Goal: Contribute content: Contribute content

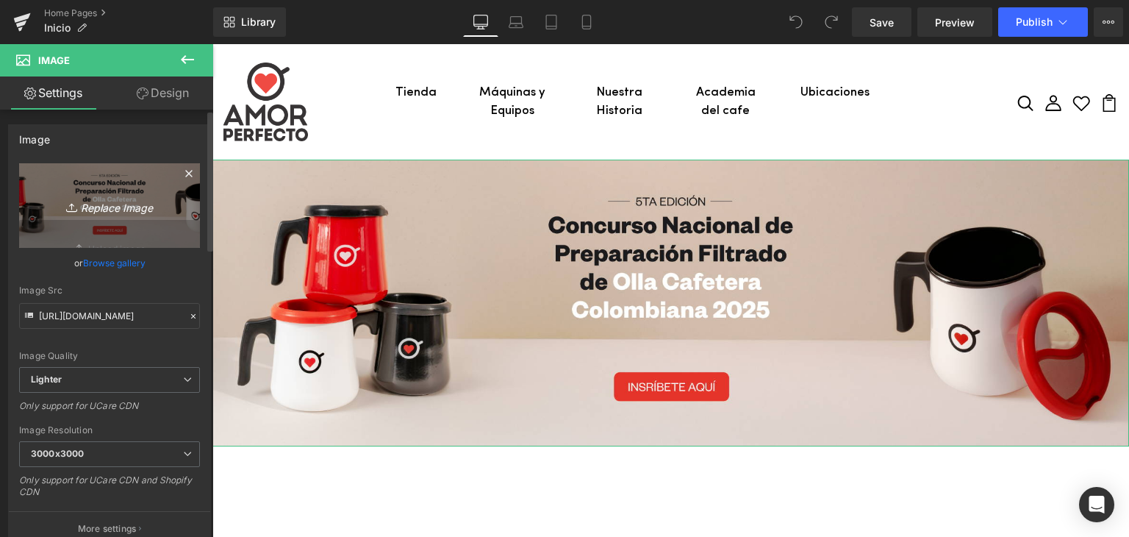
click at [90, 196] on icon "Replace Image" at bounding box center [110, 205] width 118 height 18
type input "C:\fakepath\Banner-WEB-APCampeonato-nacional-de-olla.png"
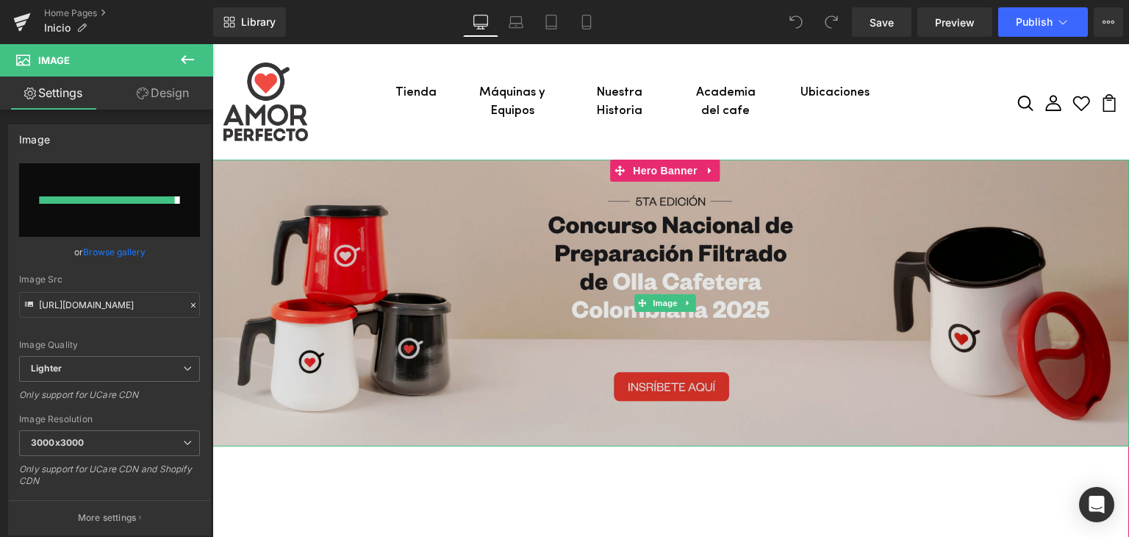
type input "[URL][DOMAIN_NAME]"
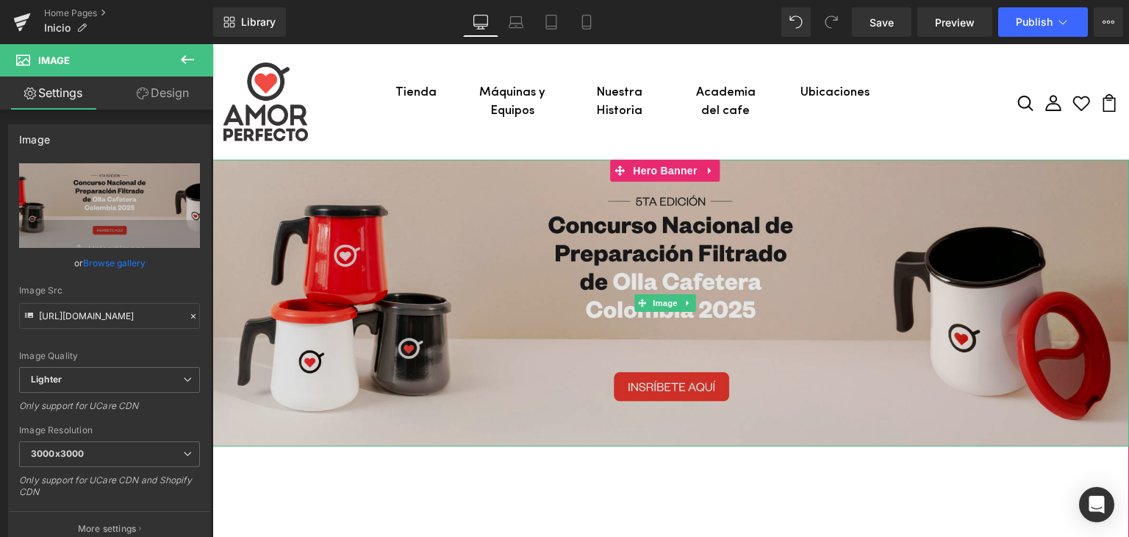
click at [426, 251] on img at bounding box center [670, 303] width 917 height 287
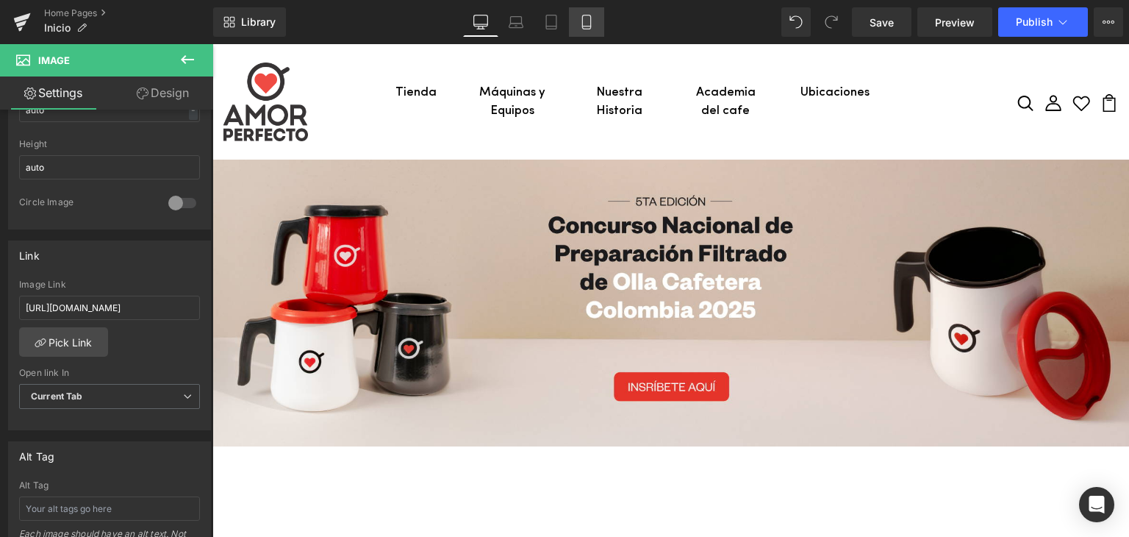
click at [587, 22] on icon at bounding box center [586, 22] width 15 height 15
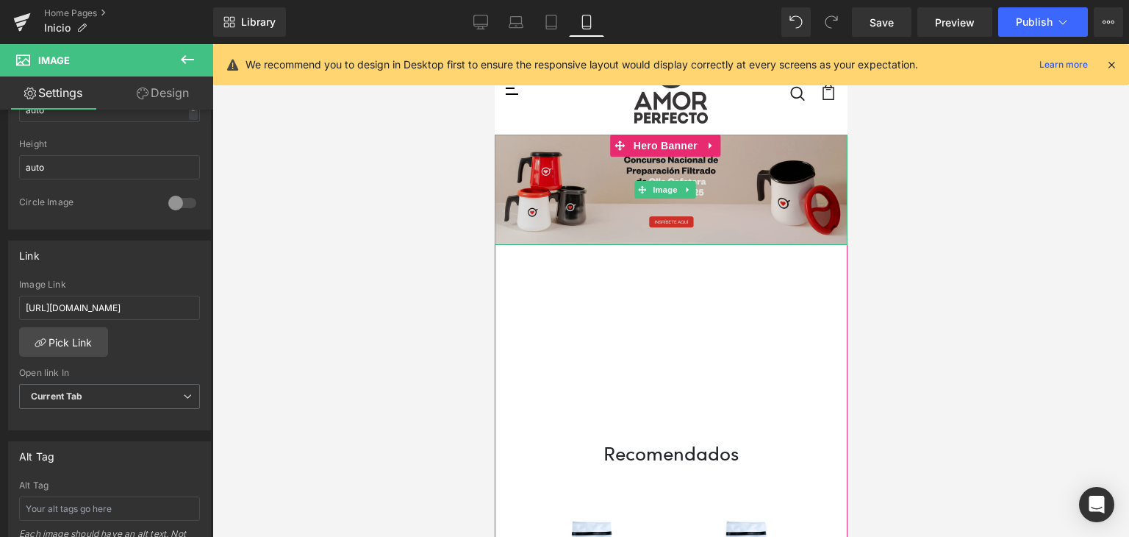
click at [544, 183] on img at bounding box center [670, 190] width 353 height 110
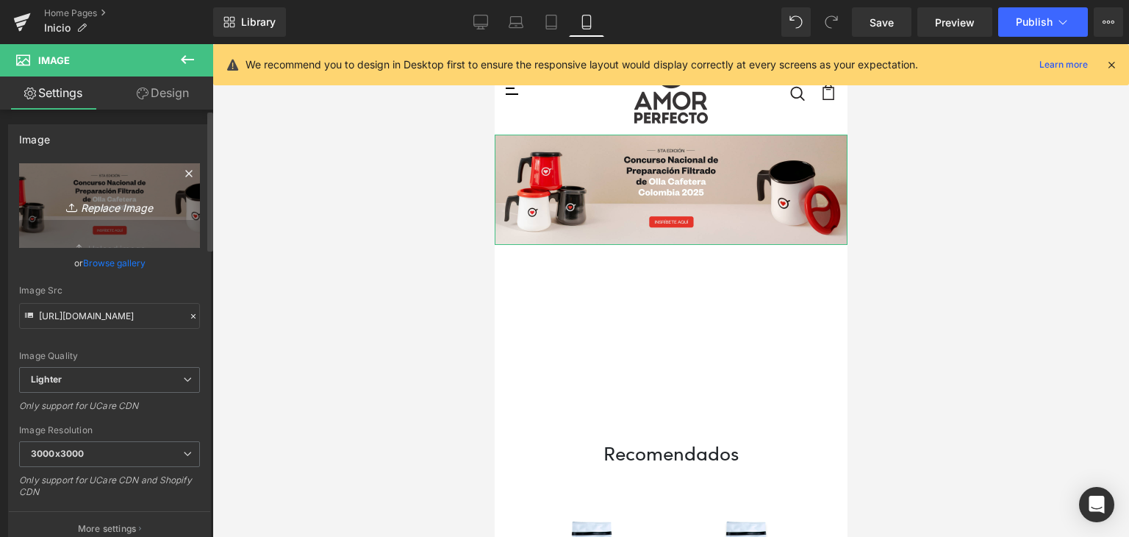
click at [108, 201] on icon "Replace Image" at bounding box center [110, 205] width 118 height 18
type input "C:\fakepath\Banner-MOVIL_AP_Campeonato-nacional-de-olla.png"
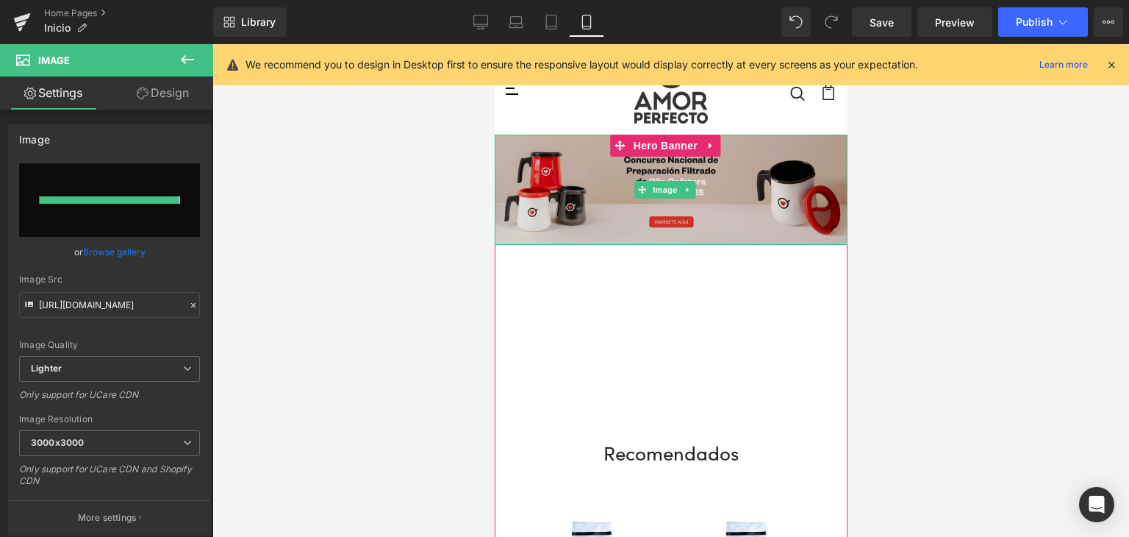
type input "[URL][DOMAIN_NAME]"
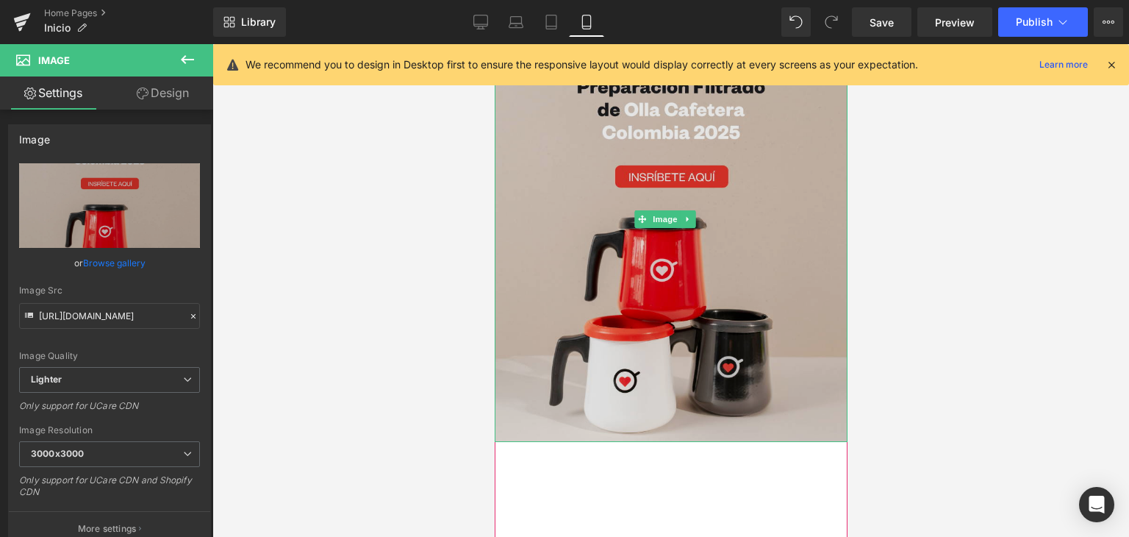
scroll to position [221, 0]
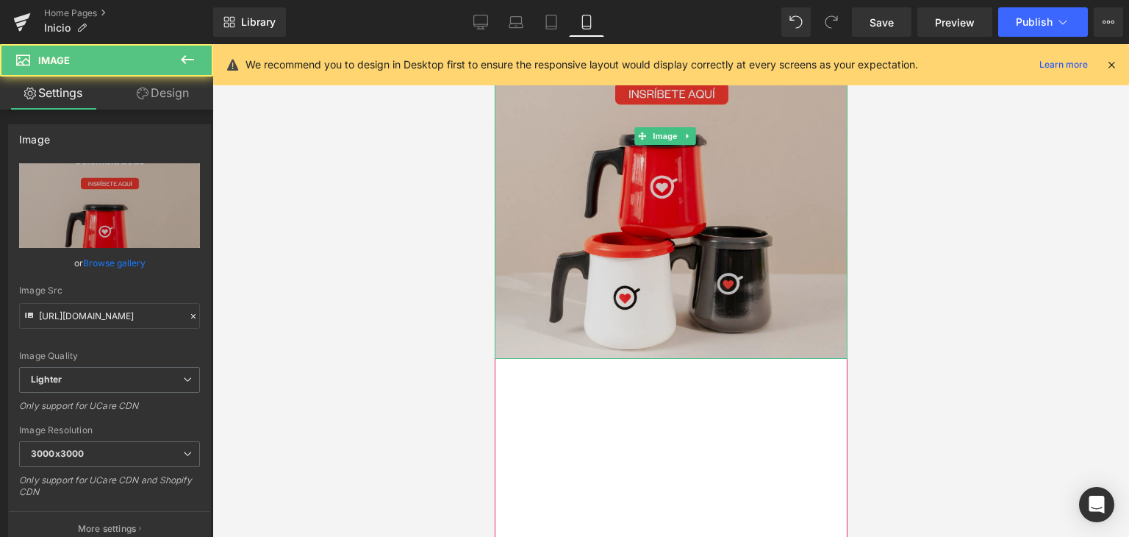
click at [609, 282] on img at bounding box center [670, 136] width 353 height 445
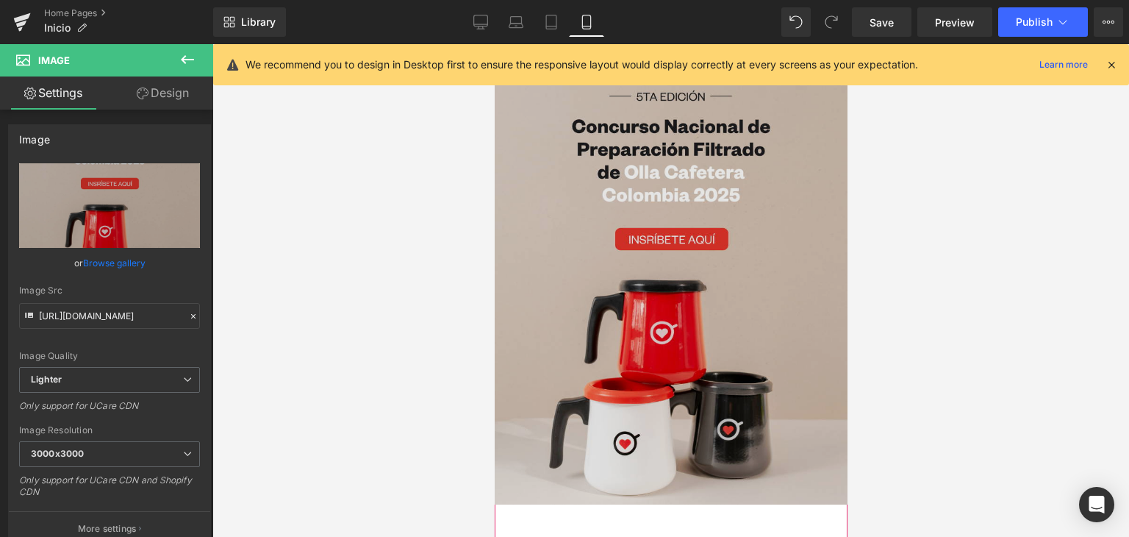
scroll to position [0, 0]
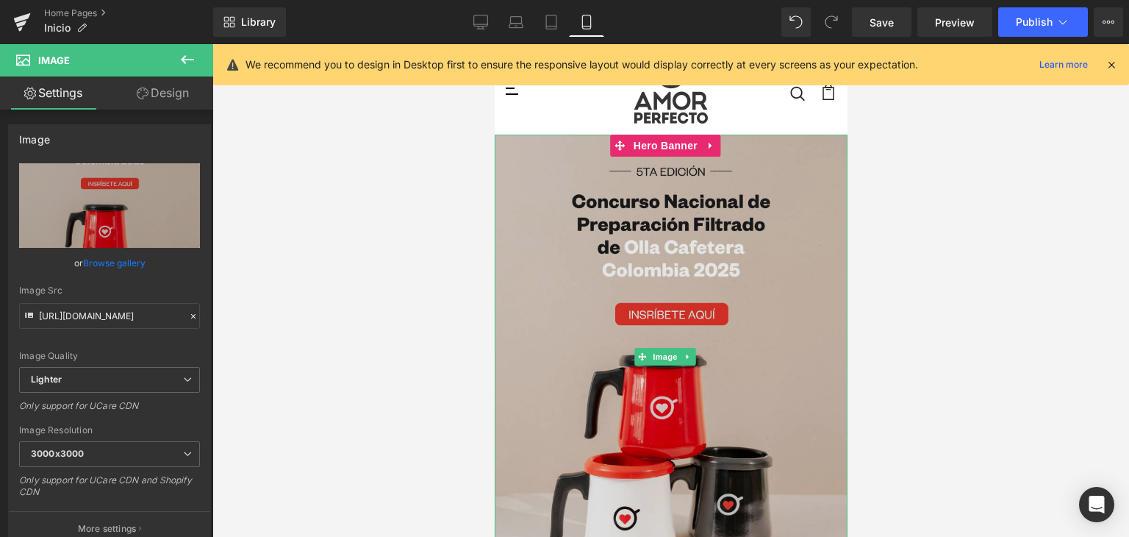
click at [527, 207] on img at bounding box center [670, 357] width 353 height 445
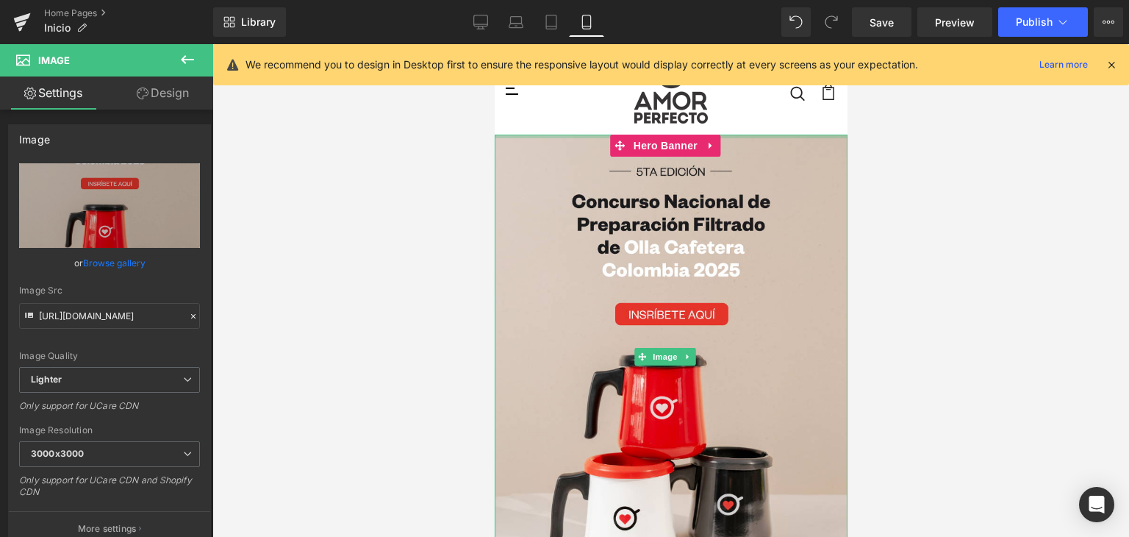
click at [733, 137] on div at bounding box center [670, 137] width 353 height 4
drag, startPoint x: 833, startPoint y: 173, endPoint x: 842, endPoint y: 176, distance: 9.3
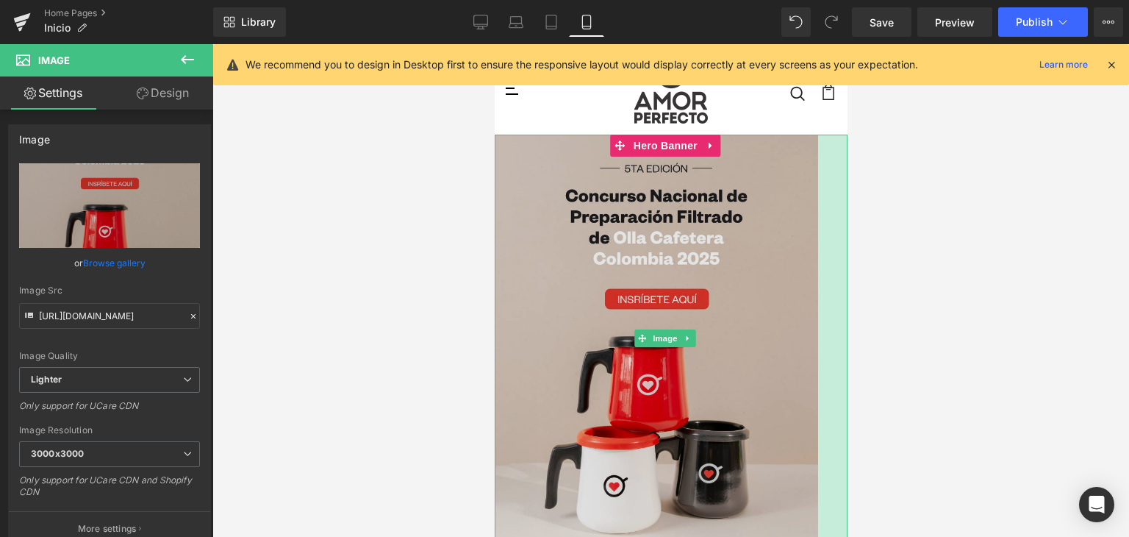
click at [803, 204] on img at bounding box center [670, 338] width 353 height 407
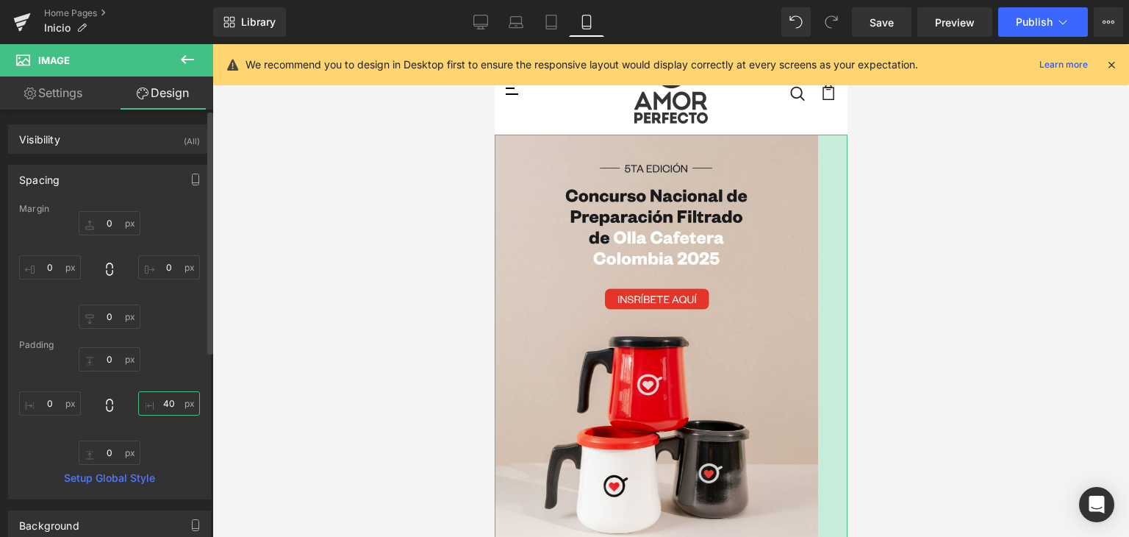
click at [166, 398] on input "40" at bounding box center [169, 403] width 62 height 24
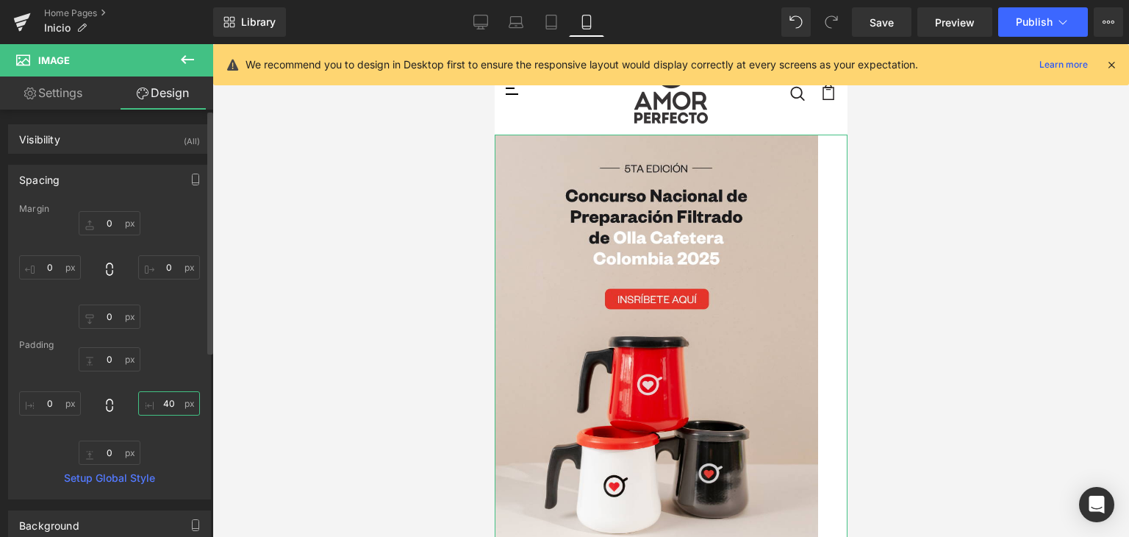
type input "0"
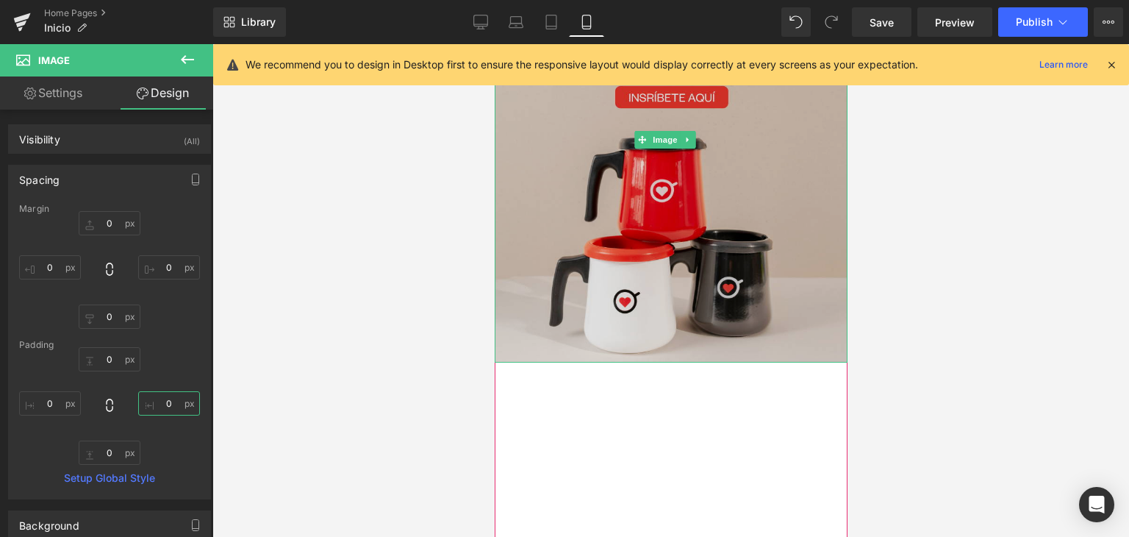
scroll to position [221, 0]
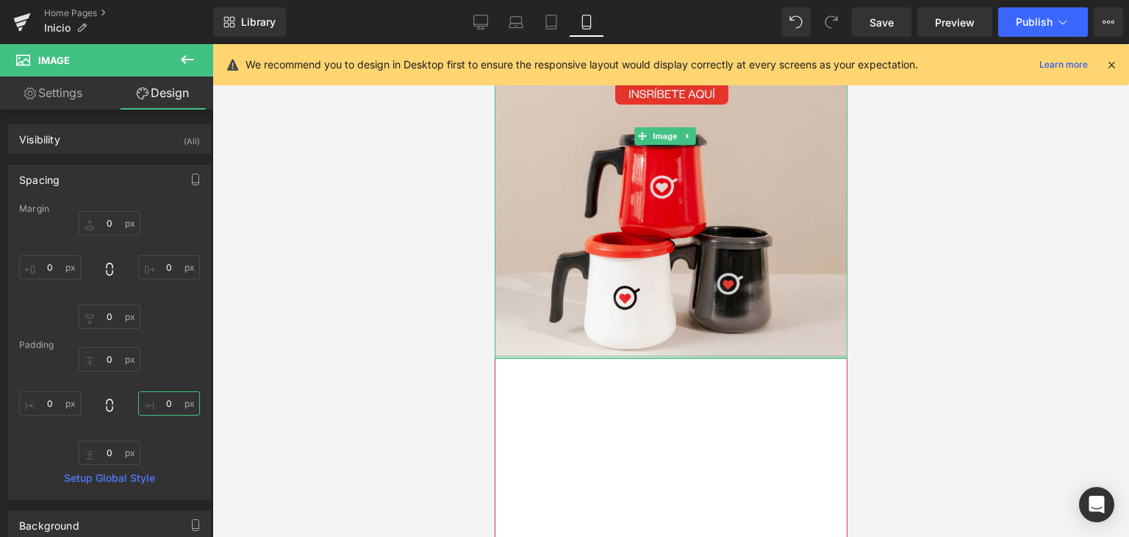
type input "0px"
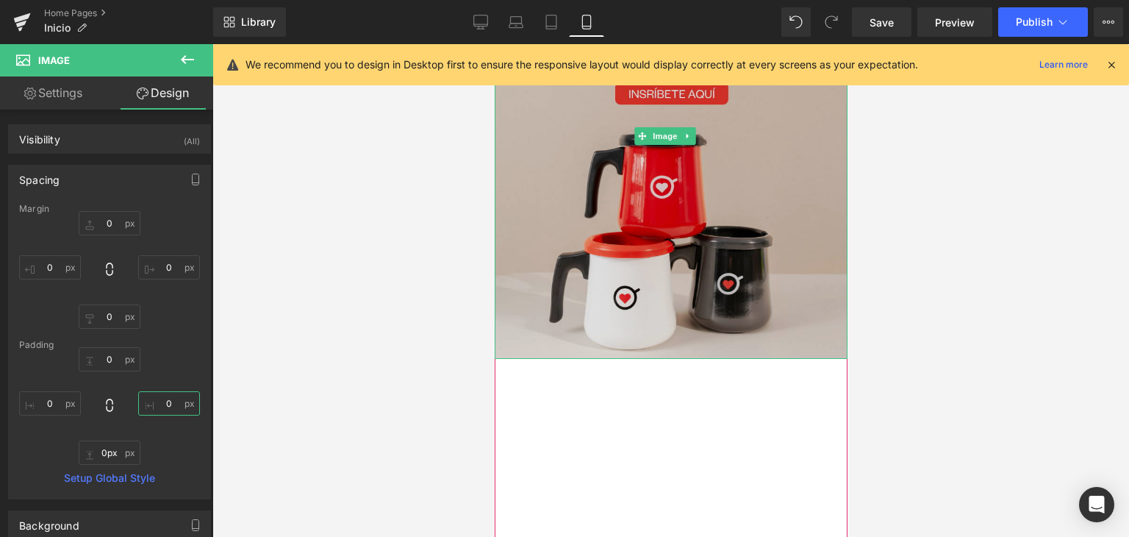
drag, startPoint x: 733, startPoint y: 343, endPoint x: 733, endPoint y: 311, distance: 32.3
click at [733, 311] on div "Image" at bounding box center [670, 136] width 353 height 445
drag, startPoint x: 743, startPoint y: 343, endPoint x: 740, endPoint y: 321, distance: 21.5
click at [740, 321] on div "Image" at bounding box center [670, 136] width 353 height 445
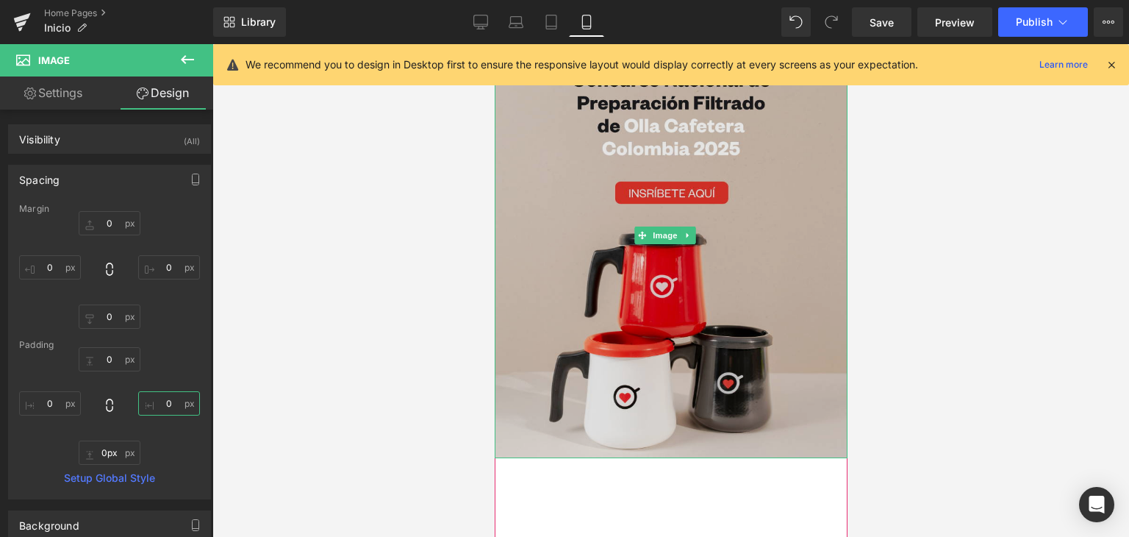
scroll to position [0, 0]
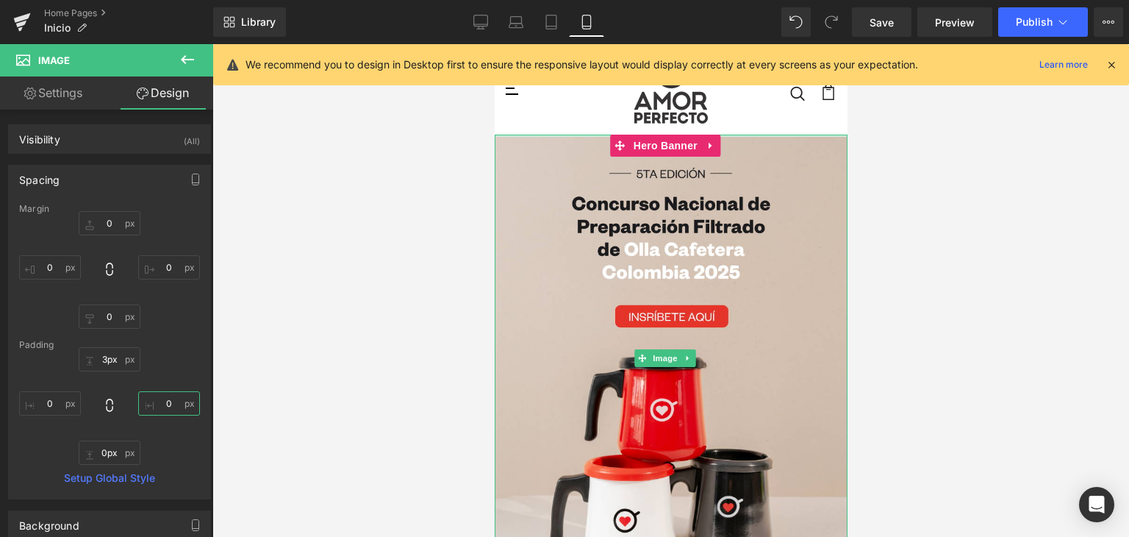
type input "0px"
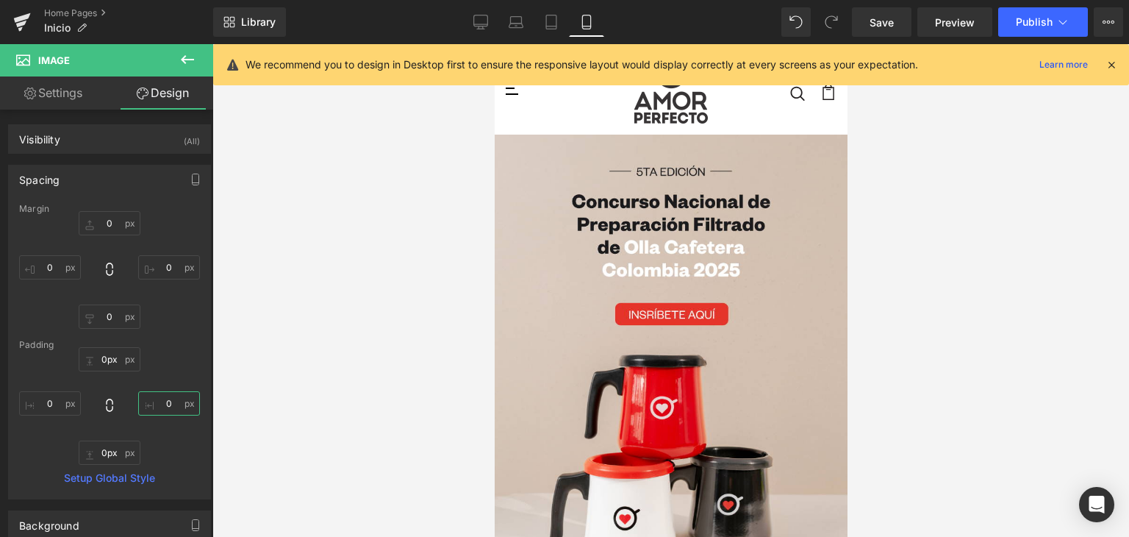
type input "0"
click at [1014, 18] on button "Publish" at bounding box center [1043, 21] width 90 height 29
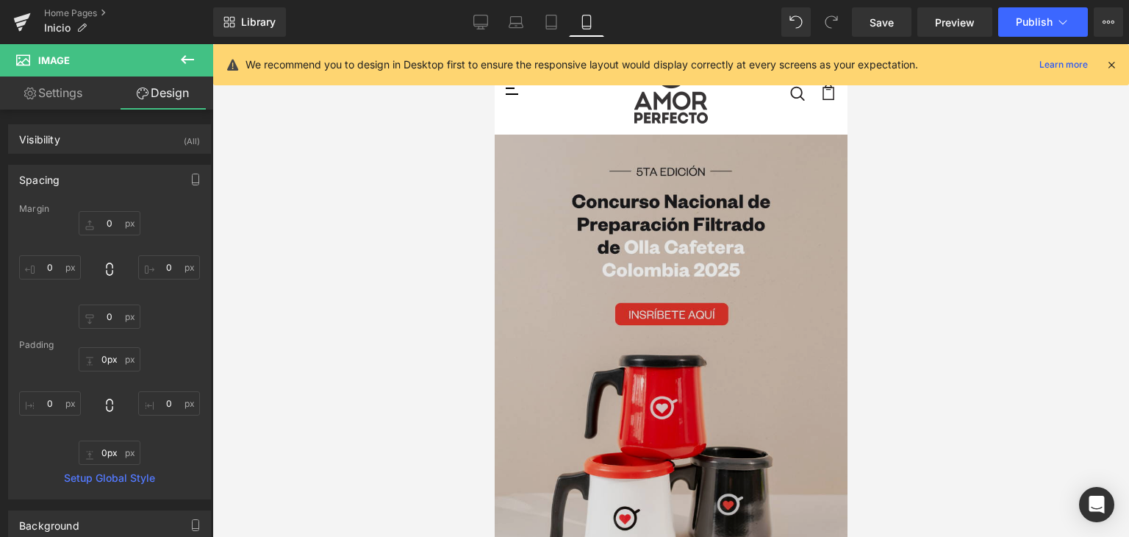
click at [678, 302] on img at bounding box center [670, 357] width 353 height 445
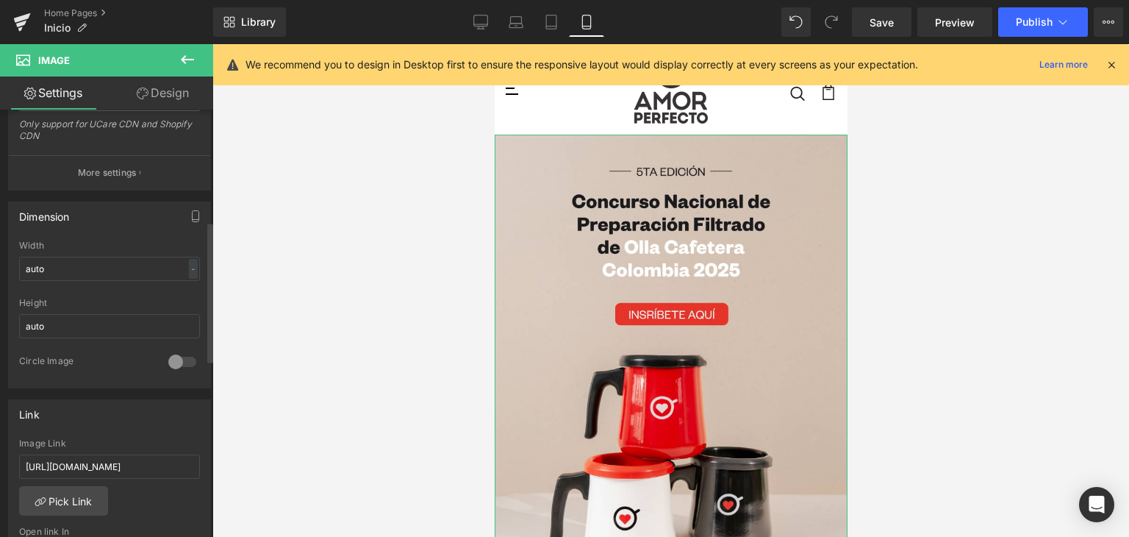
scroll to position [441, 0]
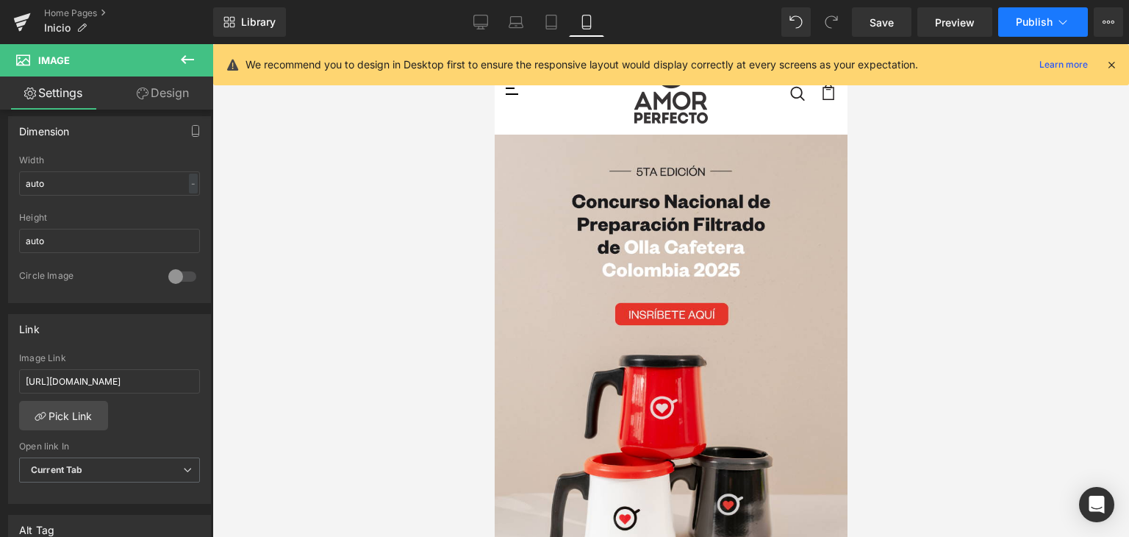
click at [1026, 17] on span "Publish" at bounding box center [1034, 22] width 37 height 12
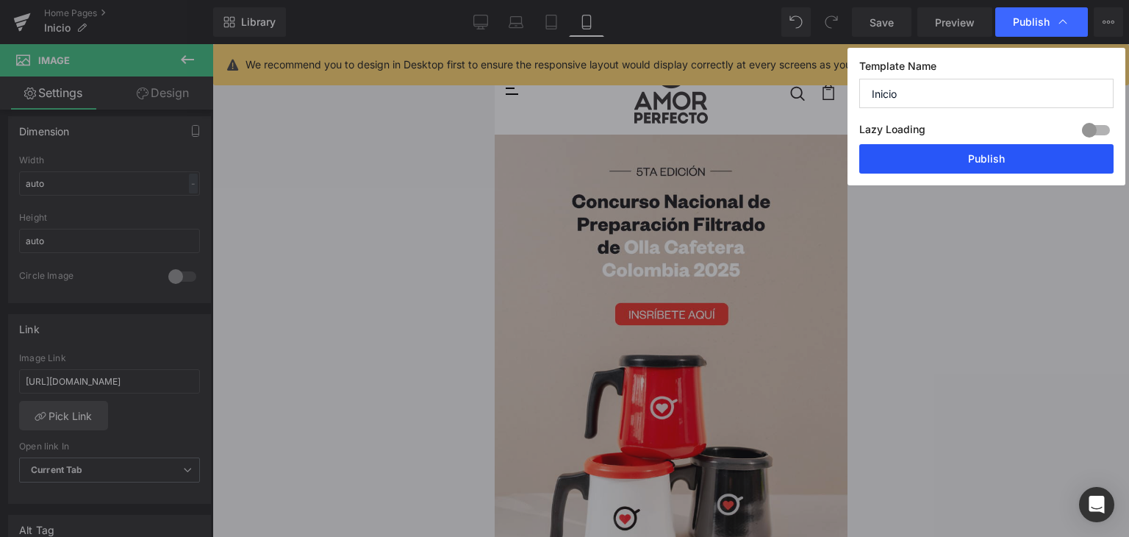
click at [966, 160] on button "Publish" at bounding box center [986, 158] width 254 height 29
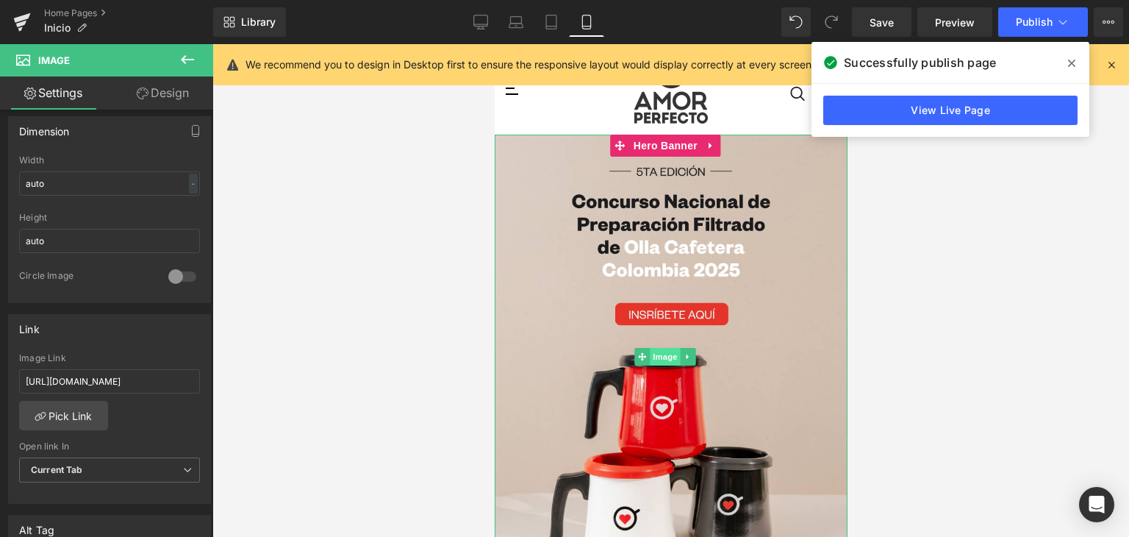
click at [677, 351] on span "Image" at bounding box center [665, 357] width 31 height 18
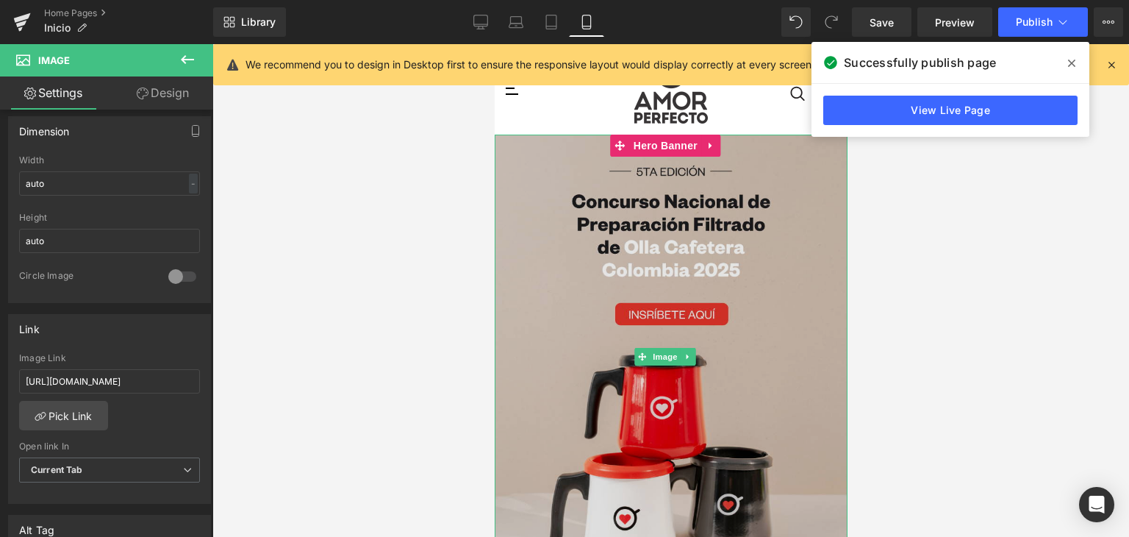
click at [772, 365] on img at bounding box center [670, 357] width 353 height 445
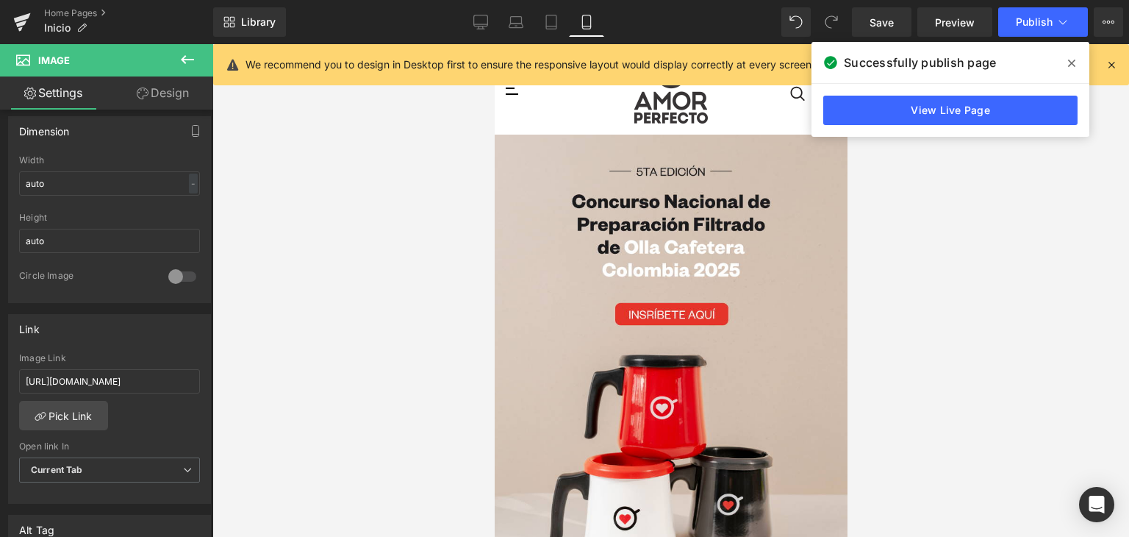
click at [1072, 61] on icon at bounding box center [1071, 63] width 7 height 12
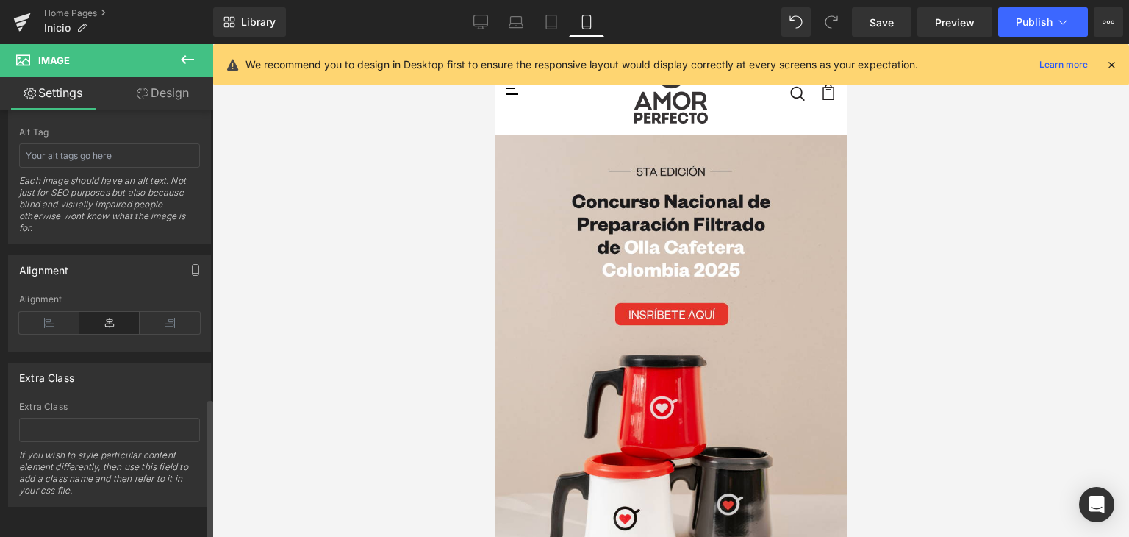
scroll to position [434, 0]
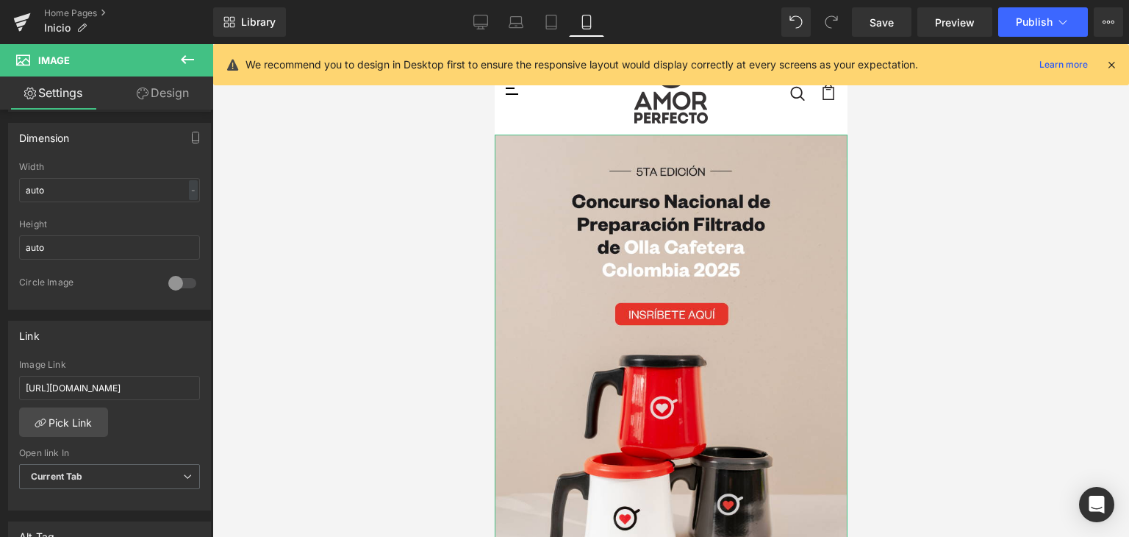
click at [154, 94] on link "Design" at bounding box center [163, 92] width 107 height 33
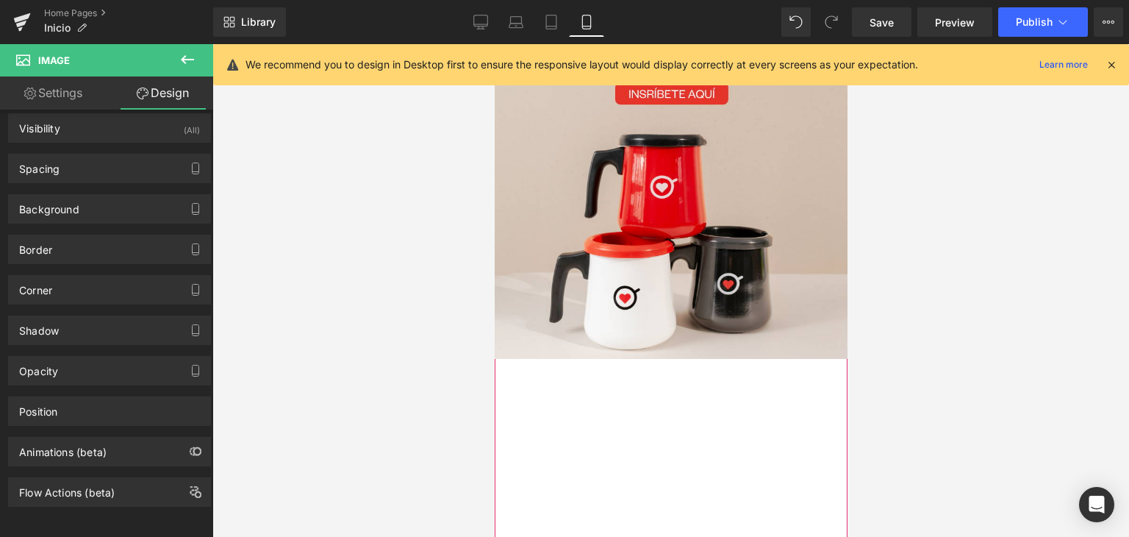
scroll to position [368, 0]
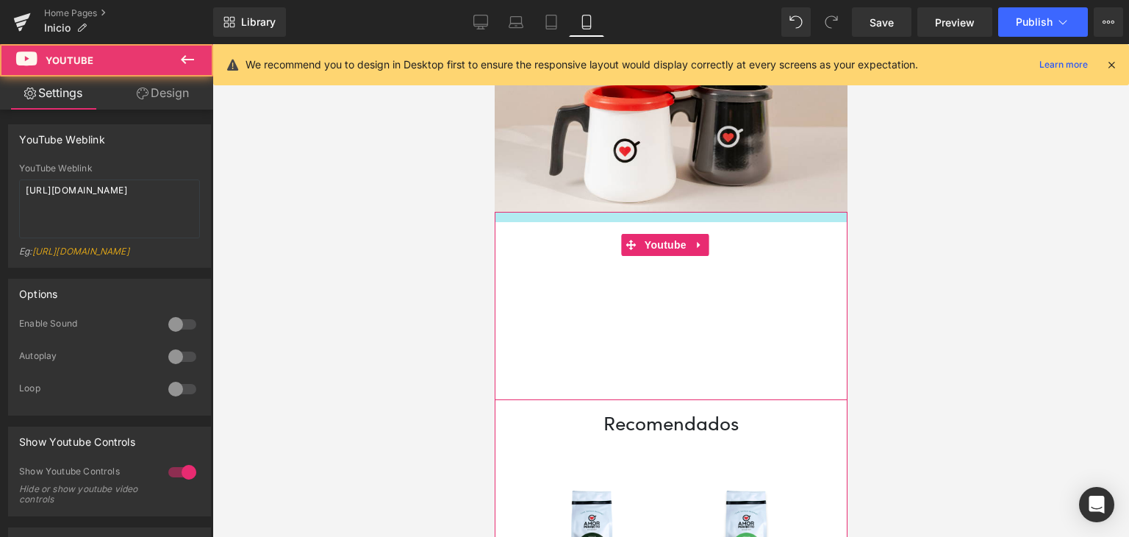
click at [668, 212] on div "Youtube" at bounding box center [670, 306] width 353 height 188
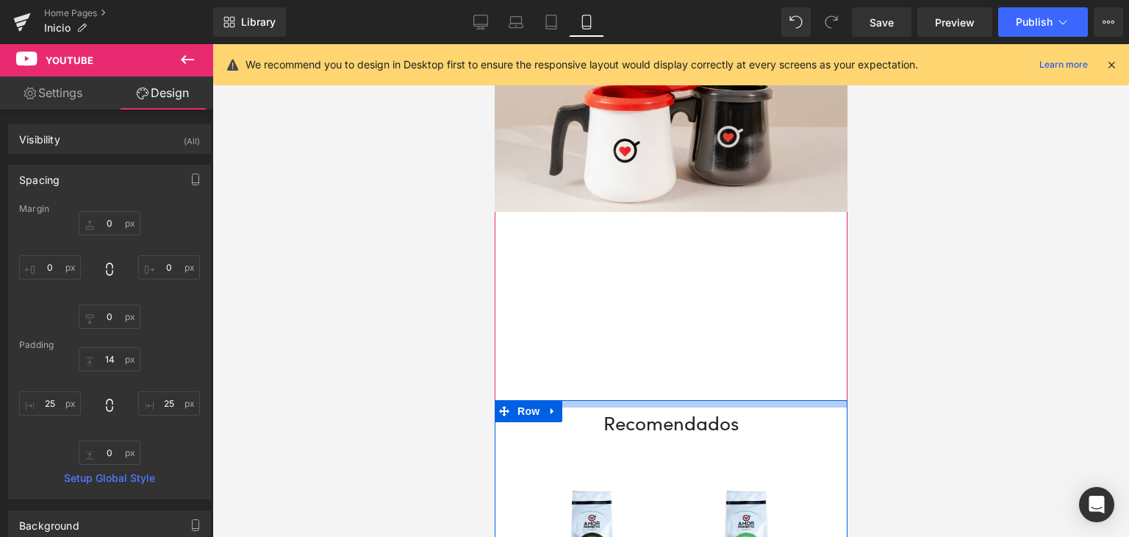
click at [660, 400] on div at bounding box center [670, 403] width 353 height 7
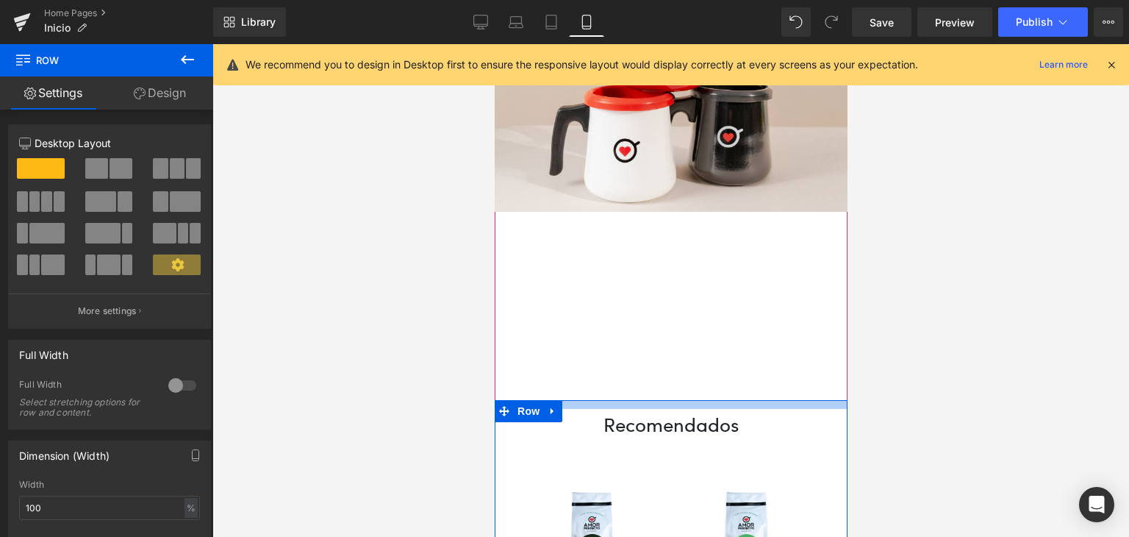
click at [660, 400] on div at bounding box center [670, 404] width 353 height 9
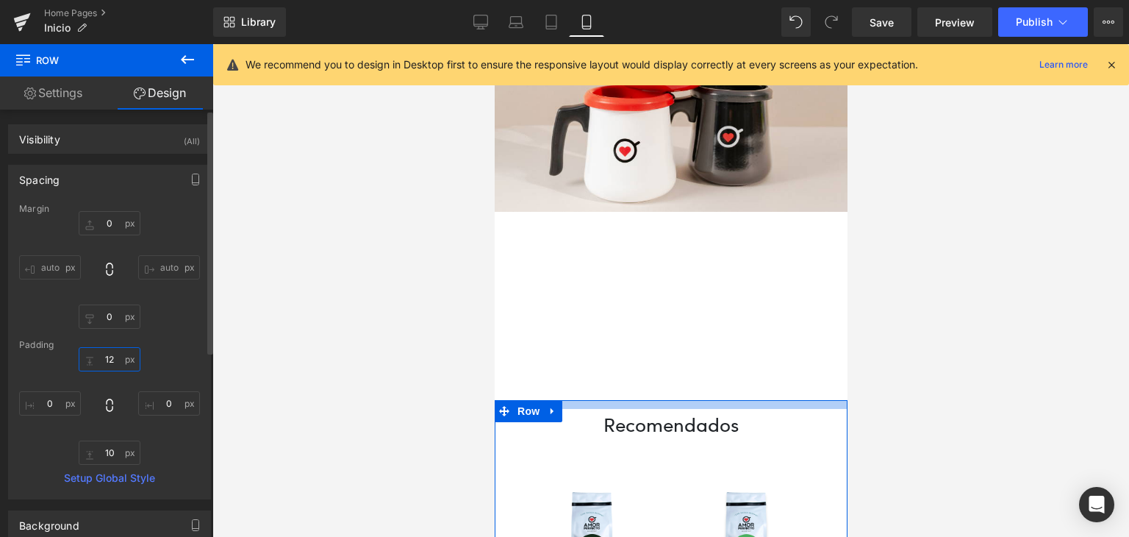
click at [117, 362] on input "12" at bounding box center [110, 359] width 62 height 24
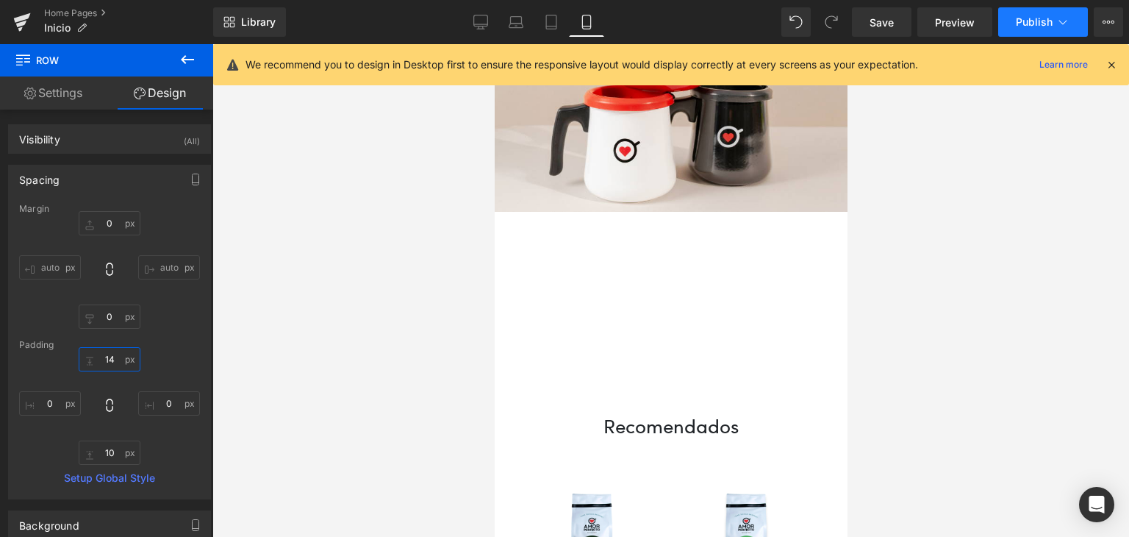
type input "14"
click at [1010, 26] on button "Publish" at bounding box center [1043, 21] width 90 height 29
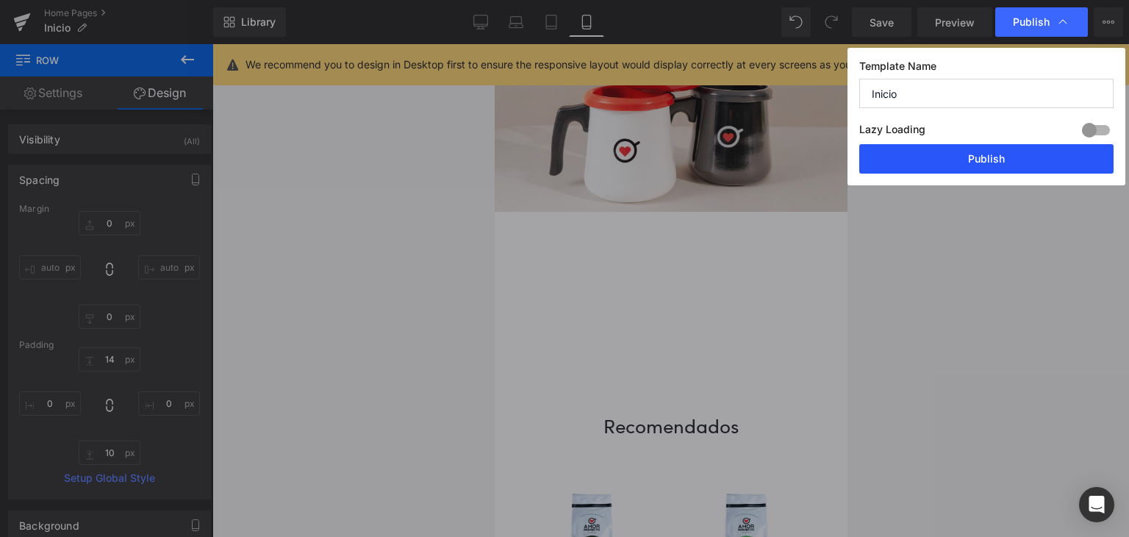
click at [1050, 157] on button "Publish" at bounding box center [986, 158] width 254 height 29
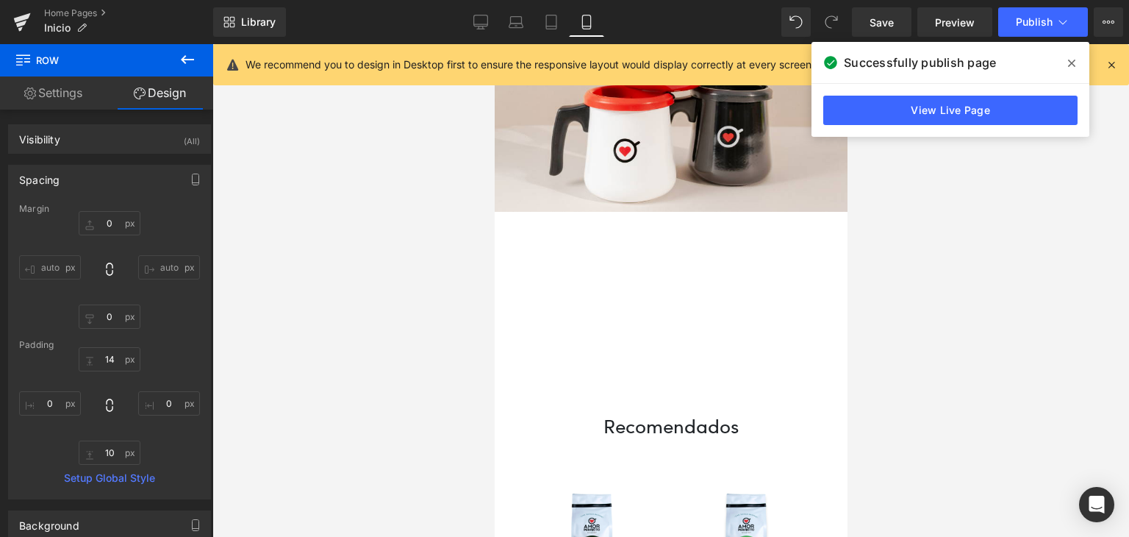
click at [967, 251] on div at bounding box center [670, 290] width 917 height 493
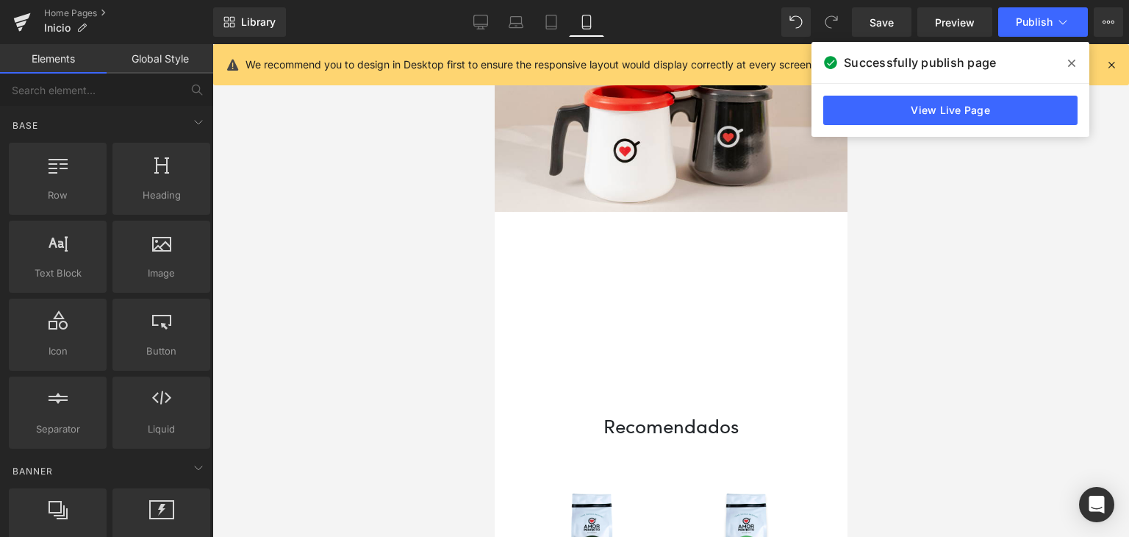
click at [1071, 60] on icon at bounding box center [1071, 63] width 7 height 12
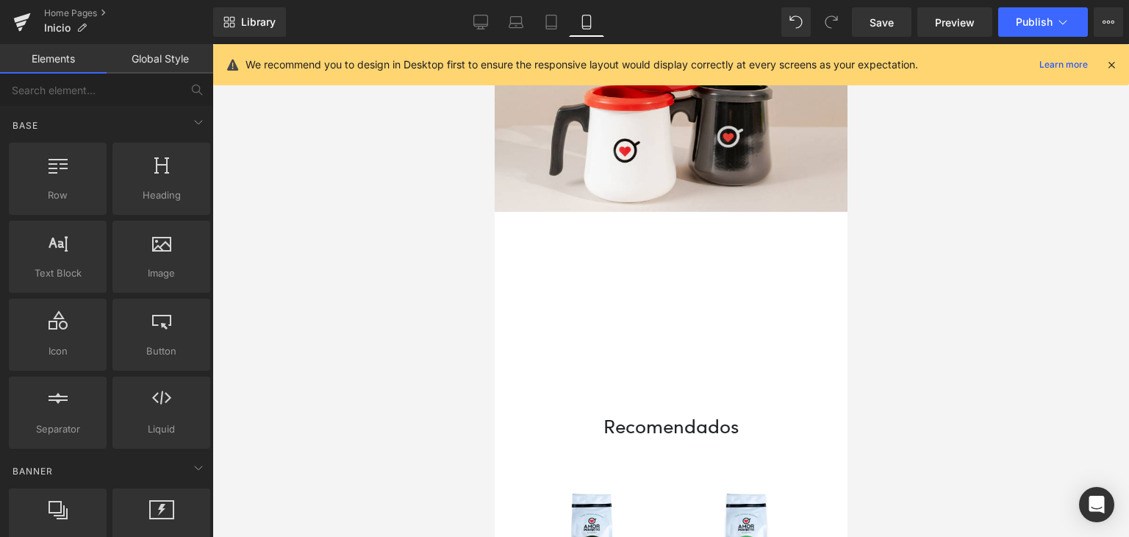
click at [1109, 66] on icon at bounding box center [1111, 64] width 13 height 13
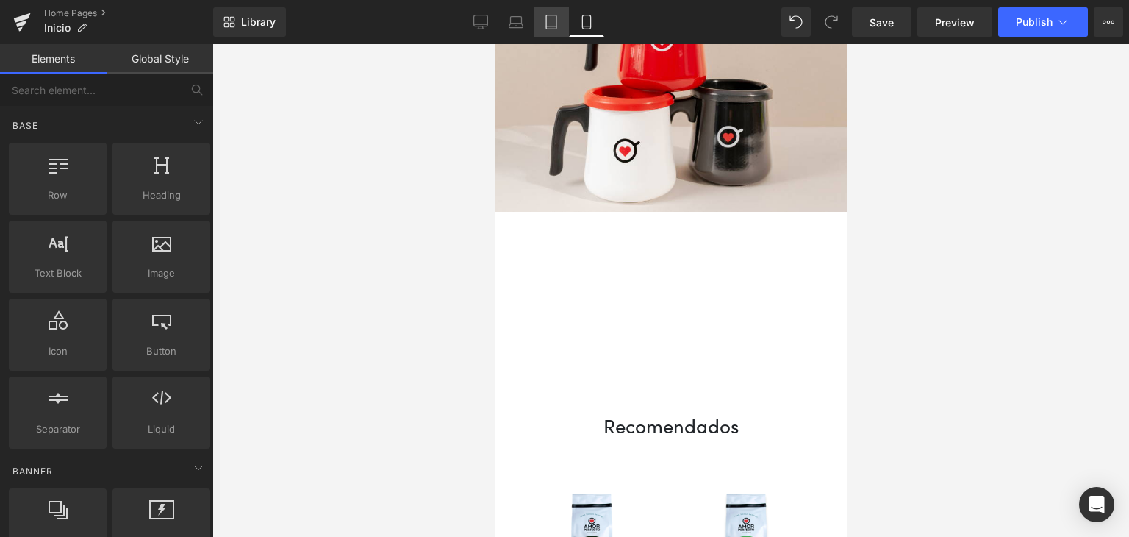
click at [551, 29] on link "Tablet" at bounding box center [551, 21] width 35 height 29
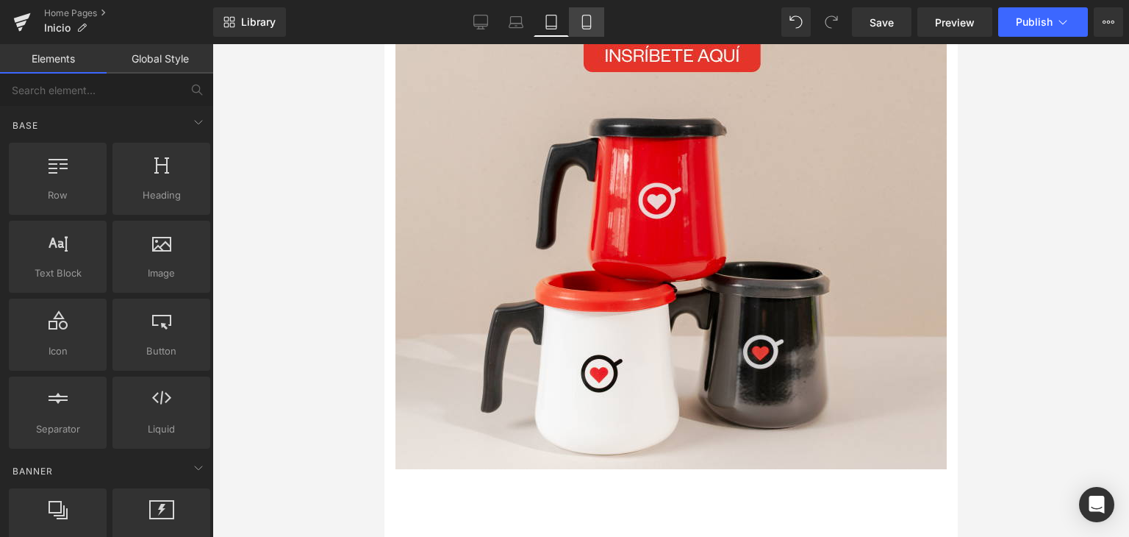
scroll to position [4623, 0]
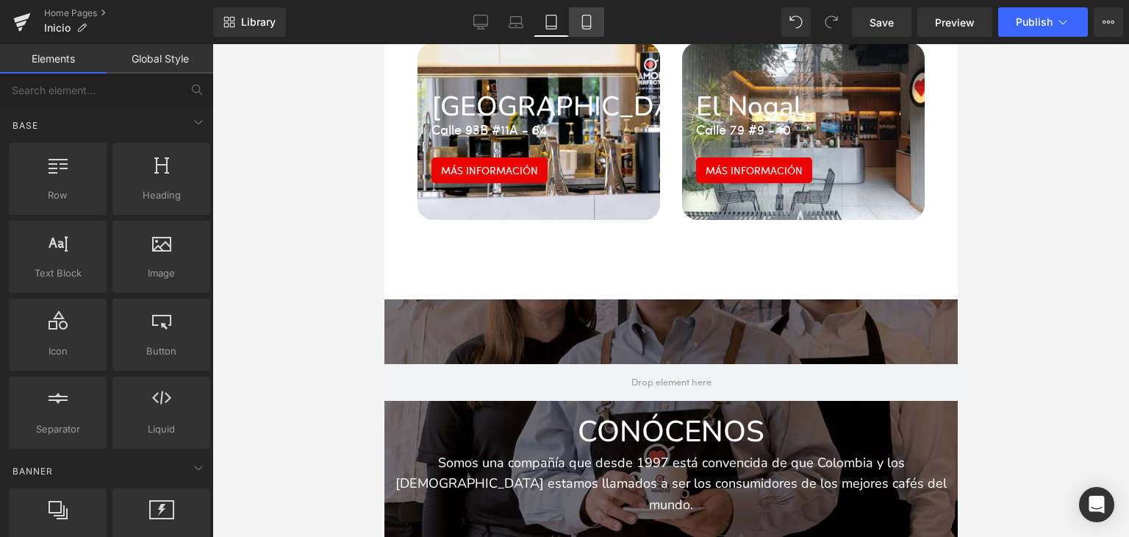
click at [585, 21] on icon at bounding box center [586, 22] width 15 height 15
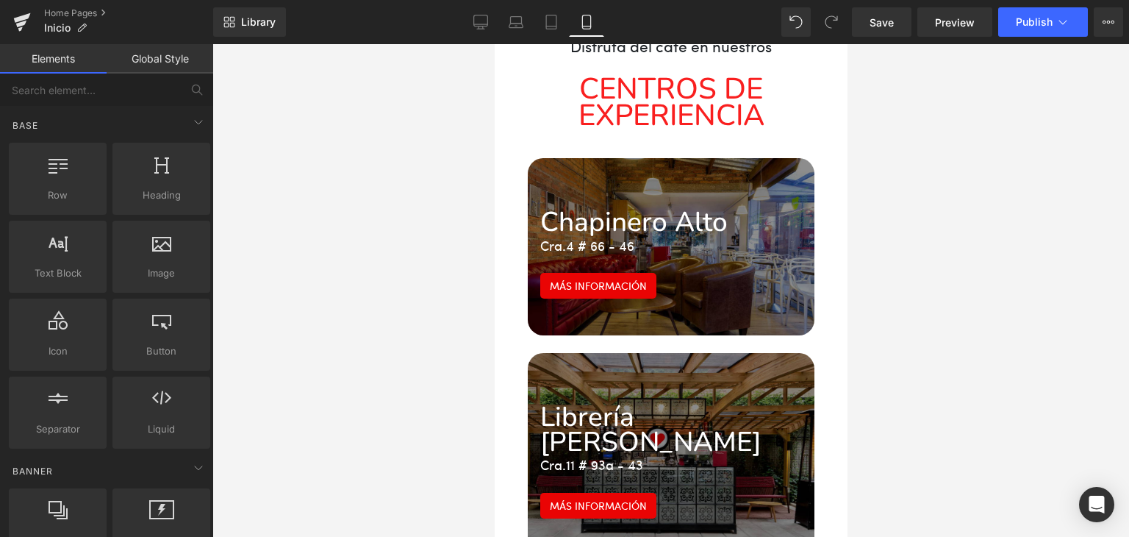
scroll to position [6185, 0]
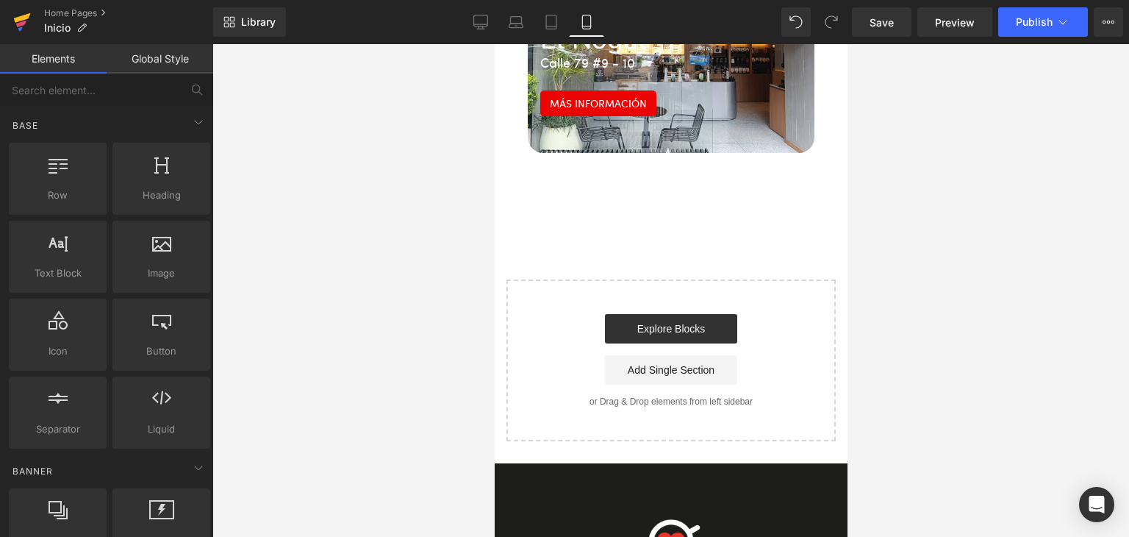
click at [26, 13] on icon at bounding box center [22, 22] width 18 height 37
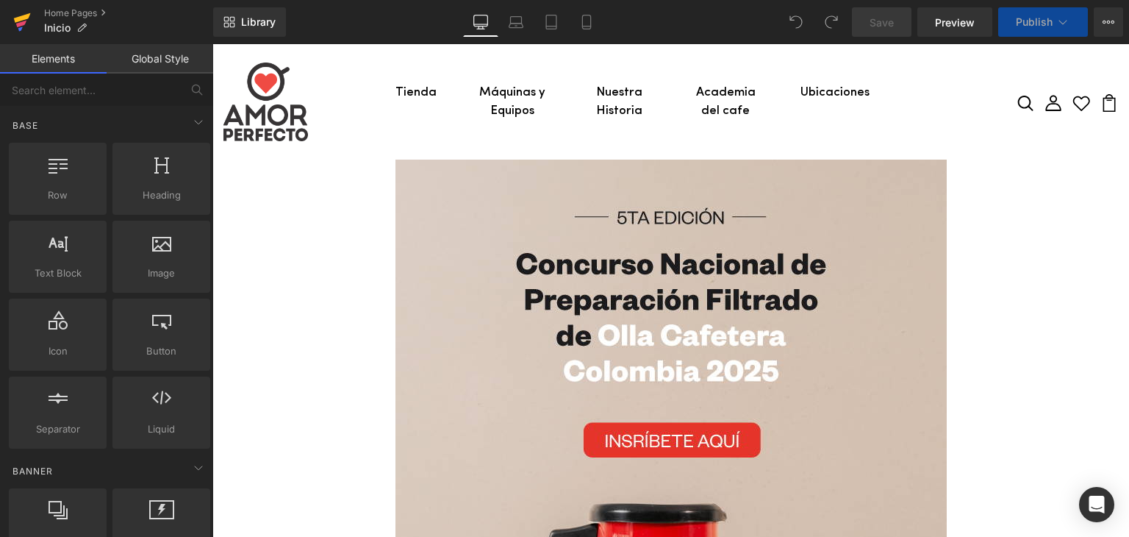
click at [9, 15] on link at bounding box center [22, 22] width 44 height 44
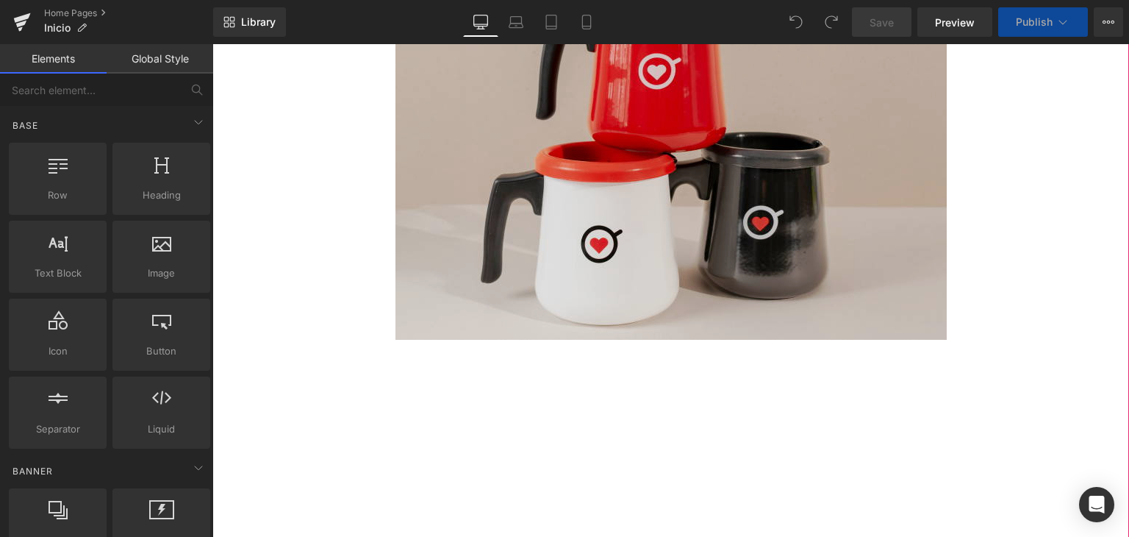
scroll to position [74, 0]
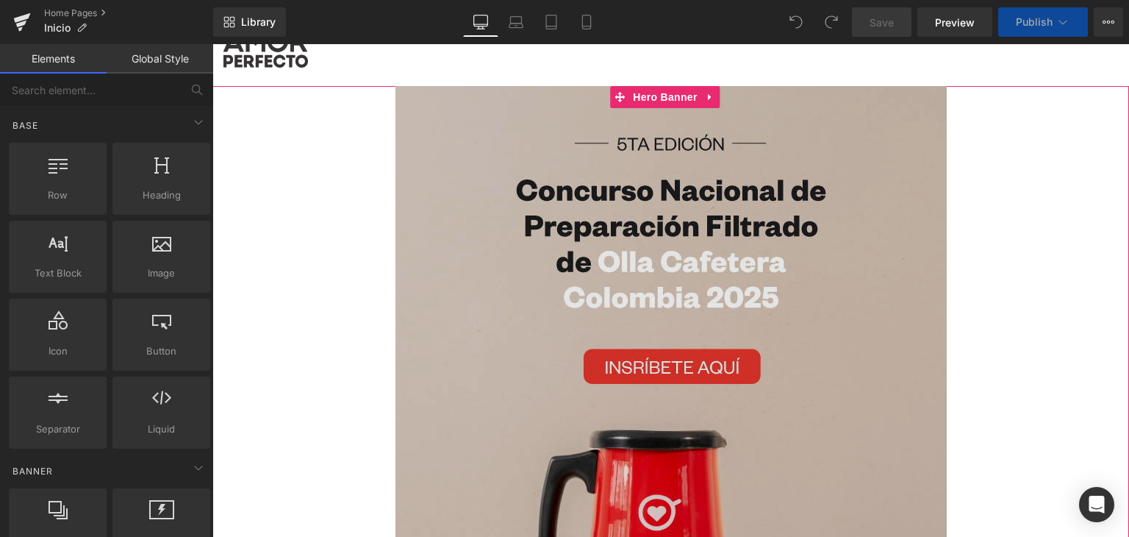
click at [481, 301] on img at bounding box center [670, 433] width 551 height 695
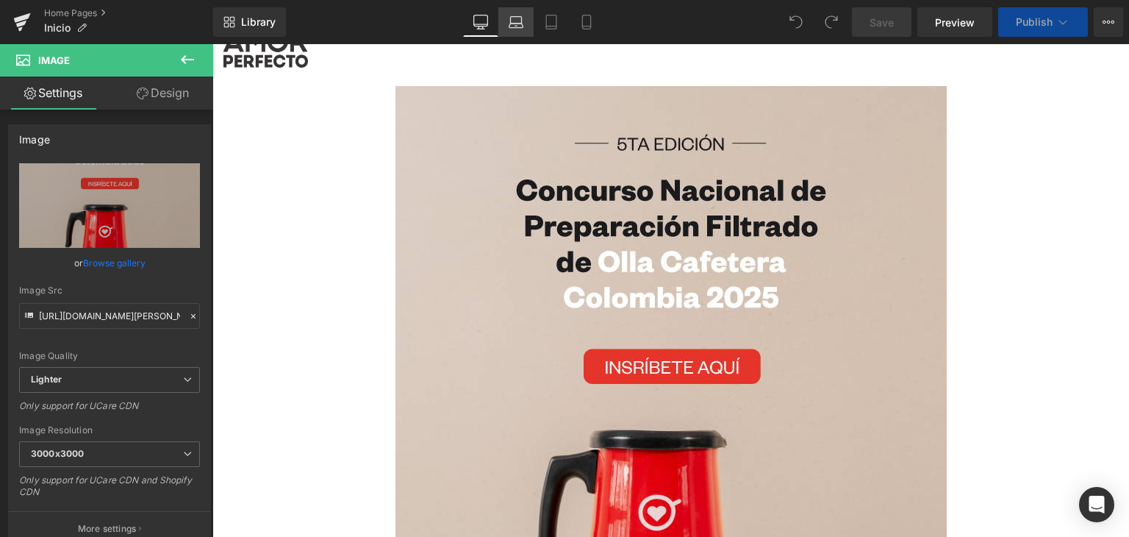
click at [515, 33] on link "Laptop" at bounding box center [515, 21] width 35 height 29
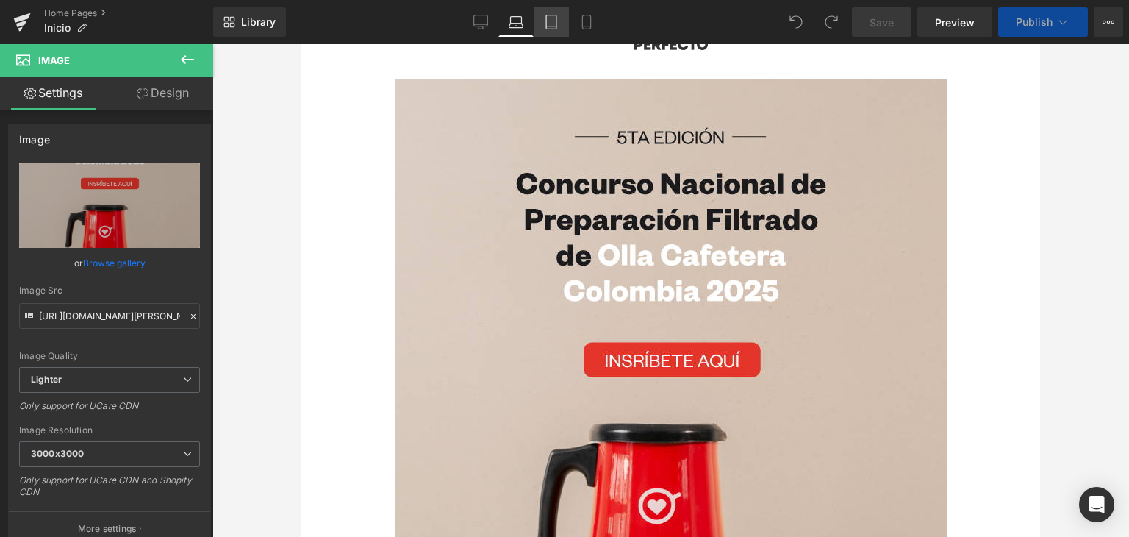
scroll to position [0, 0]
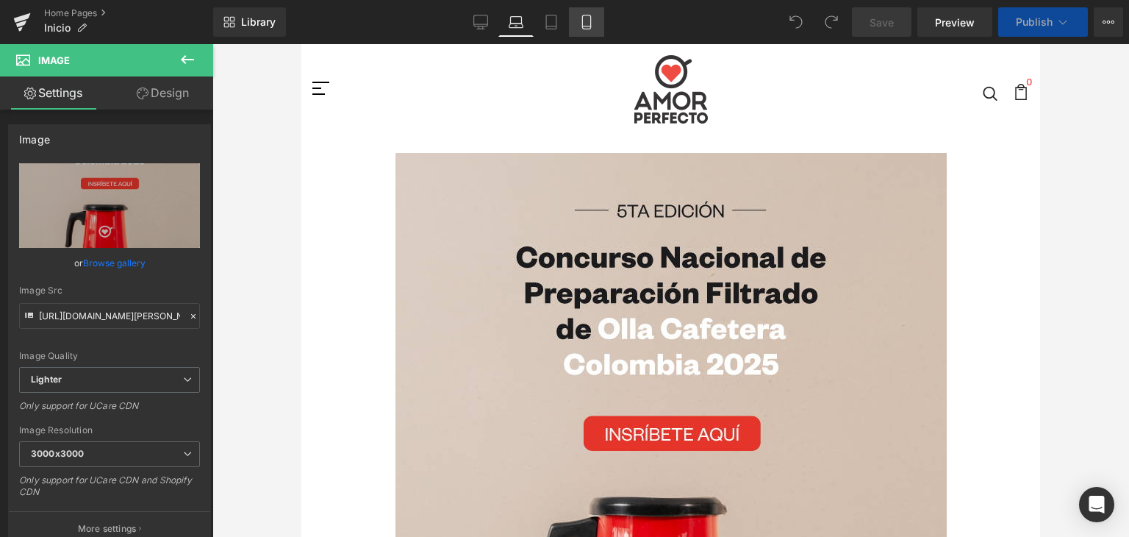
click at [591, 15] on icon at bounding box center [586, 22] width 15 height 15
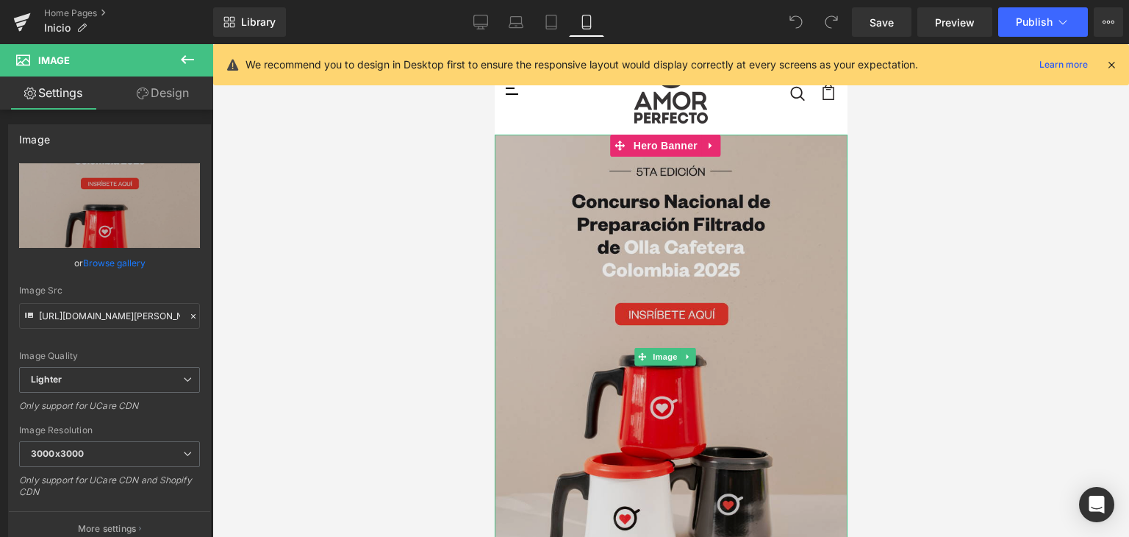
scroll to position [74, 0]
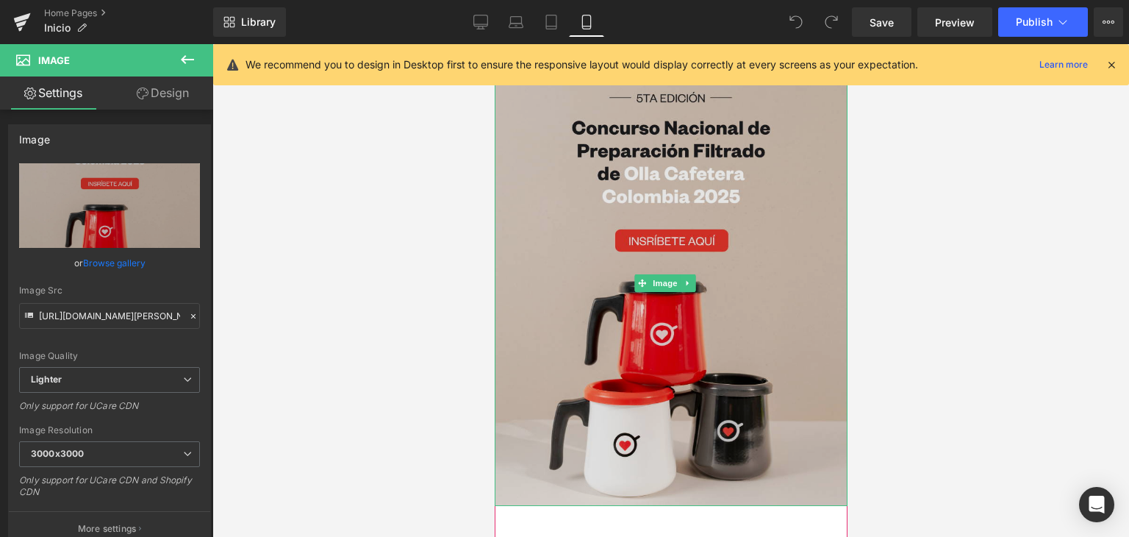
click at [543, 187] on img at bounding box center [670, 283] width 353 height 445
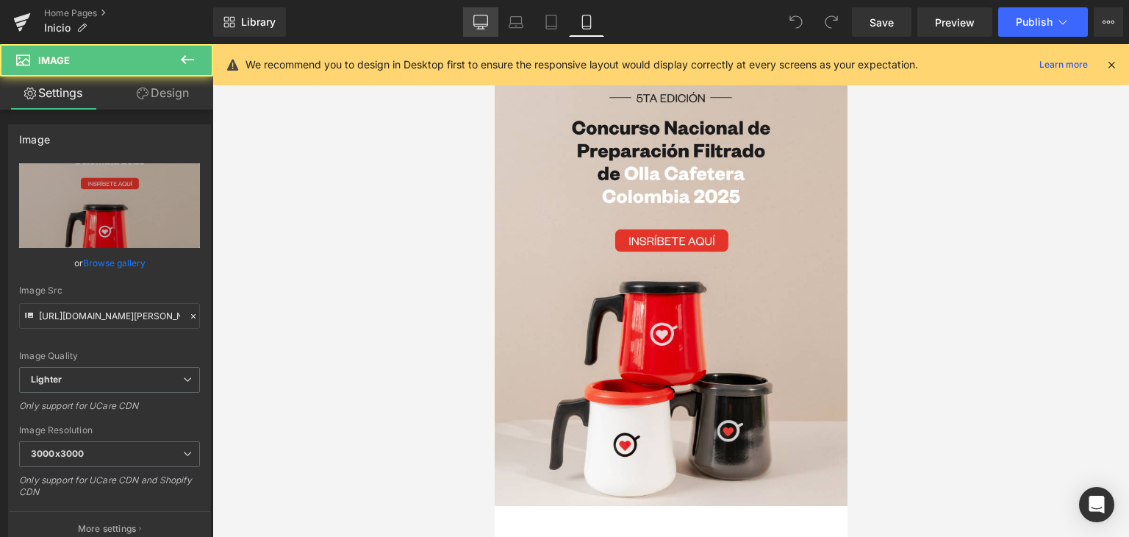
click at [476, 16] on icon at bounding box center [480, 22] width 15 height 15
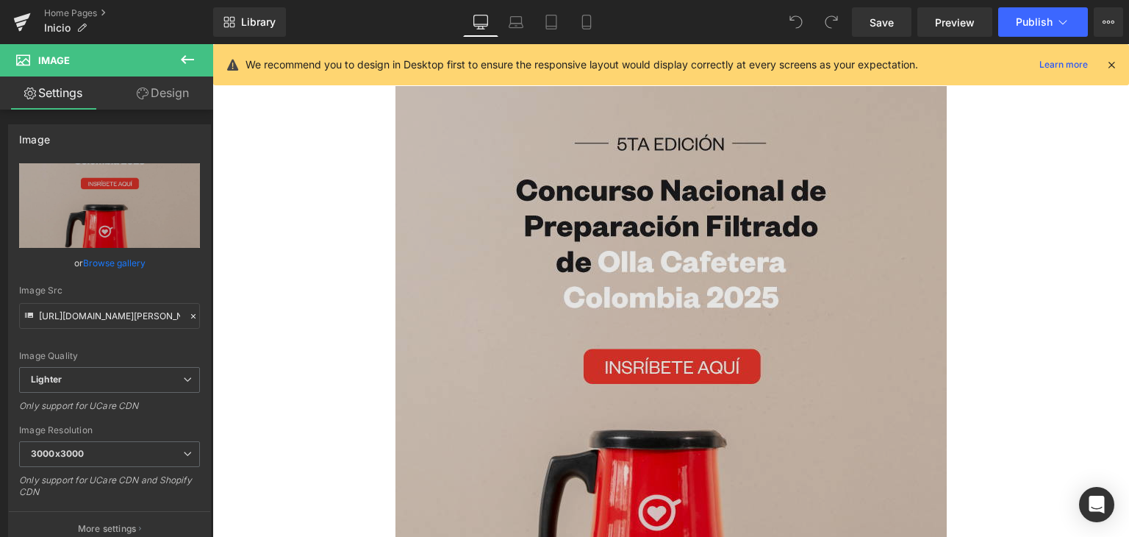
scroll to position [98, 0]
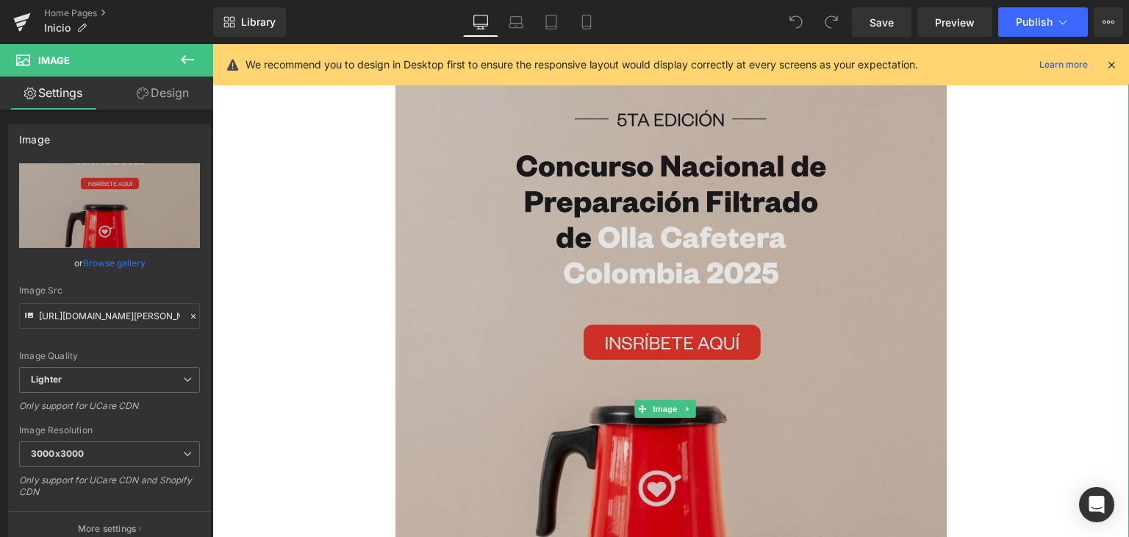
click at [504, 238] on img at bounding box center [670, 409] width 551 height 695
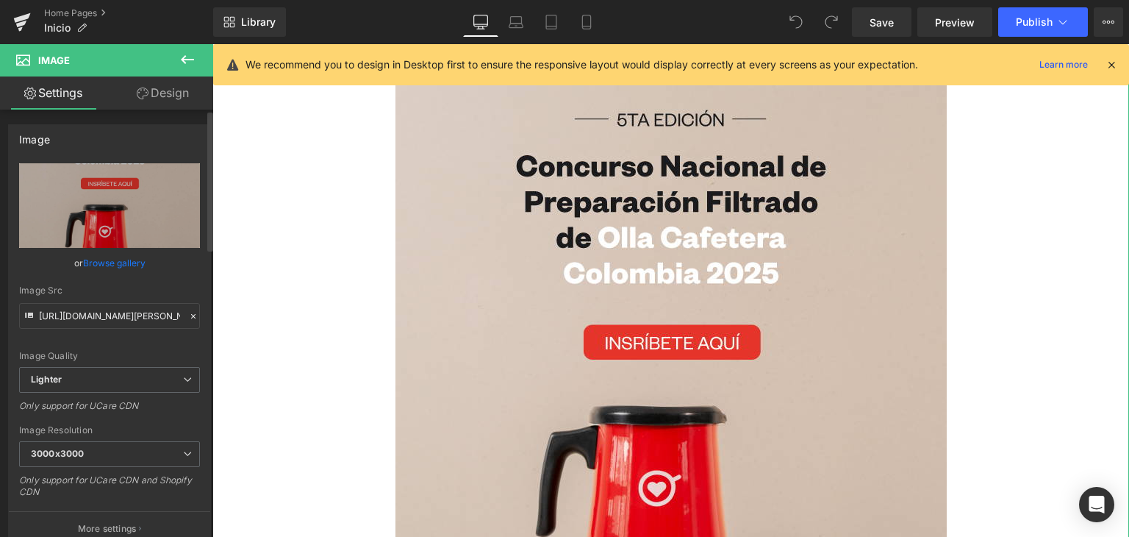
click at [121, 162] on div "Image https://ucarecdn.com/50ba45e1-7f56-48ea-95f9-41328a05137f/-/format/auto/-…" at bounding box center [109, 335] width 203 height 422
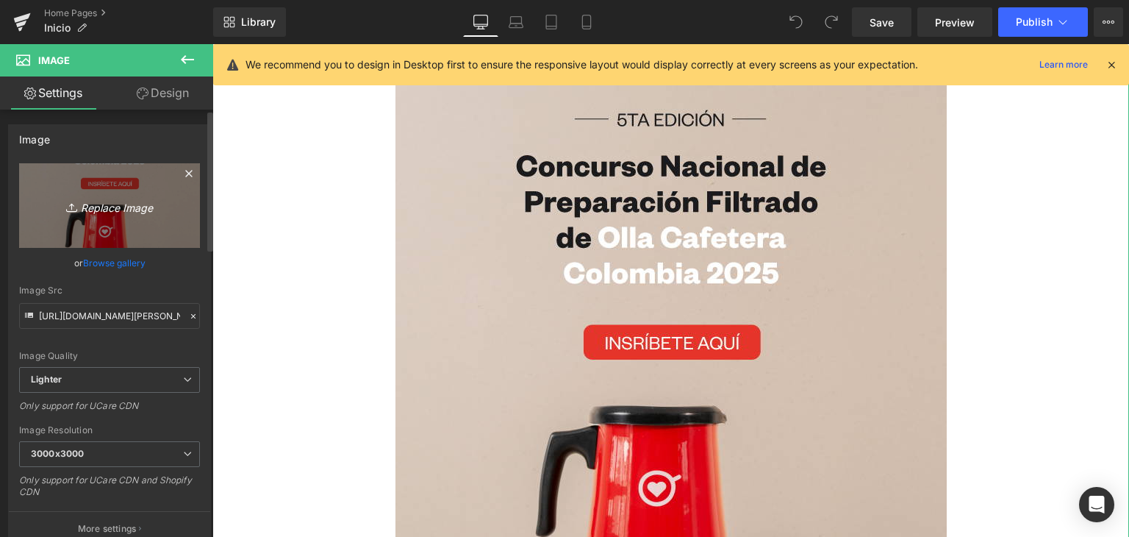
click at [110, 207] on icon "Replace Image" at bounding box center [110, 205] width 118 height 18
type input "C:\fakepath\Banner-WEB-APCampeonato-nacional-de-olla.png"
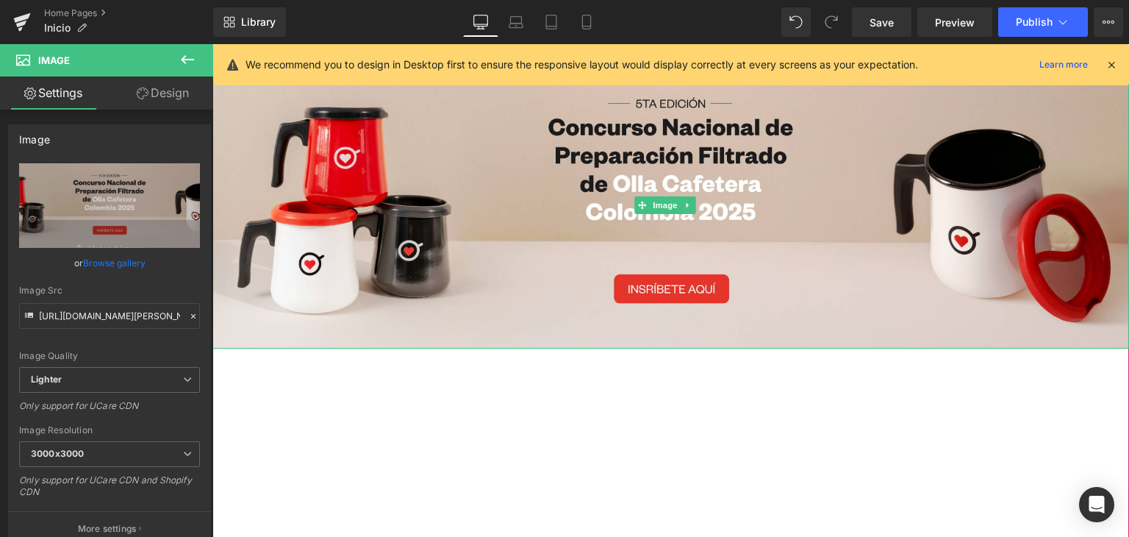
scroll to position [0, 0]
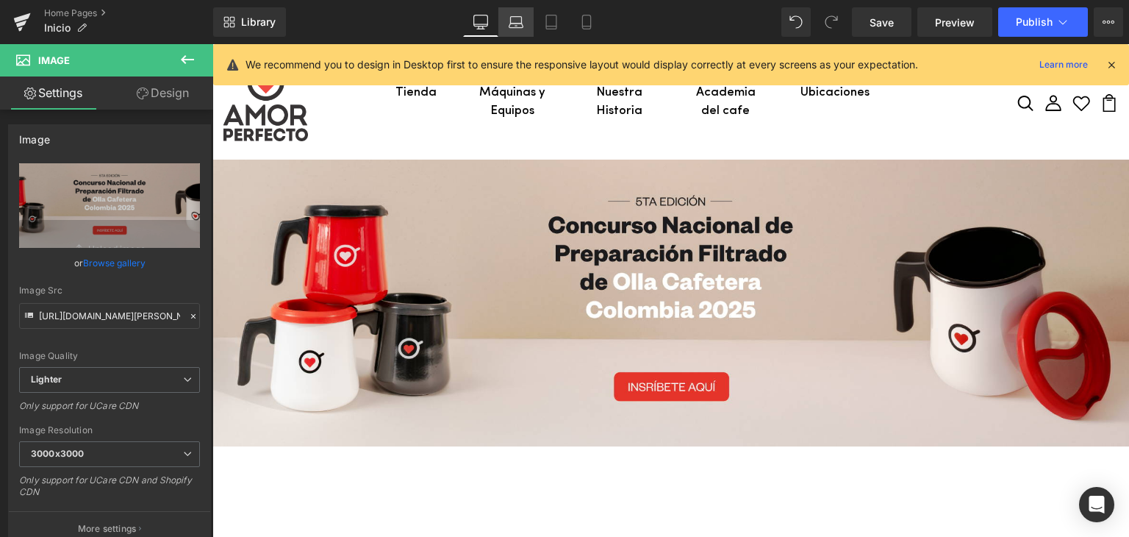
click at [523, 30] on link "Laptop" at bounding box center [515, 21] width 35 height 29
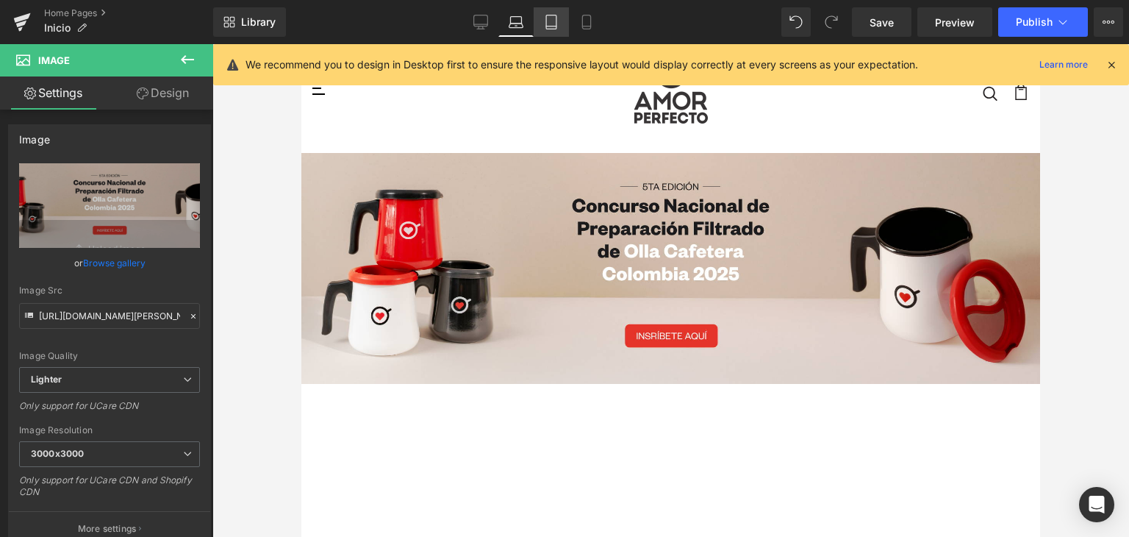
click at [553, 30] on link "Tablet" at bounding box center [551, 21] width 35 height 29
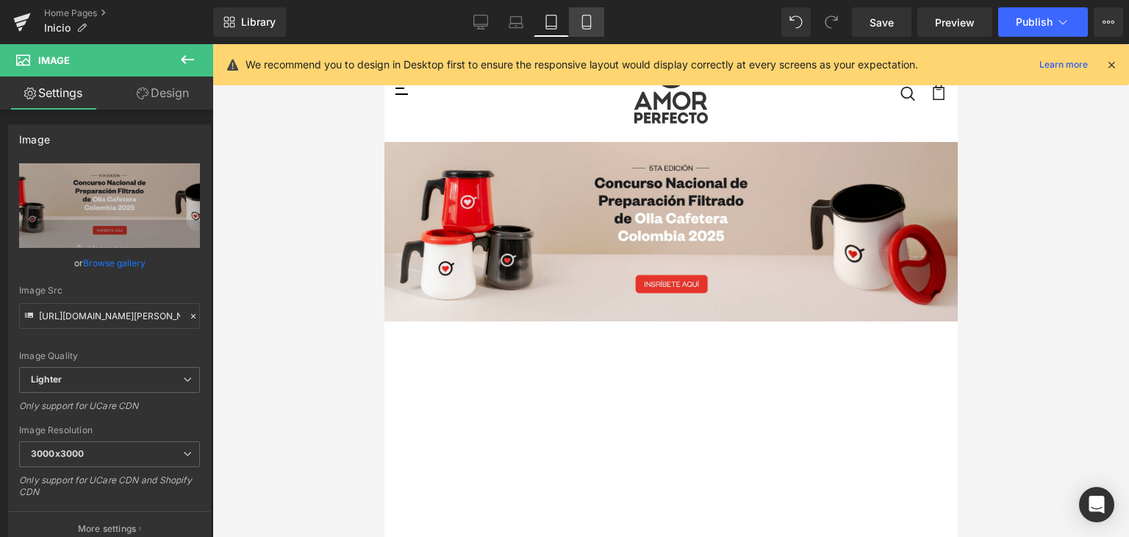
click at [580, 24] on icon at bounding box center [586, 22] width 15 height 15
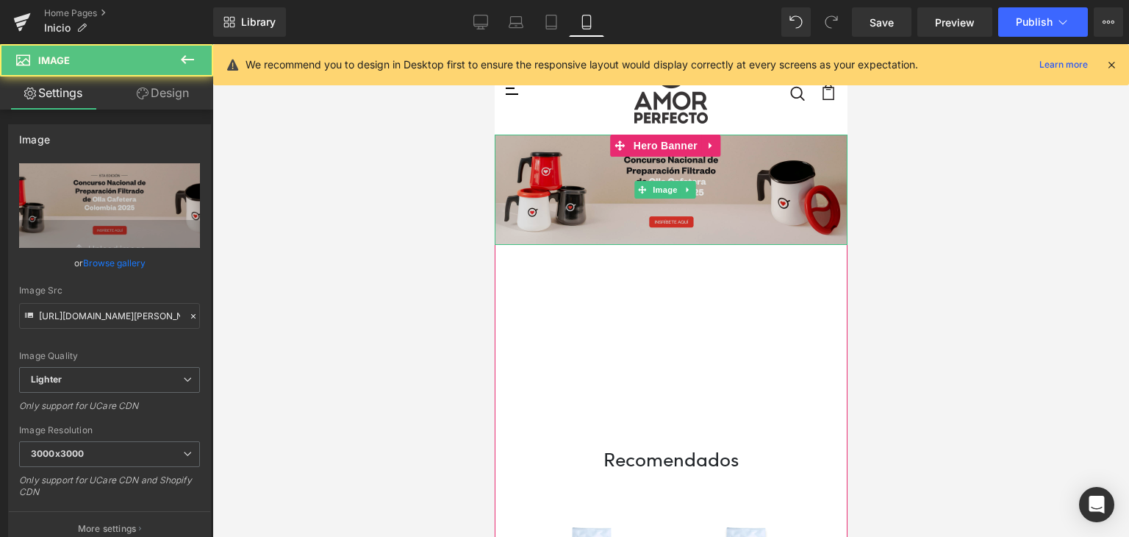
click at [561, 190] on img at bounding box center [670, 190] width 353 height 110
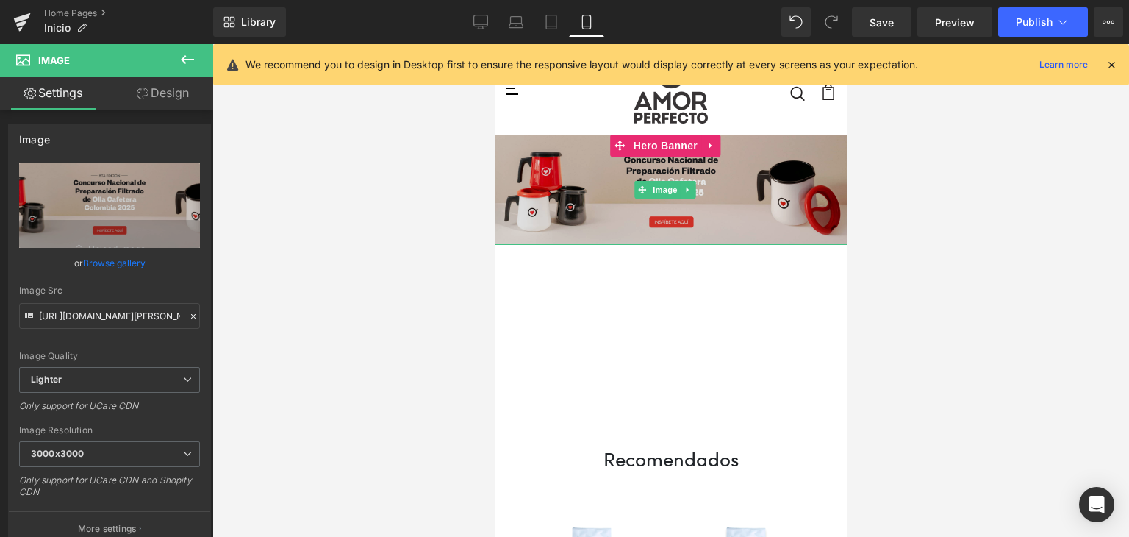
click at [565, 179] on img at bounding box center [670, 190] width 353 height 110
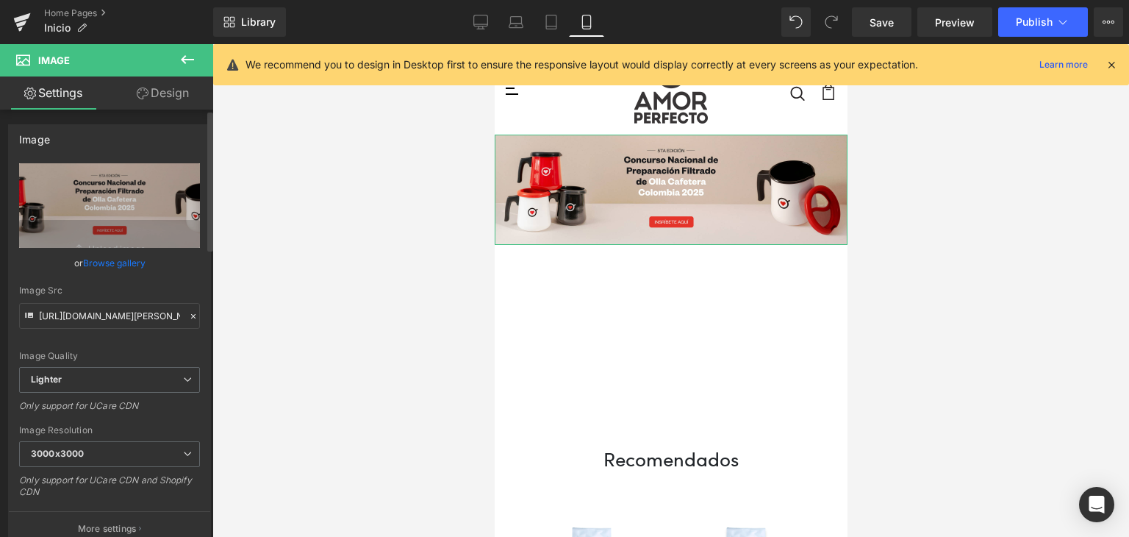
click at [97, 265] on link "Browse gallery" at bounding box center [114, 263] width 62 height 26
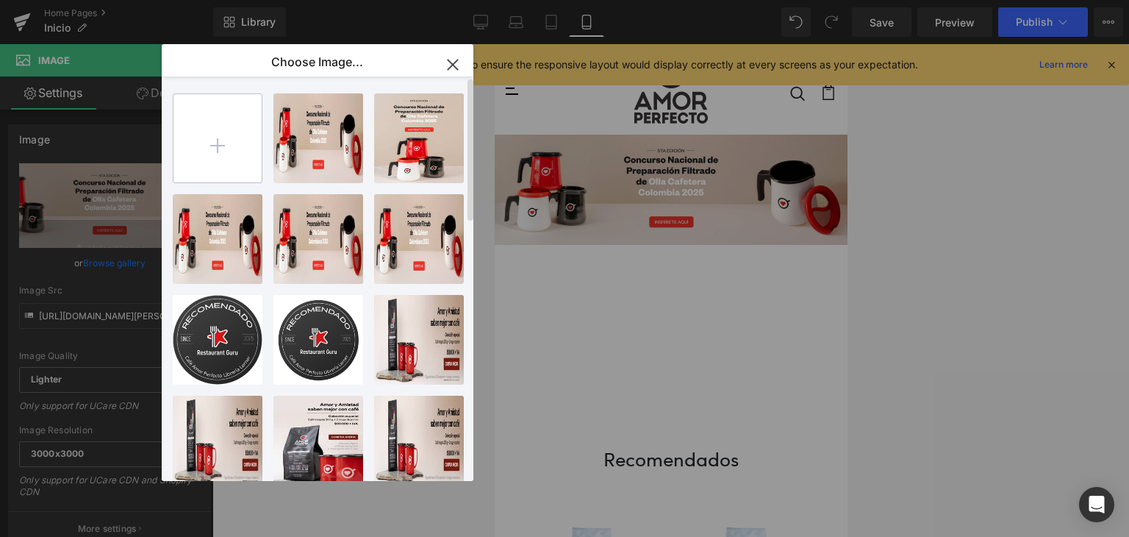
click at [220, 136] on input "file" at bounding box center [217, 138] width 88 height 88
type input "C:\fakepath\Banner-MOVIL_AP_Campeonato-nacional-de-olla.png"
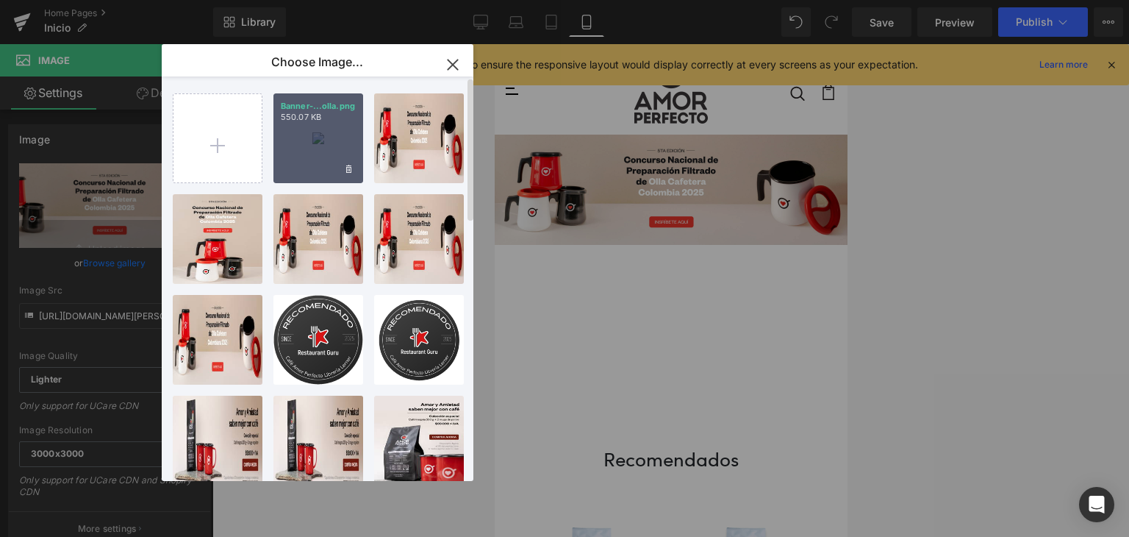
click at [316, 151] on div "Banner-...olla.png 550.07 KB" at bounding box center [318, 138] width 90 height 90
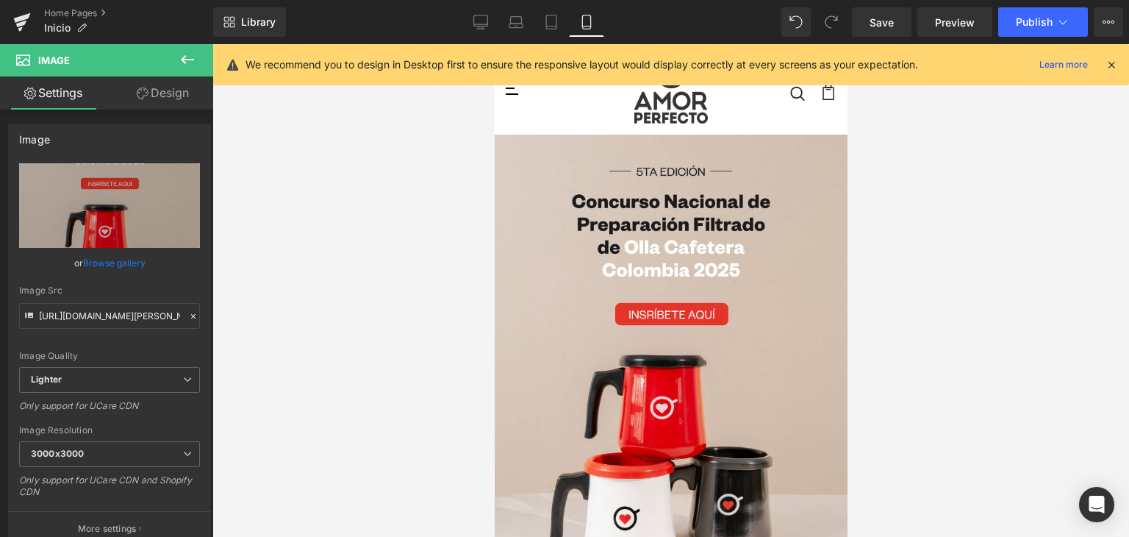
click at [464, 25] on div "Library Mobile Desktop Laptop Tablet Mobile Save Preview Publish Scheduled View…" at bounding box center [671, 21] width 916 height 29
click at [477, 23] on icon at bounding box center [480, 22] width 15 height 15
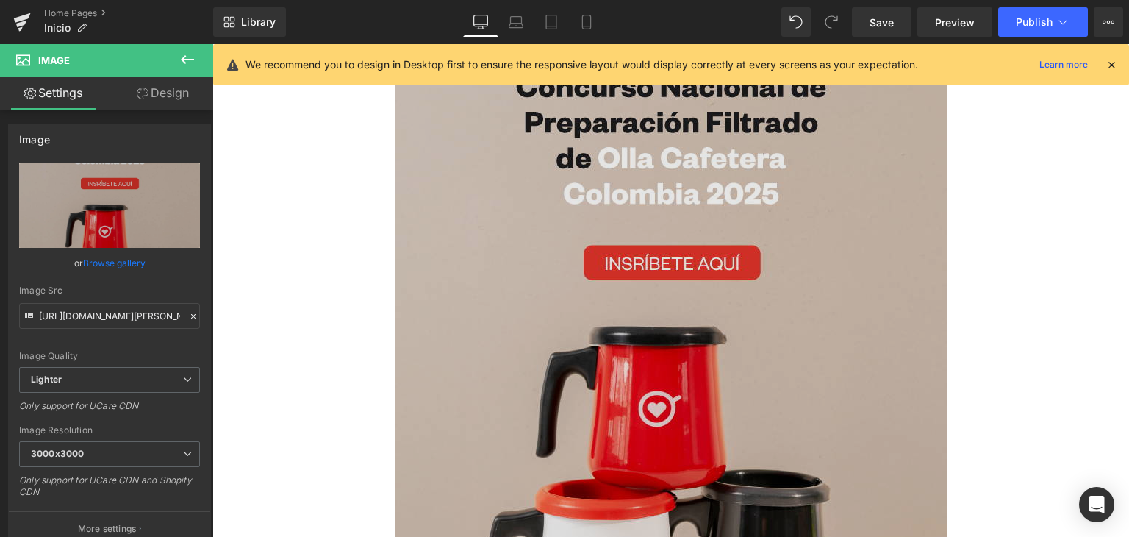
scroll to position [245, 0]
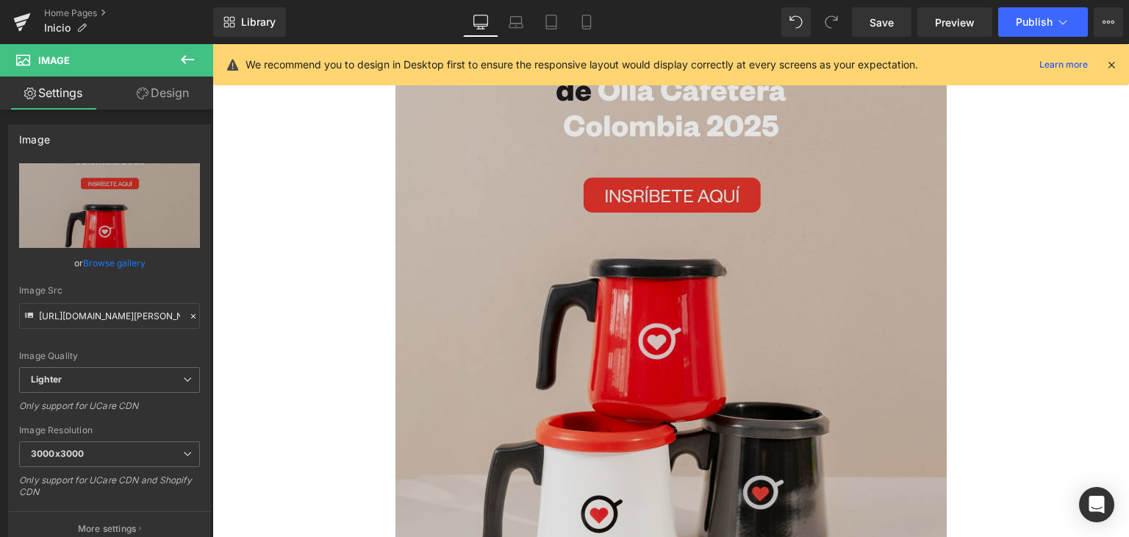
click at [523, 282] on img at bounding box center [670, 262] width 551 height 695
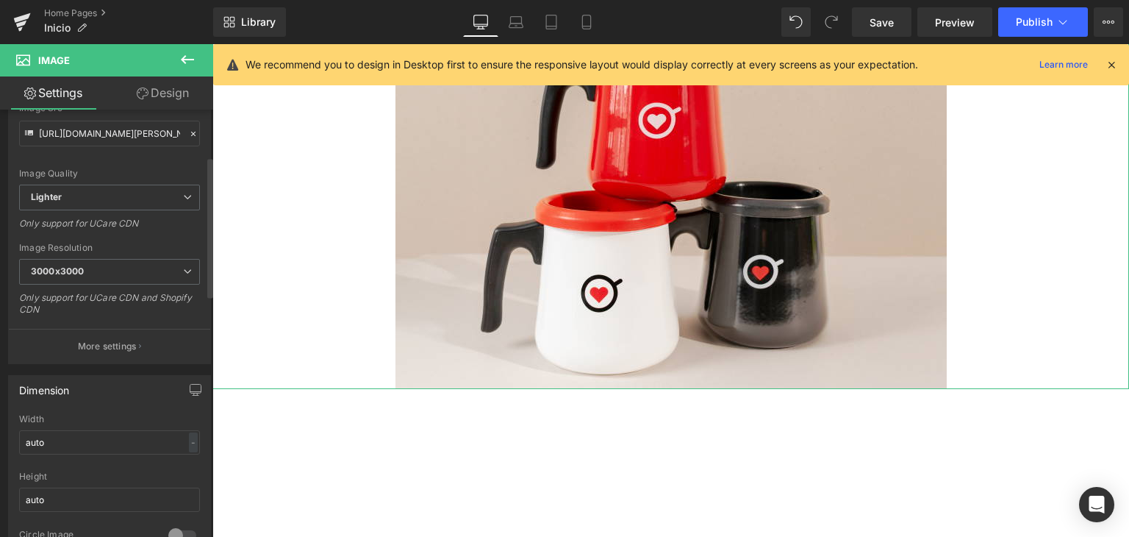
scroll to position [214, 0]
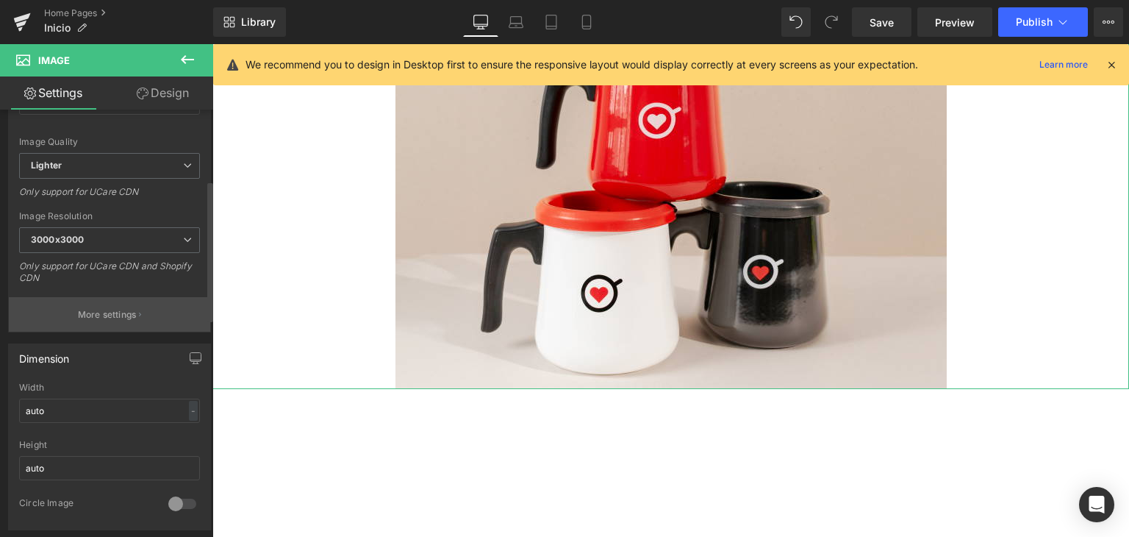
click at [126, 315] on p "More settings" at bounding box center [107, 314] width 59 height 13
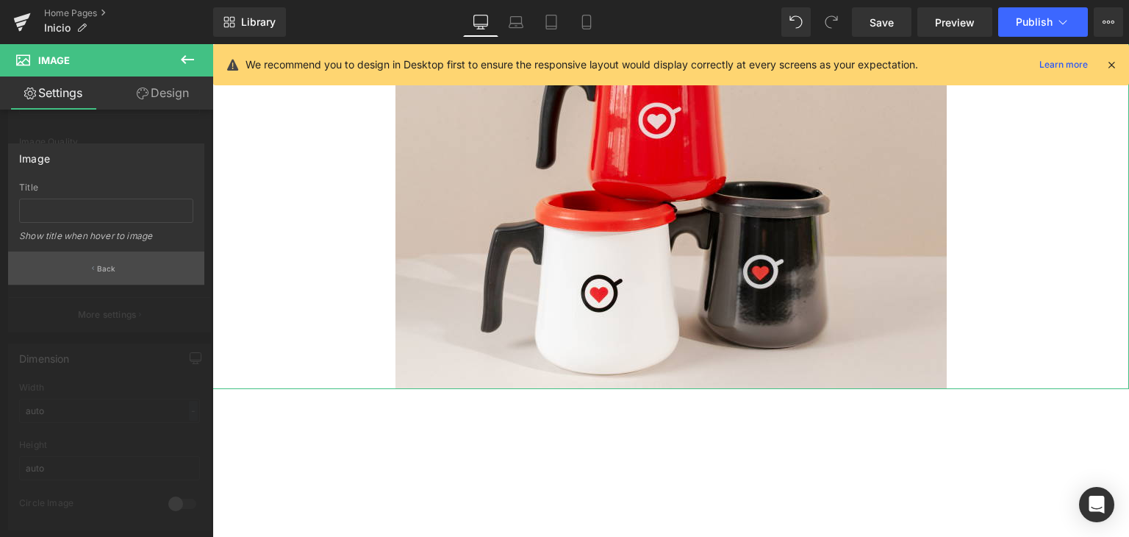
click at [116, 273] on button "Back" at bounding box center [106, 267] width 196 height 33
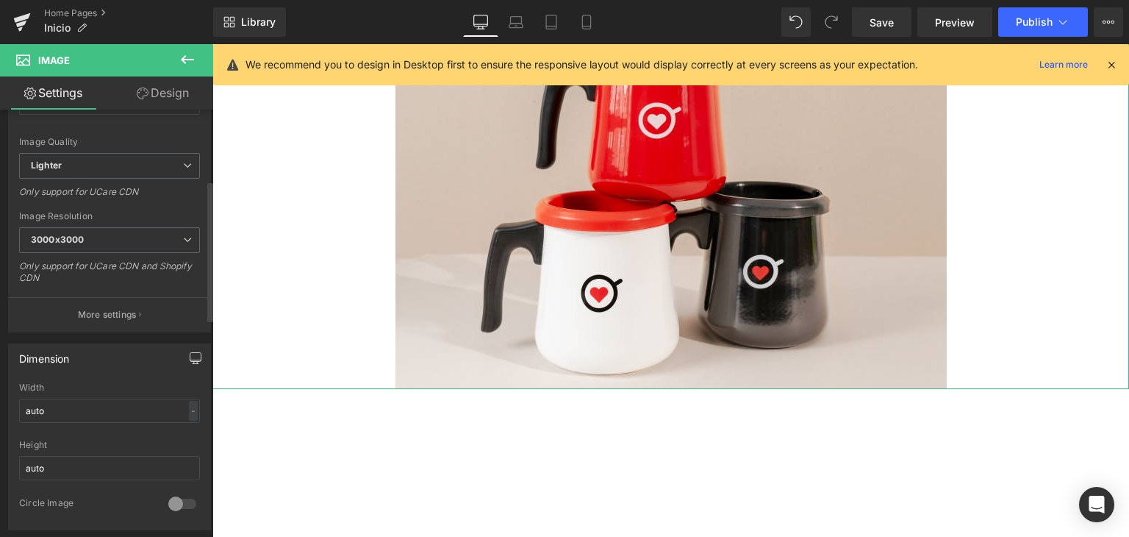
click at [190, 359] on icon "button" at bounding box center [195, 359] width 11 height 0
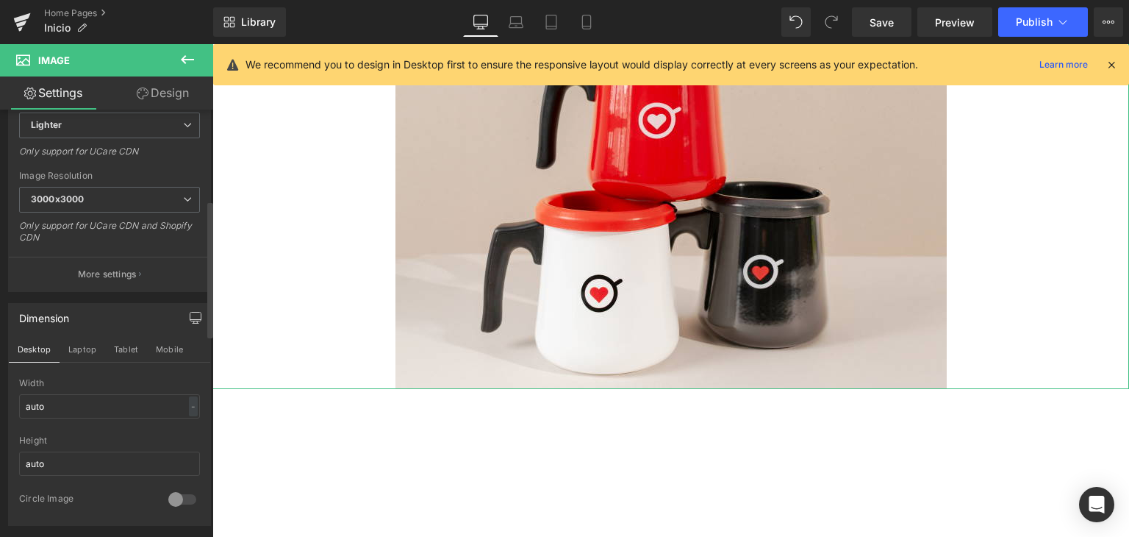
scroll to position [287, 0]
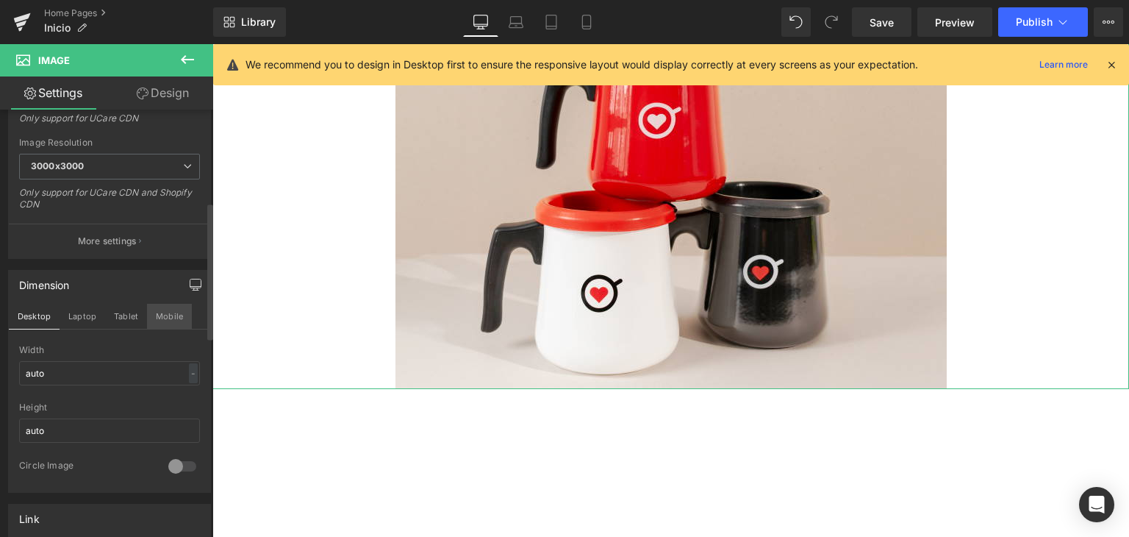
click at [165, 315] on button "Mobile" at bounding box center [169, 316] width 45 height 25
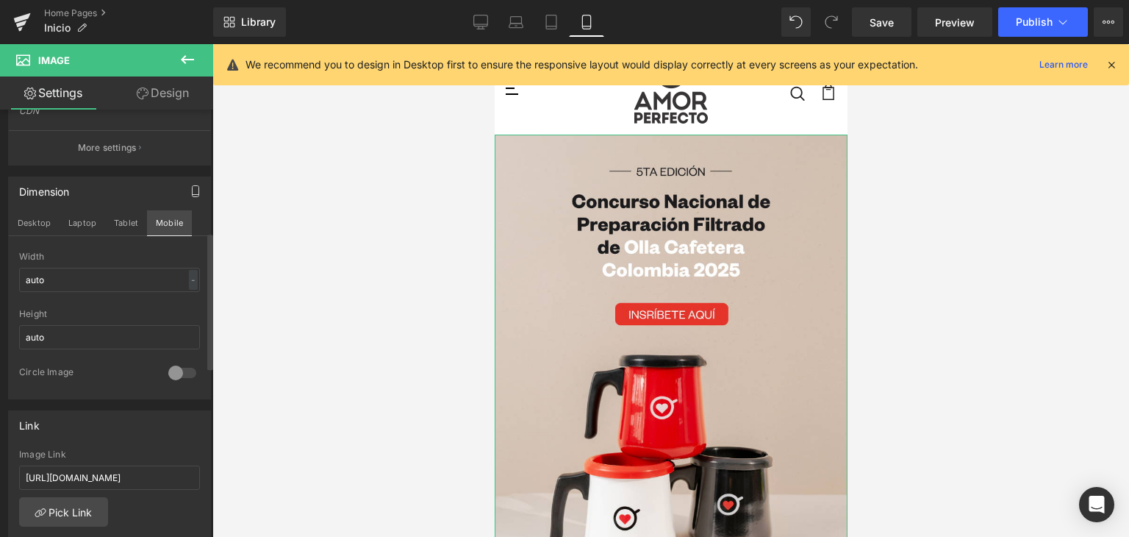
scroll to position [434, 0]
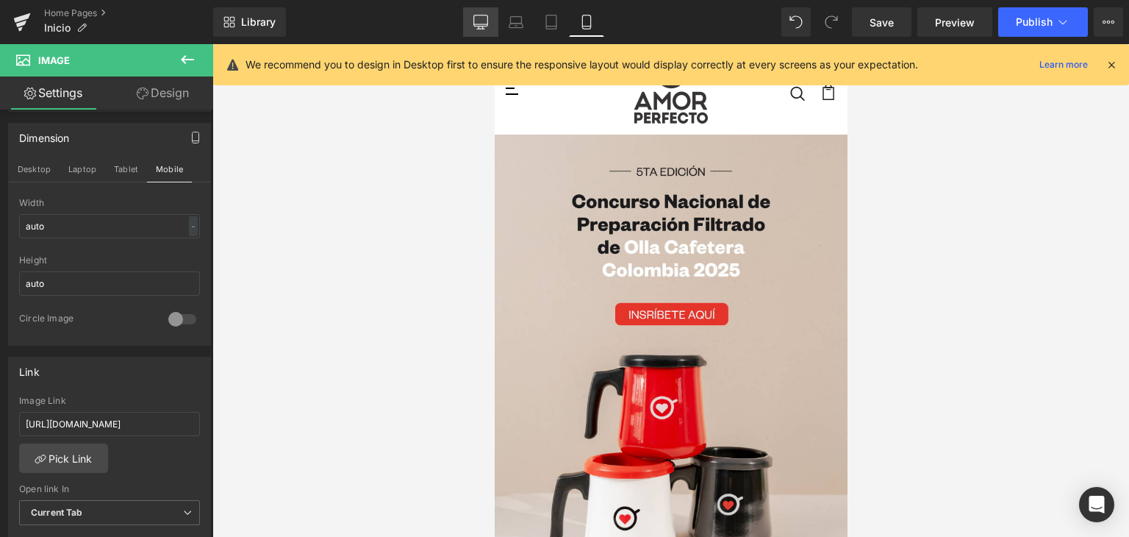
click at [488, 27] on icon at bounding box center [480, 22] width 15 height 15
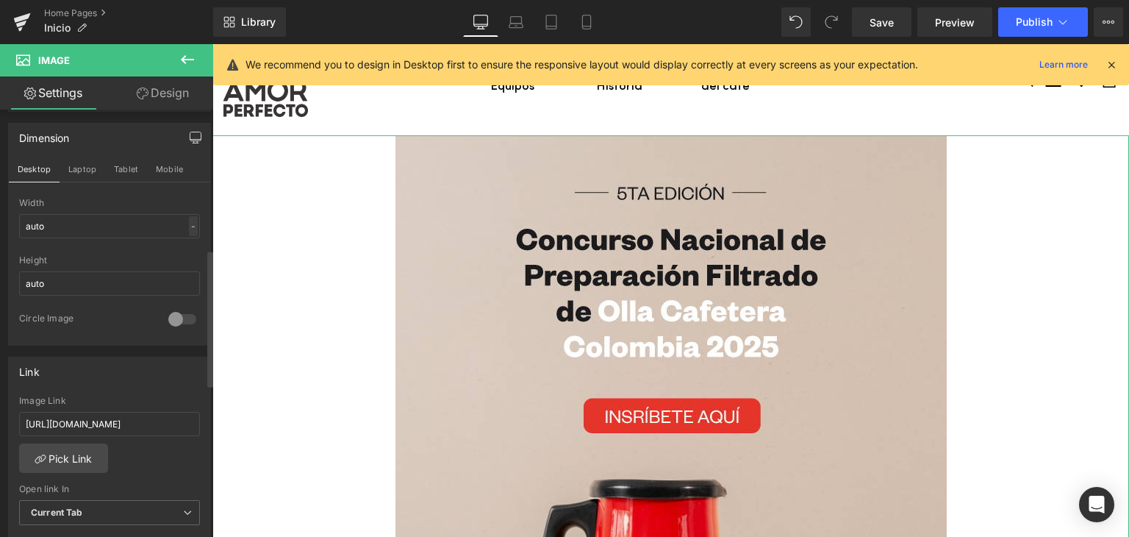
click at [190, 212] on div "Width auto - % px" at bounding box center [109, 226] width 181 height 57
click at [189, 225] on div "-" at bounding box center [193, 226] width 9 height 20
click at [186, 268] on li "px" at bounding box center [190, 269] width 18 height 21
click at [183, 227] on div "px" at bounding box center [190, 226] width 15 height 20
click at [189, 245] on li "%" at bounding box center [190, 248] width 18 height 21
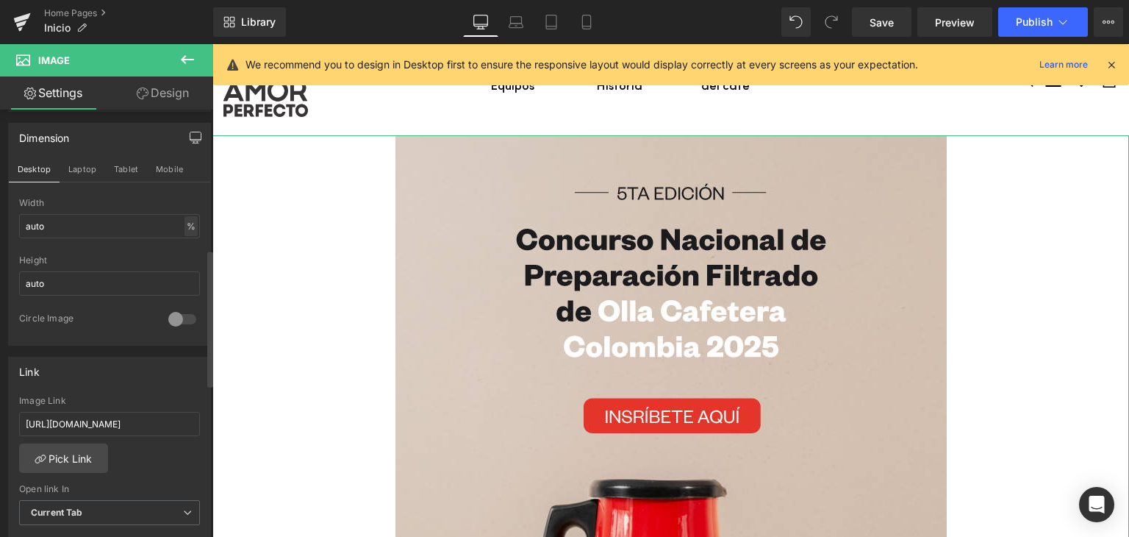
click at [188, 220] on div "%" at bounding box center [191, 226] width 13 height 20
click at [189, 273] on li "px" at bounding box center [190, 269] width 18 height 21
click at [138, 215] on input "auto" at bounding box center [109, 226] width 181 height 24
click at [58, 273] on input "auto" at bounding box center [109, 283] width 181 height 24
click at [173, 315] on div at bounding box center [182, 319] width 35 height 24
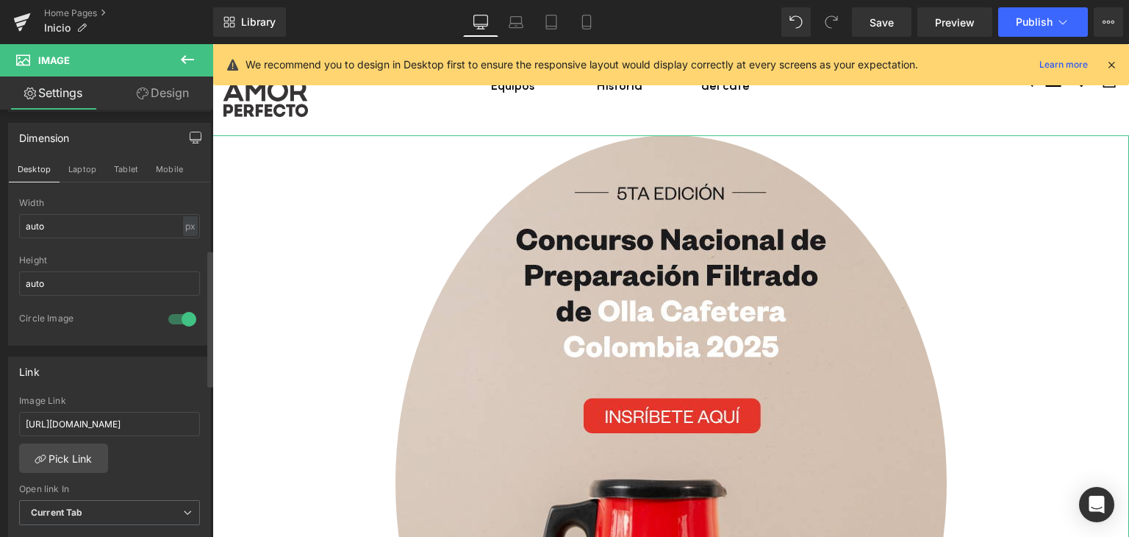
click at [173, 315] on div at bounding box center [182, 319] width 35 height 24
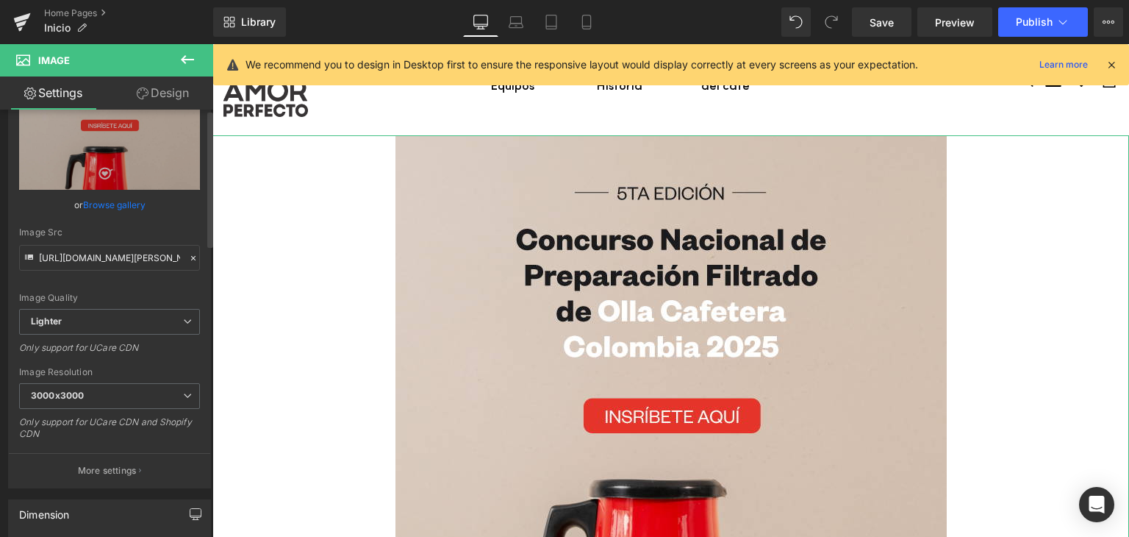
scroll to position [0, 0]
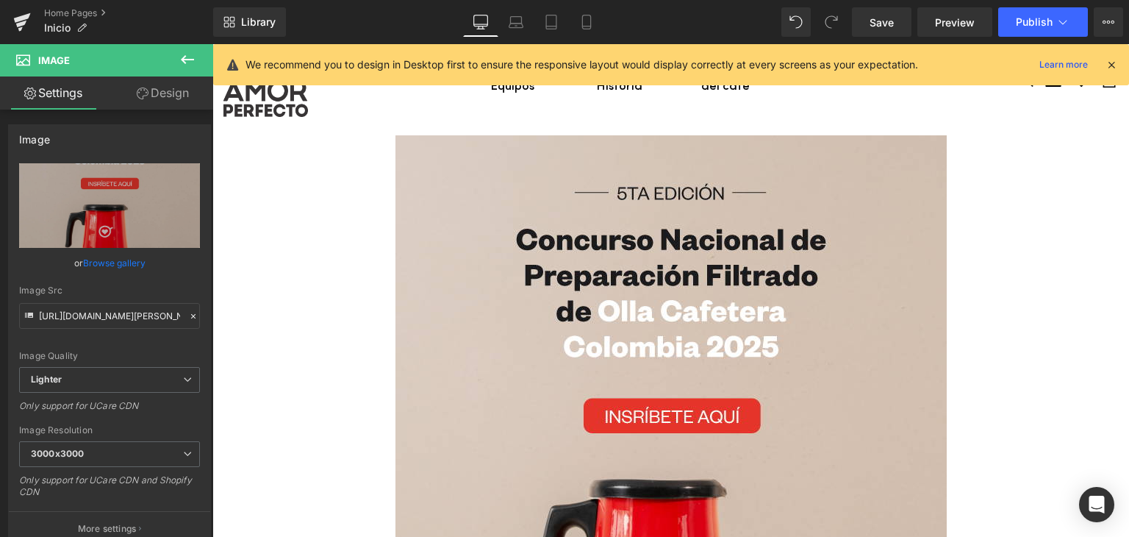
click at [183, 57] on icon at bounding box center [188, 60] width 18 height 18
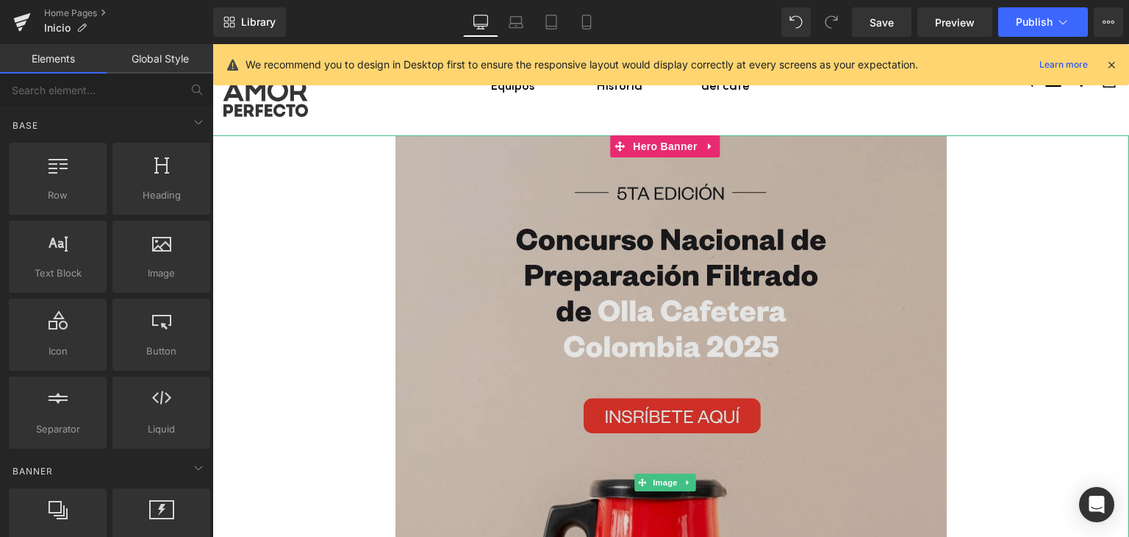
click at [465, 328] on img at bounding box center [670, 482] width 551 height 695
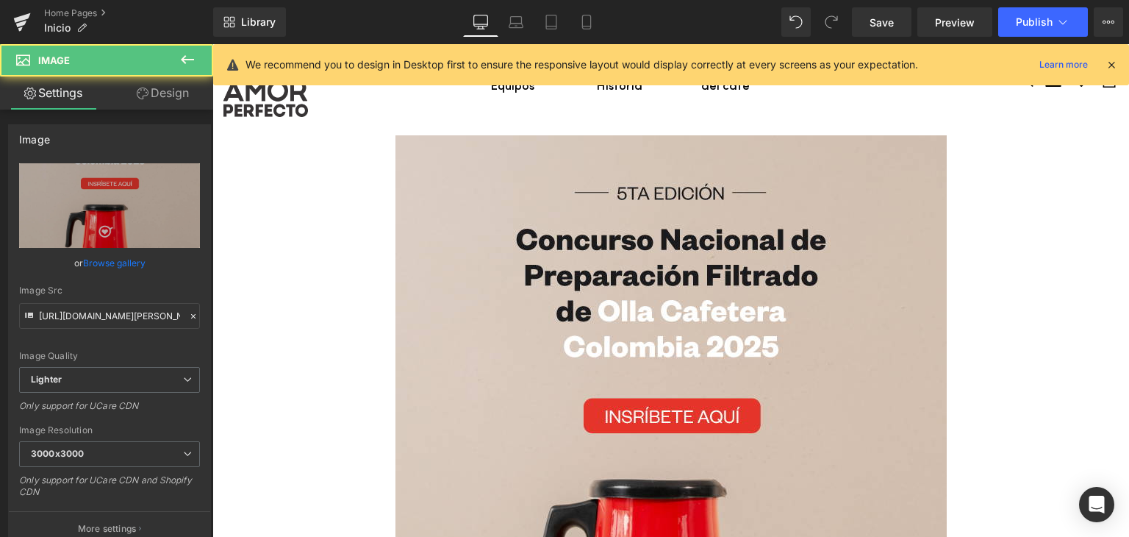
click at [1109, 62] on icon at bounding box center [1111, 64] width 13 height 13
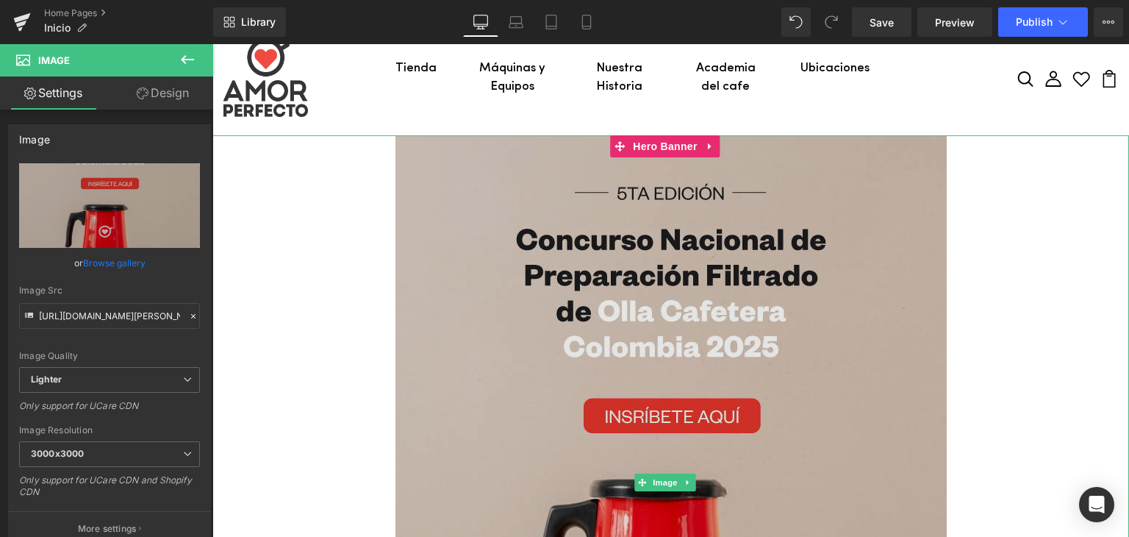
click at [473, 262] on img at bounding box center [670, 482] width 551 height 695
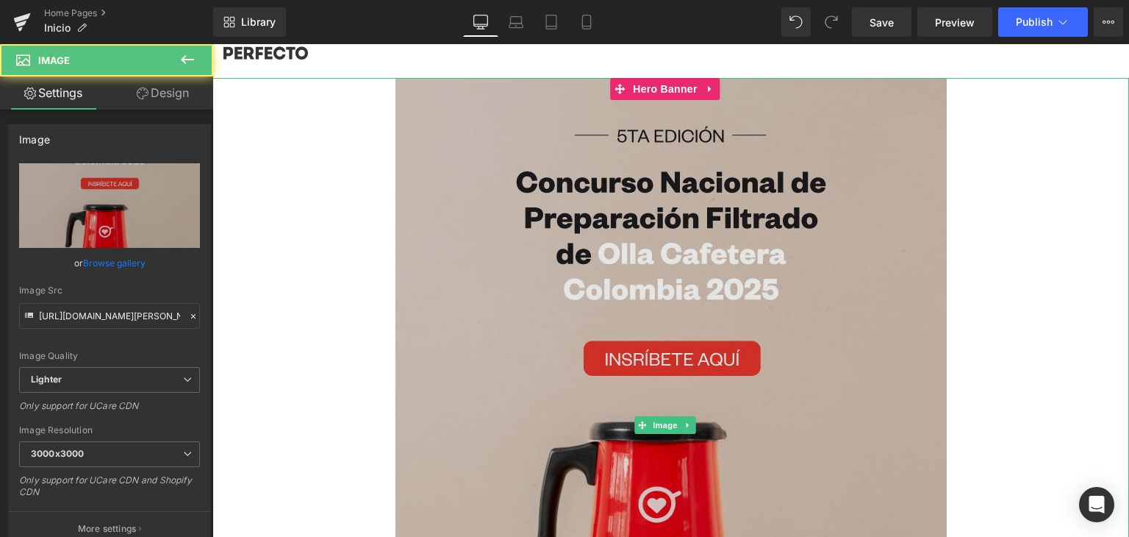
scroll to position [171, 0]
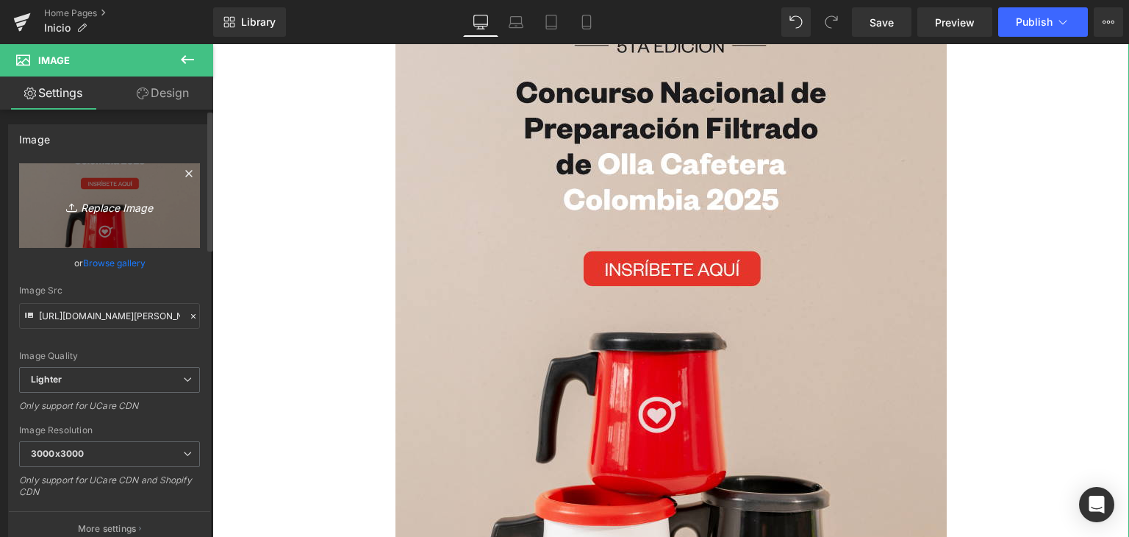
click at [102, 208] on icon "Replace Image" at bounding box center [110, 205] width 118 height 18
type input "C:\fakepath\Banner-MOVIL_AP_Campeonato-nacional-de-olla.png"
click at [151, 207] on icon "Replace Image" at bounding box center [110, 205] width 118 height 18
type input "C:\fakepath\Banner-WEB-APCampeonato-nacional-de-olla.png"
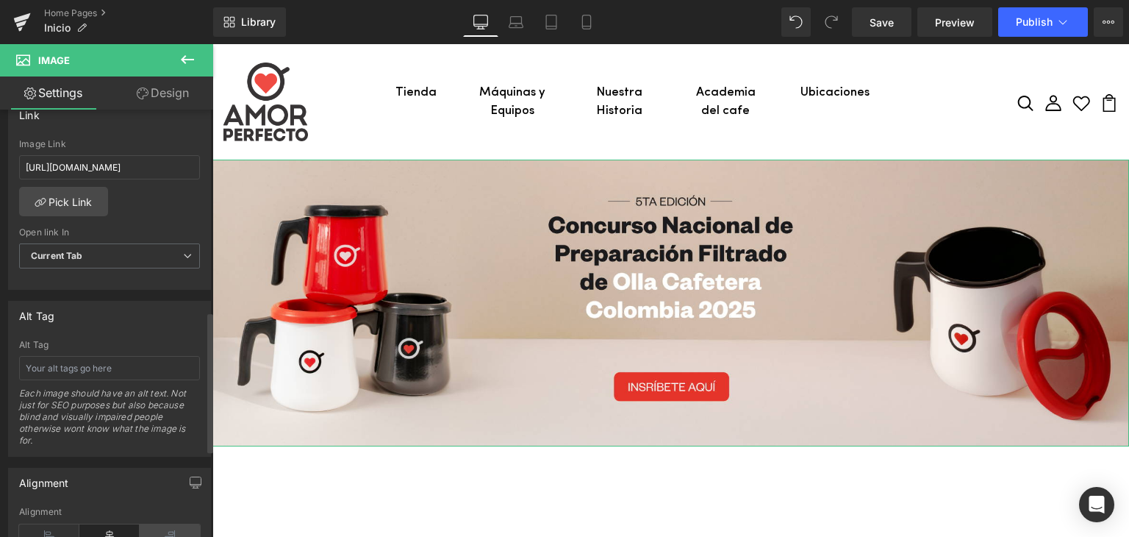
scroll to position [508, 0]
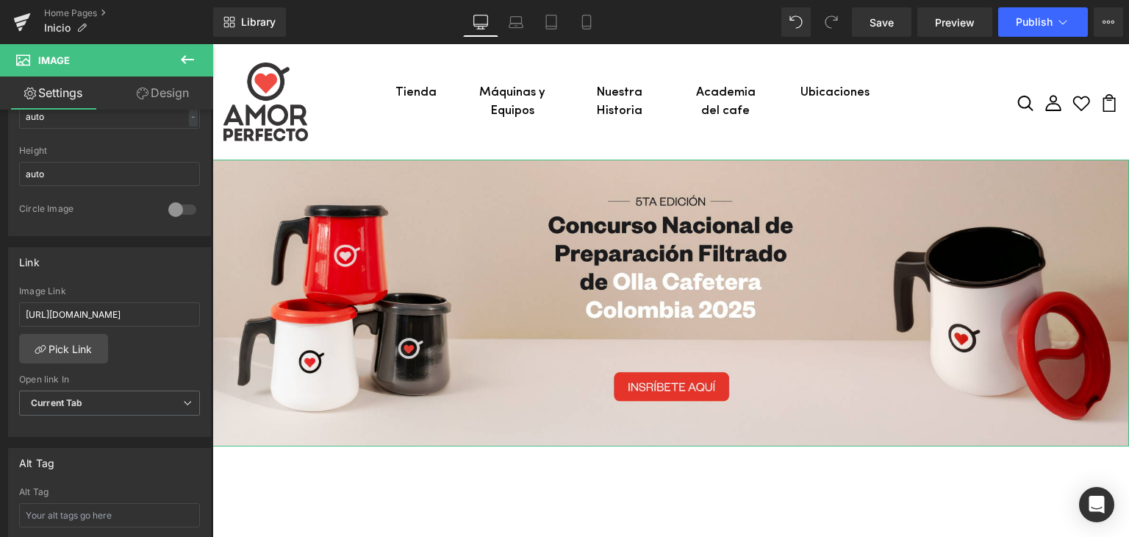
click at [162, 93] on link "Design" at bounding box center [163, 92] width 107 height 33
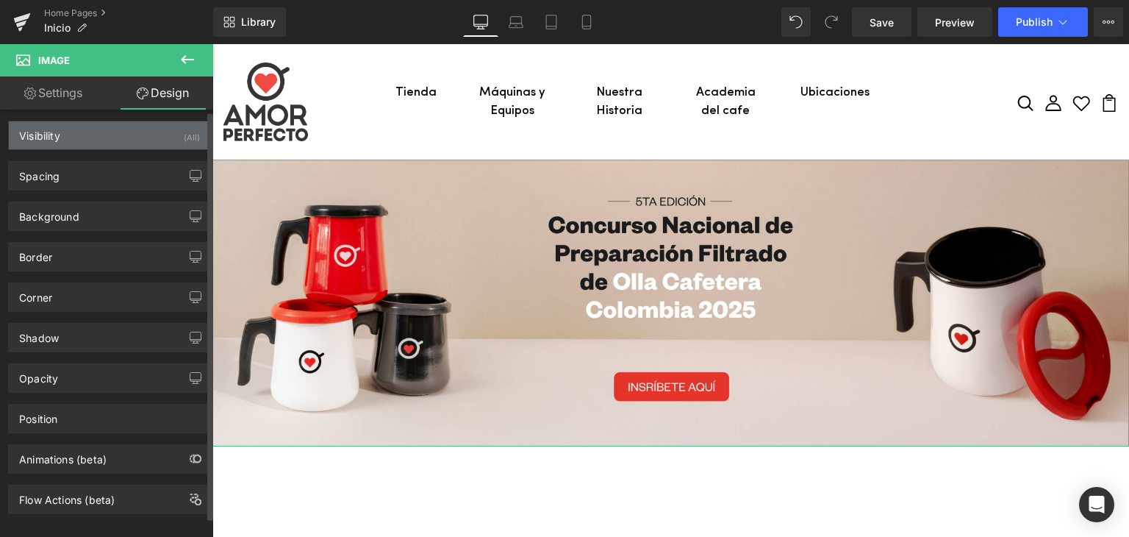
scroll to position [0, 0]
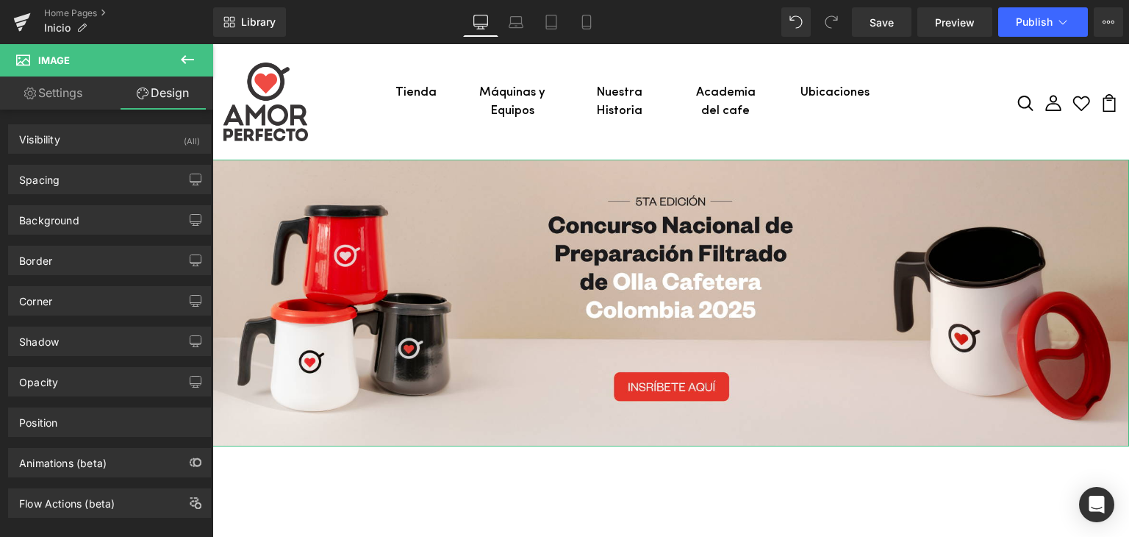
click at [74, 102] on link "Settings" at bounding box center [53, 92] width 107 height 33
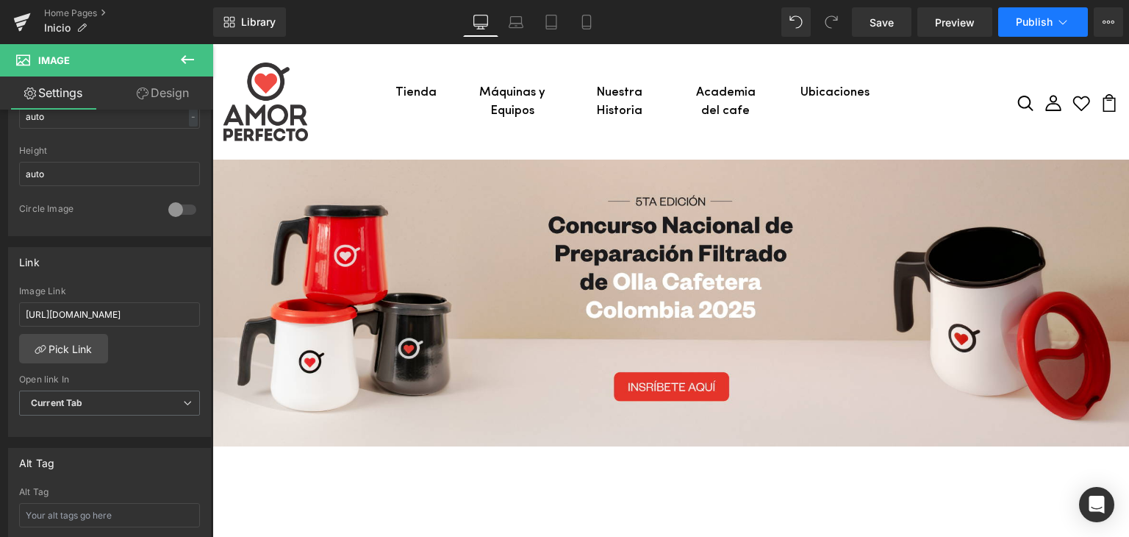
click at [1070, 25] on icon at bounding box center [1063, 22] width 15 height 15
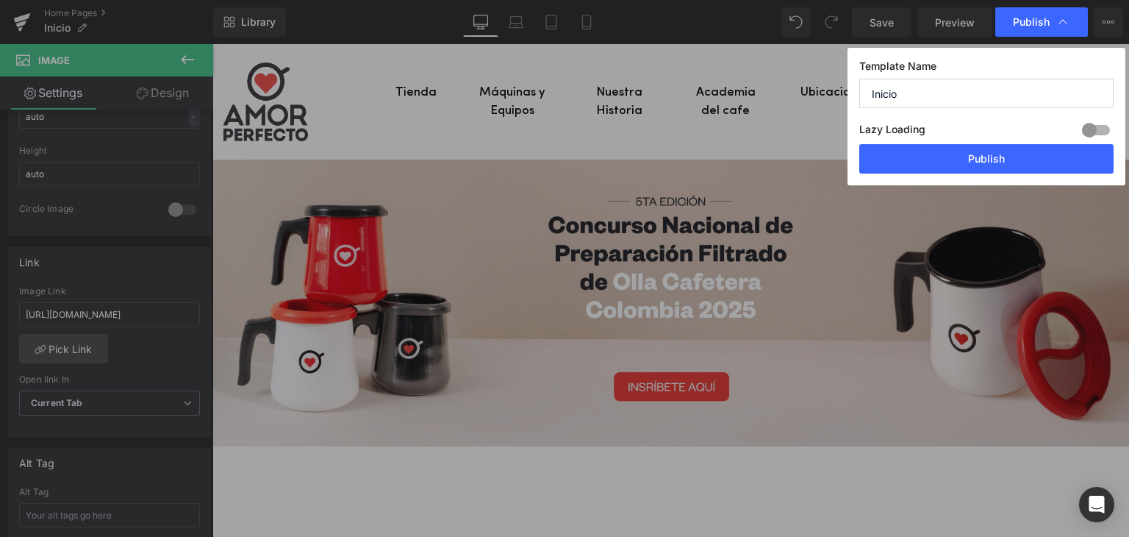
click at [1070, 25] on icon at bounding box center [1063, 22] width 15 height 15
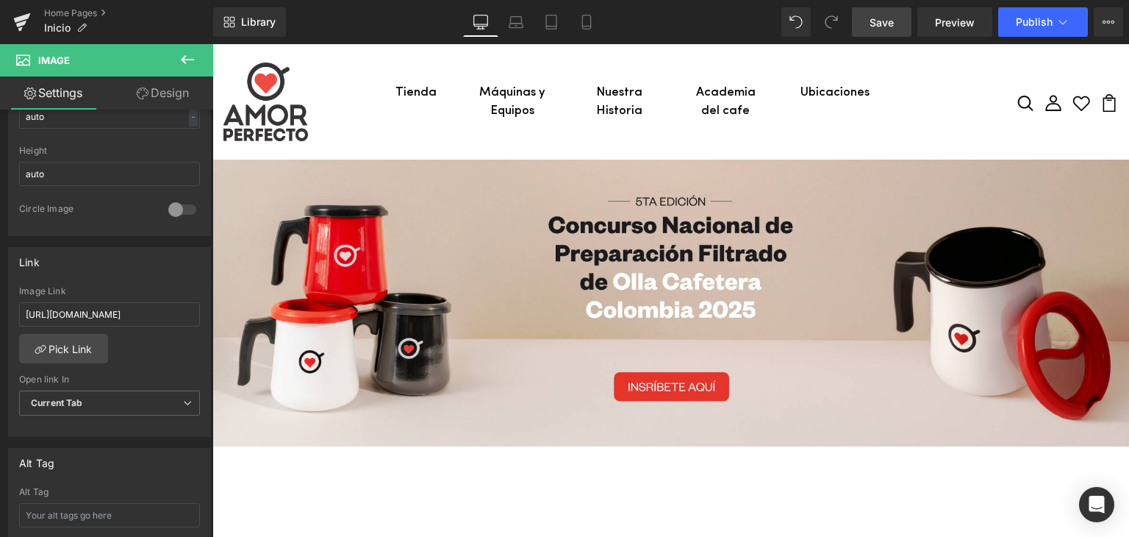
click at [891, 21] on span "Save" at bounding box center [882, 22] width 24 height 15
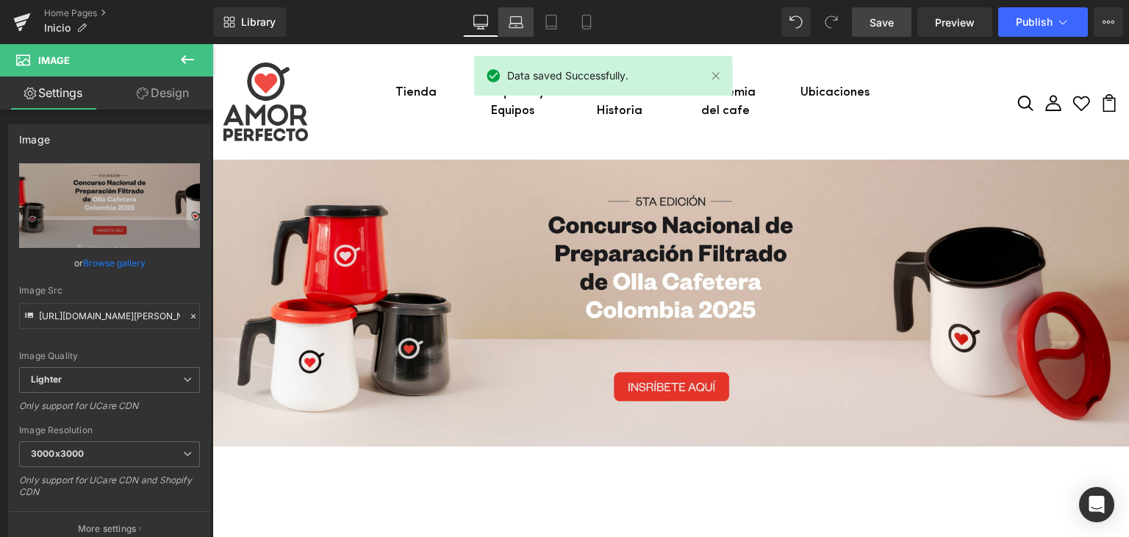
click at [521, 26] on icon at bounding box center [516, 22] width 15 height 15
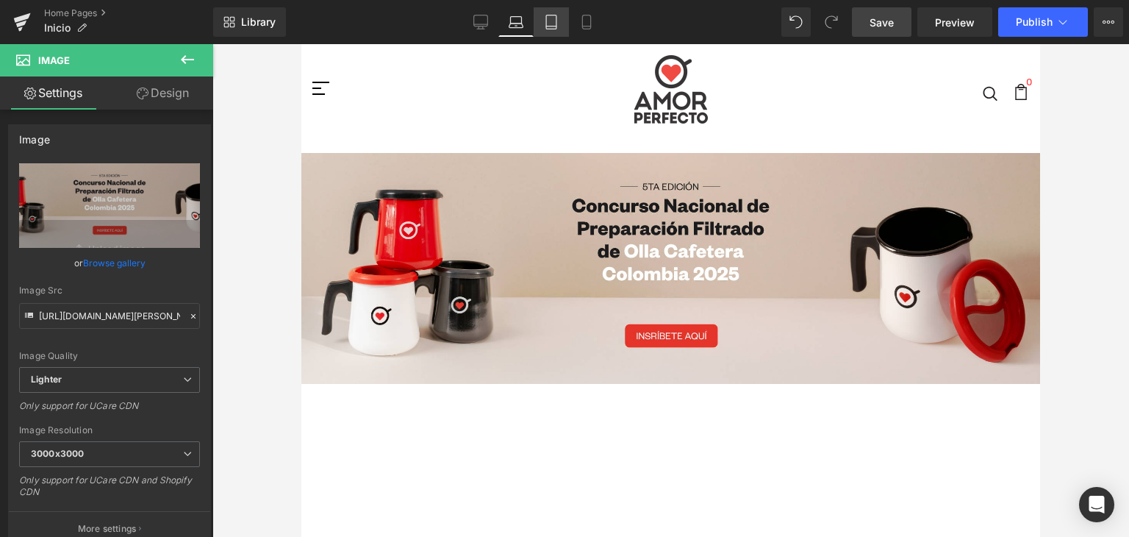
click at [560, 28] on link "Tablet" at bounding box center [551, 21] width 35 height 29
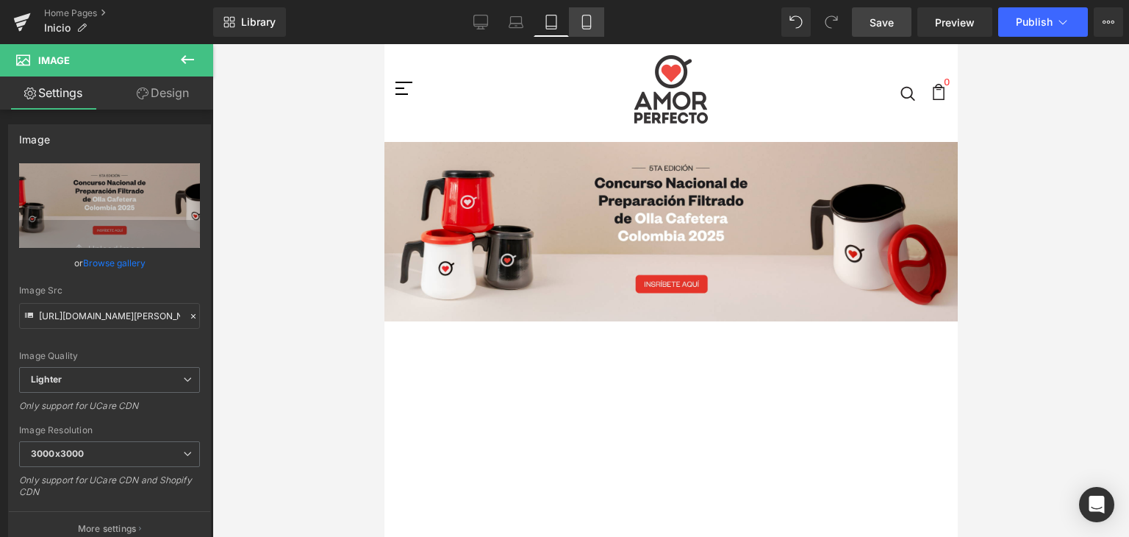
click at [583, 25] on icon at bounding box center [586, 22] width 15 height 15
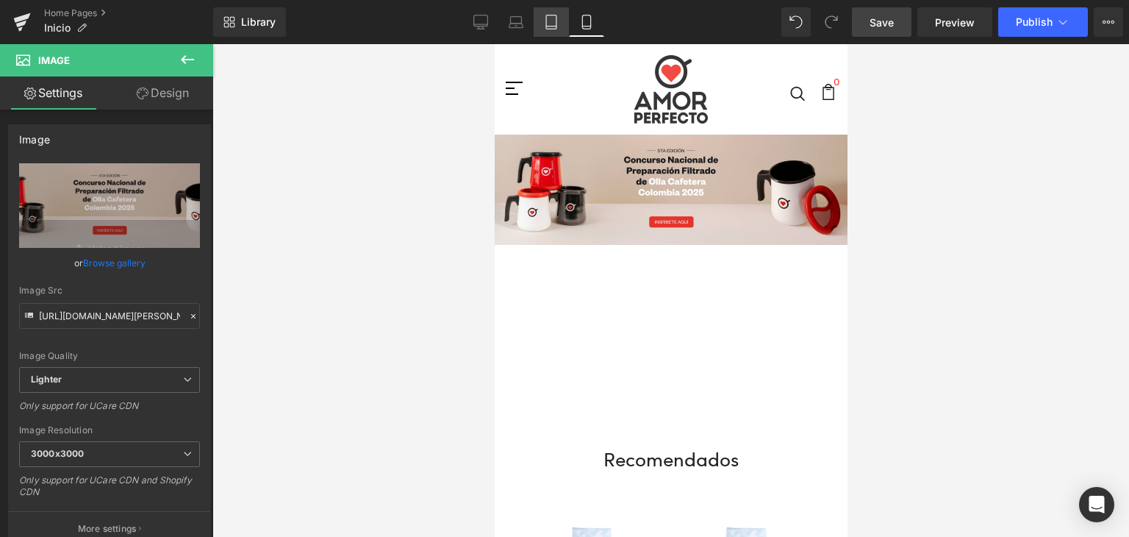
click at [556, 26] on icon at bounding box center [551, 26] width 10 height 0
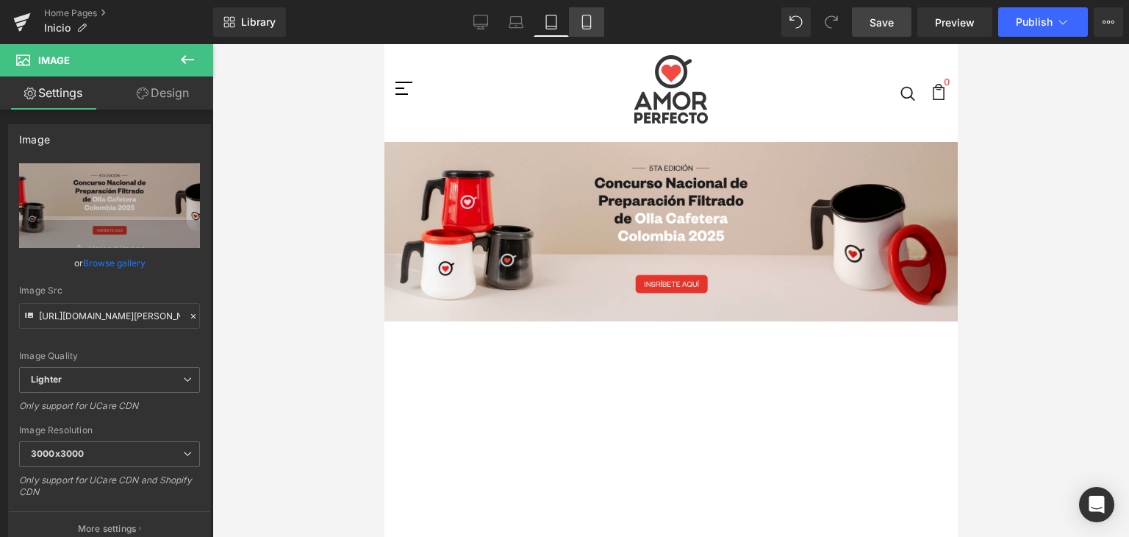
scroll to position [7, 0]
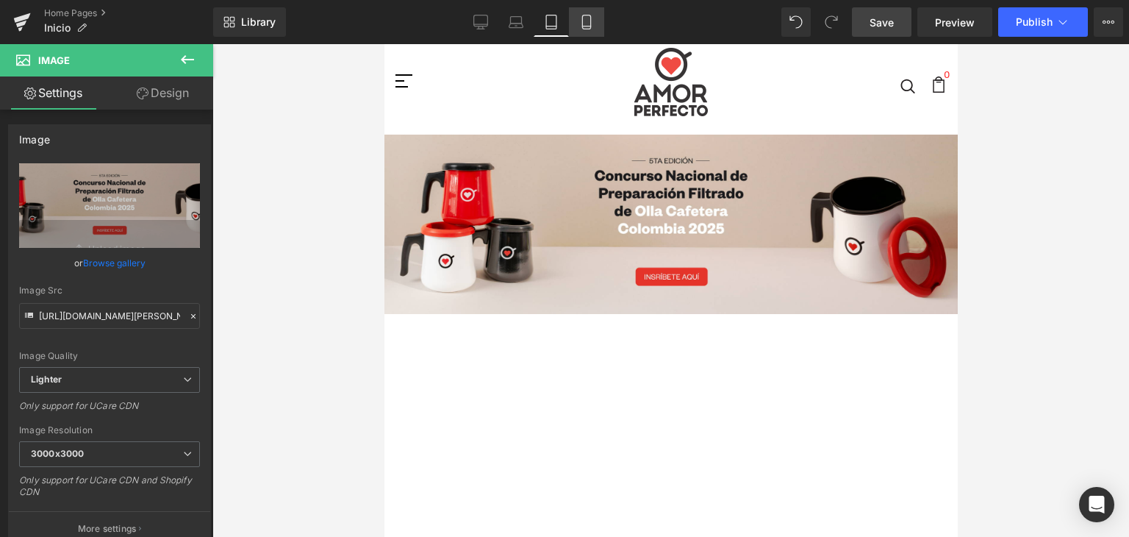
drag, startPoint x: 588, startPoint y: 18, endPoint x: 104, endPoint y: 33, distance: 483.9
click at [588, 18] on icon at bounding box center [586, 22] width 15 height 15
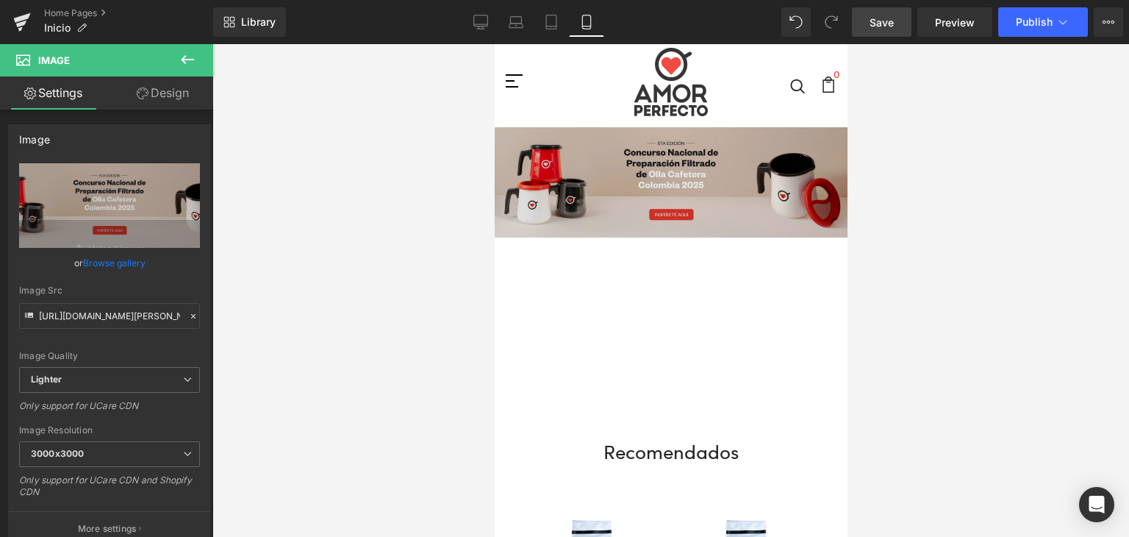
scroll to position [0, 0]
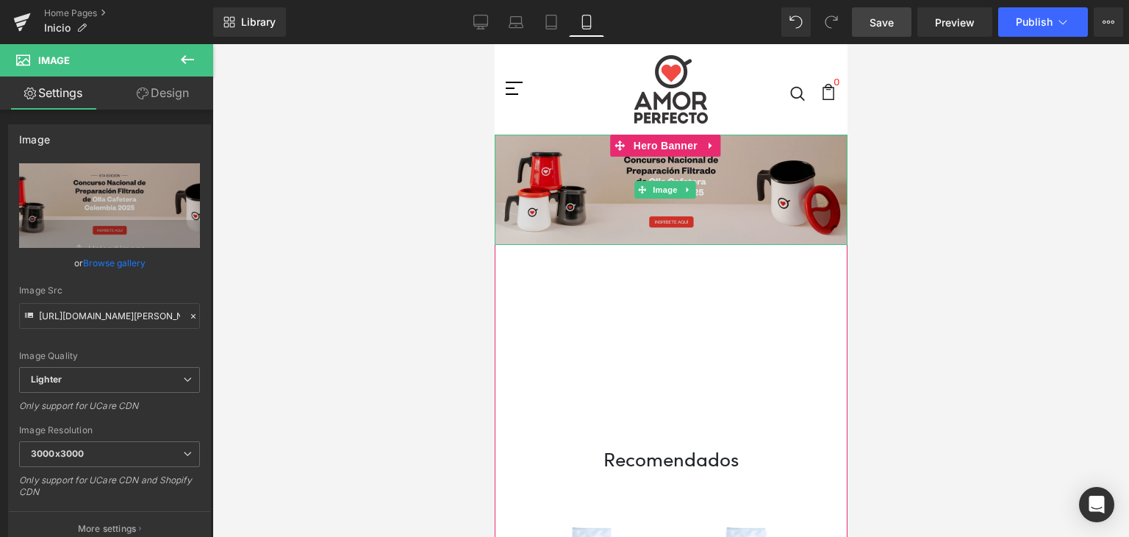
click at [609, 187] on img at bounding box center [670, 190] width 353 height 110
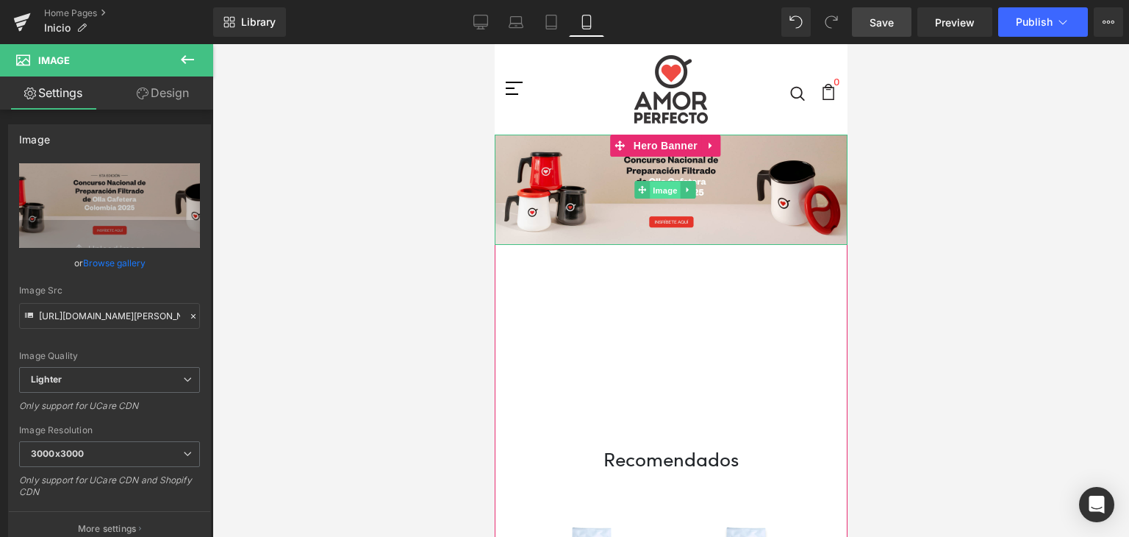
click at [668, 189] on span "Image" at bounding box center [665, 191] width 31 height 18
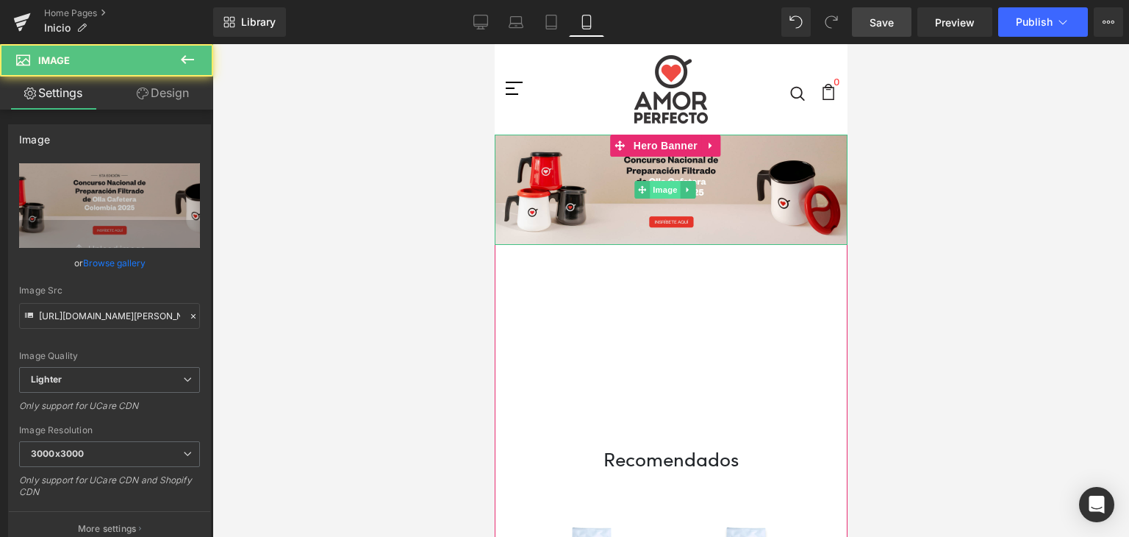
click at [668, 189] on span "Image" at bounding box center [665, 190] width 31 height 18
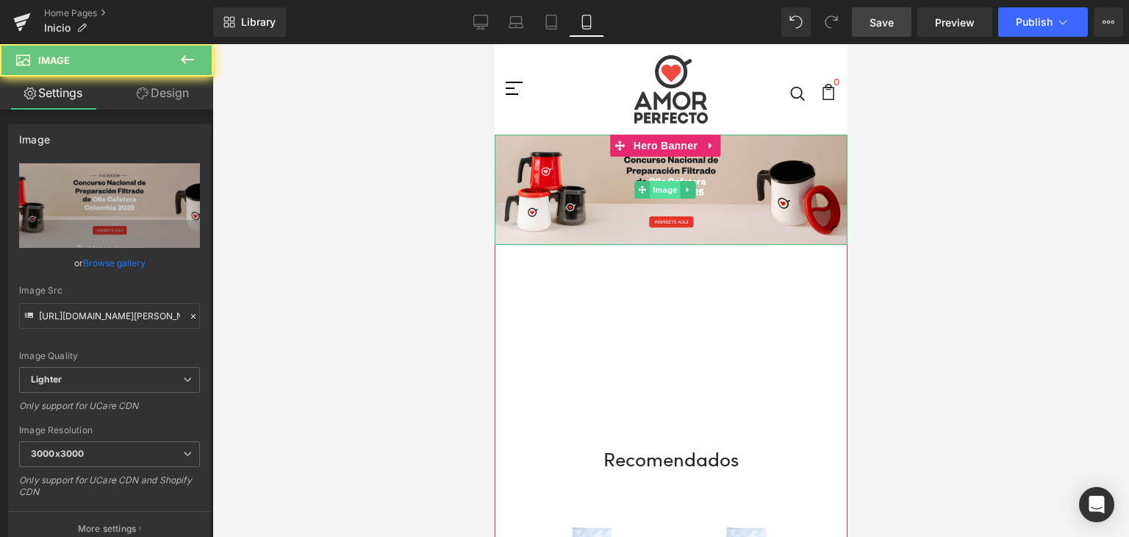
click at [668, 189] on span "Image" at bounding box center [665, 190] width 31 height 18
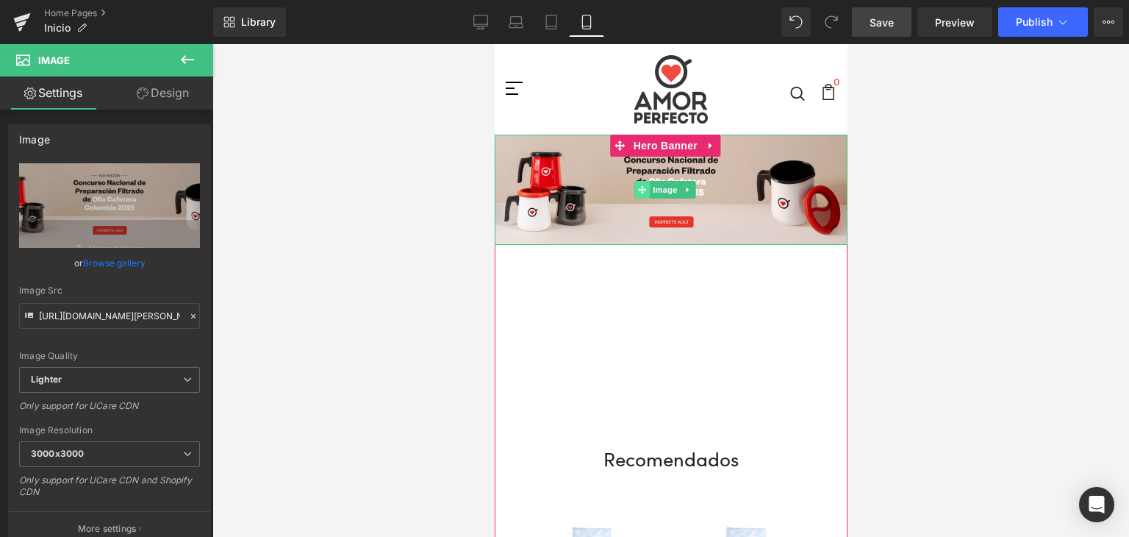
click at [642, 189] on icon at bounding box center [642, 189] width 8 height 8
click at [690, 185] on icon at bounding box center [688, 189] width 8 height 9
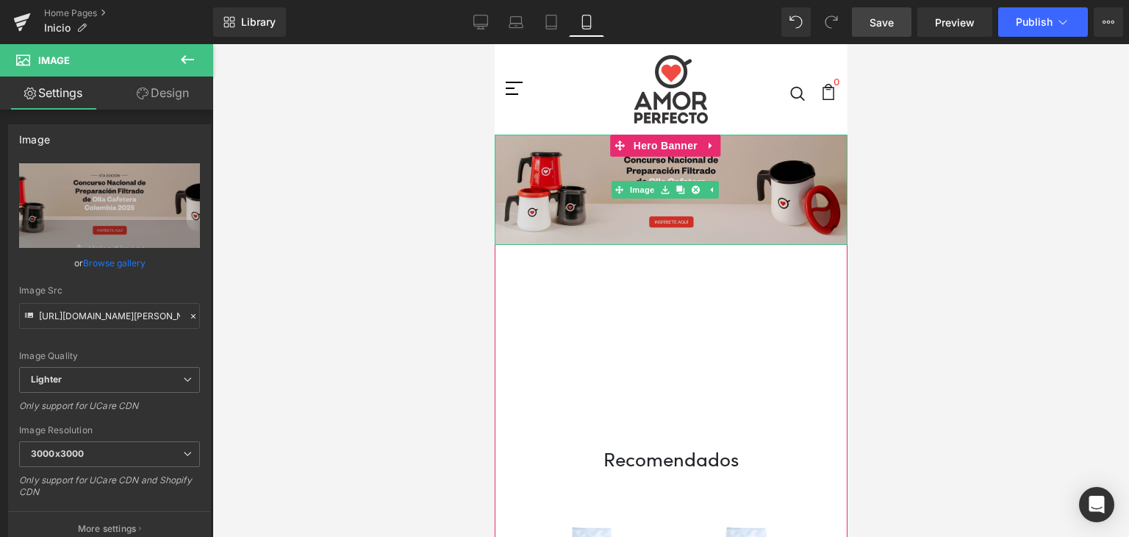
click at [556, 217] on img at bounding box center [670, 190] width 353 height 110
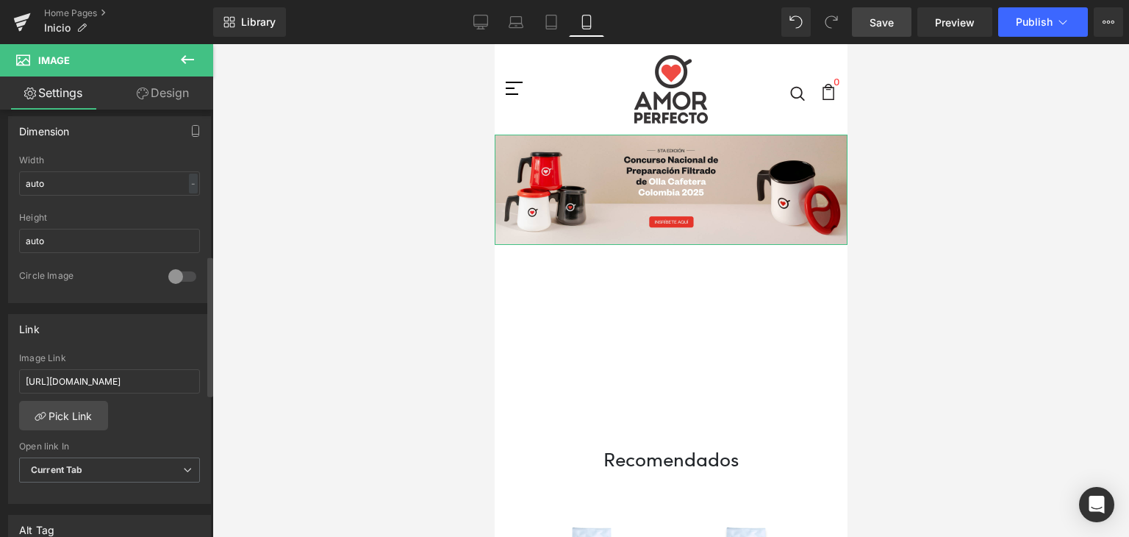
scroll to position [515, 0]
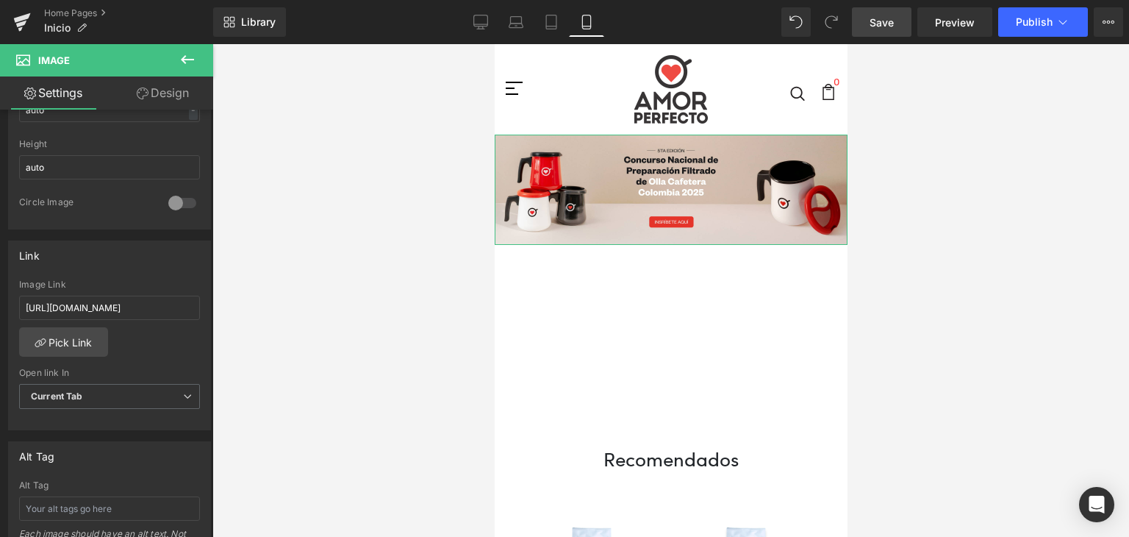
click at [171, 82] on link "Design" at bounding box center [163, 92] width 107 height 33
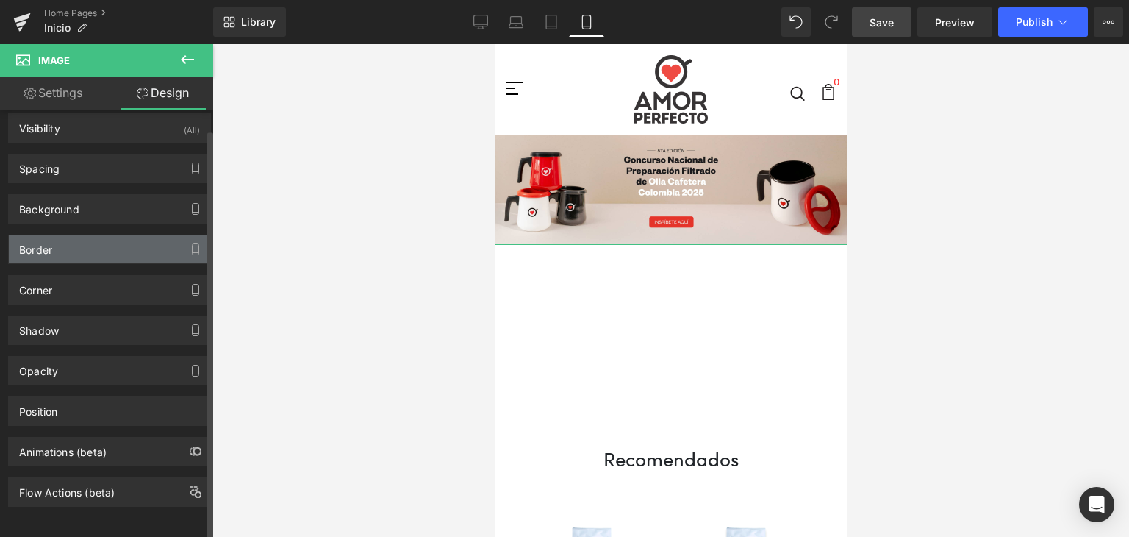
scroll to position [19, 0]
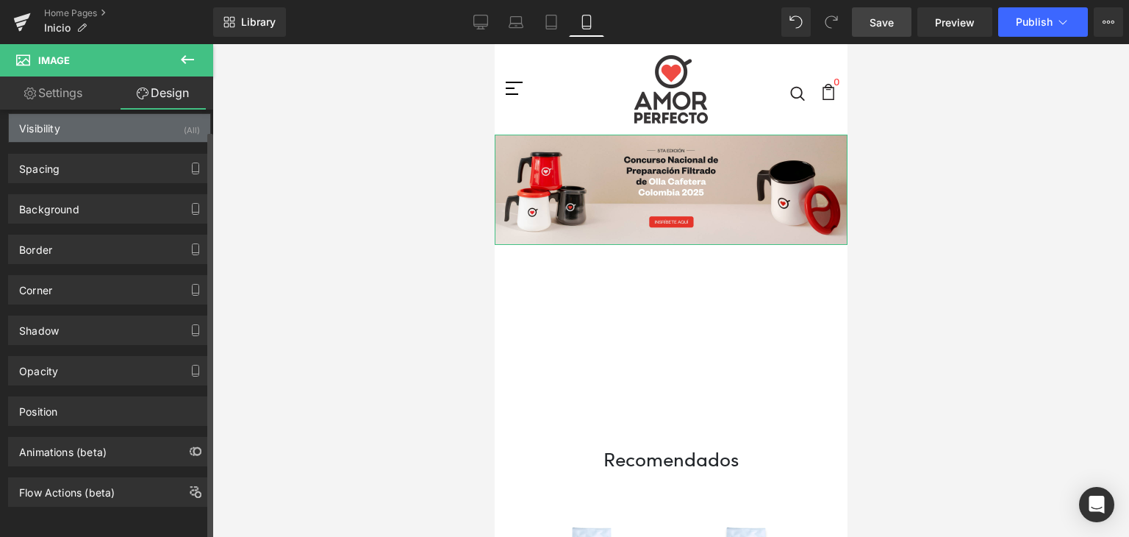
click at [90, 124] on div "Visibility (All)" at bounding box center [109, 128] width 201 height 28
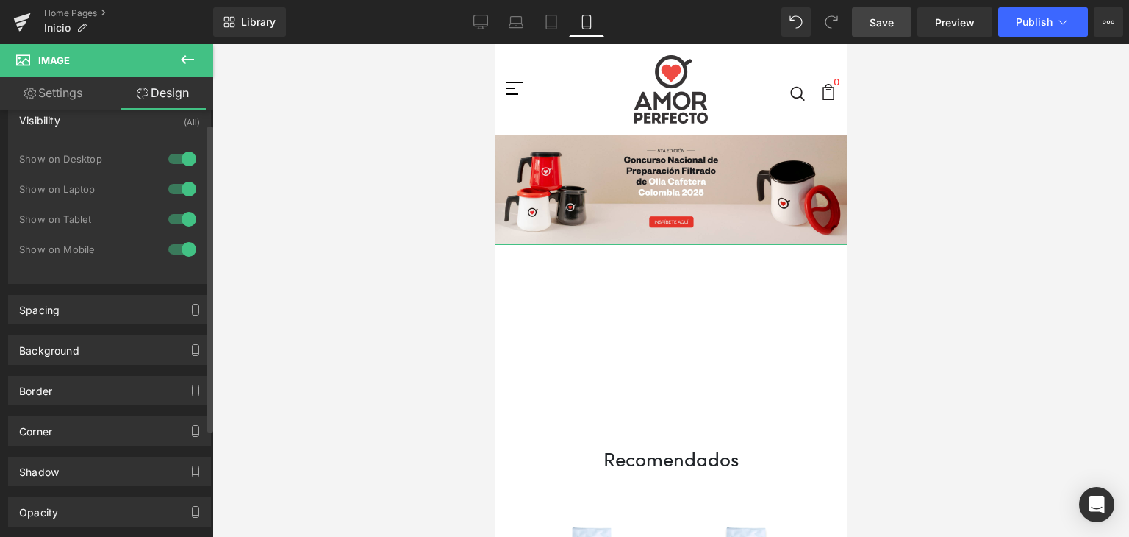
click at [181, 158] on div at bounding box center [182, 159] width 35 height 24
click at [180, 185] on div at bounding box center [182, 189] width 35 height 24
click at [287, 243] on div at bounding box center [670, 290] width 917 height 493
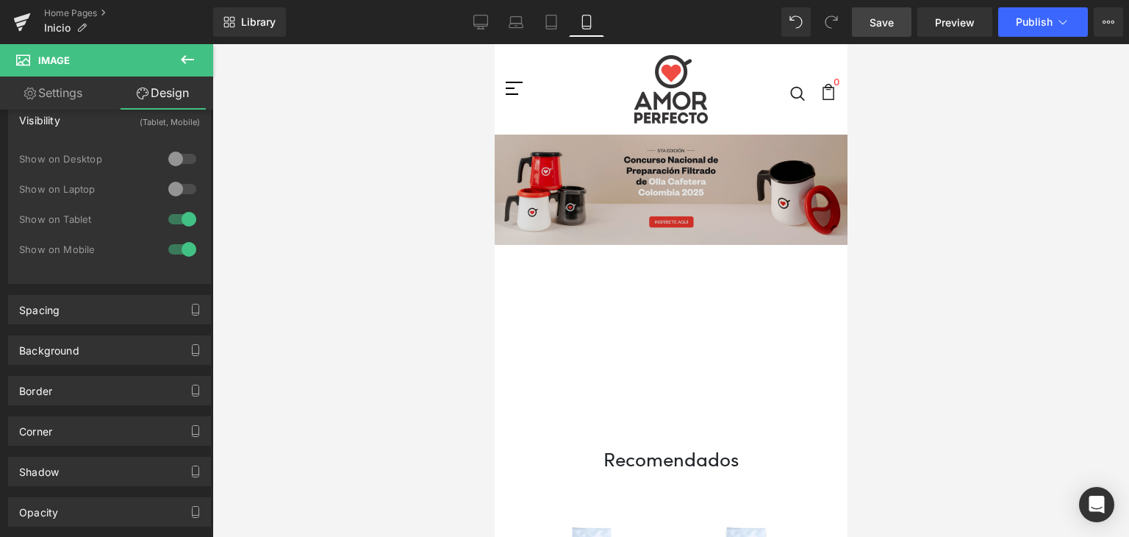
click at [555, 187] on img at bounding box center [670, 190] width 353 height 110
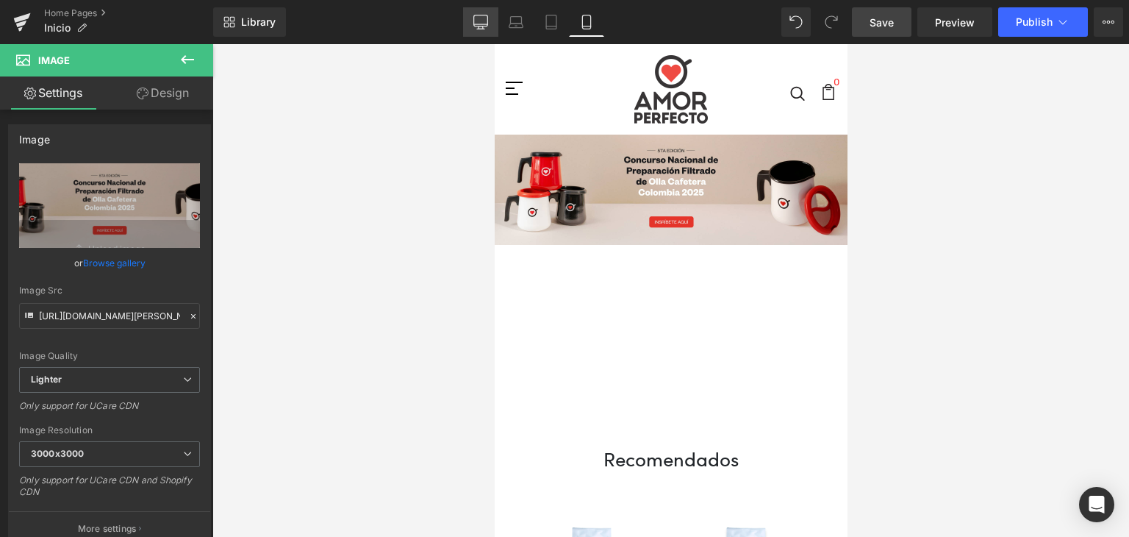
click at [481, 21] on icon at bounding box center [480, 22] width 15 height 15
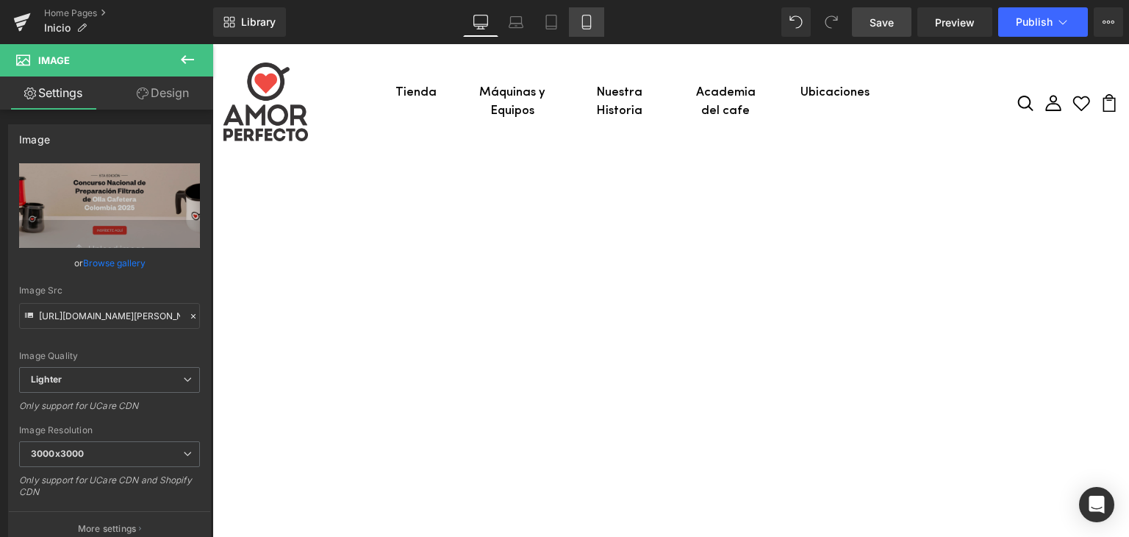
click at [586, 21] on icon at bounding box center [586, 22] width 15 height 15
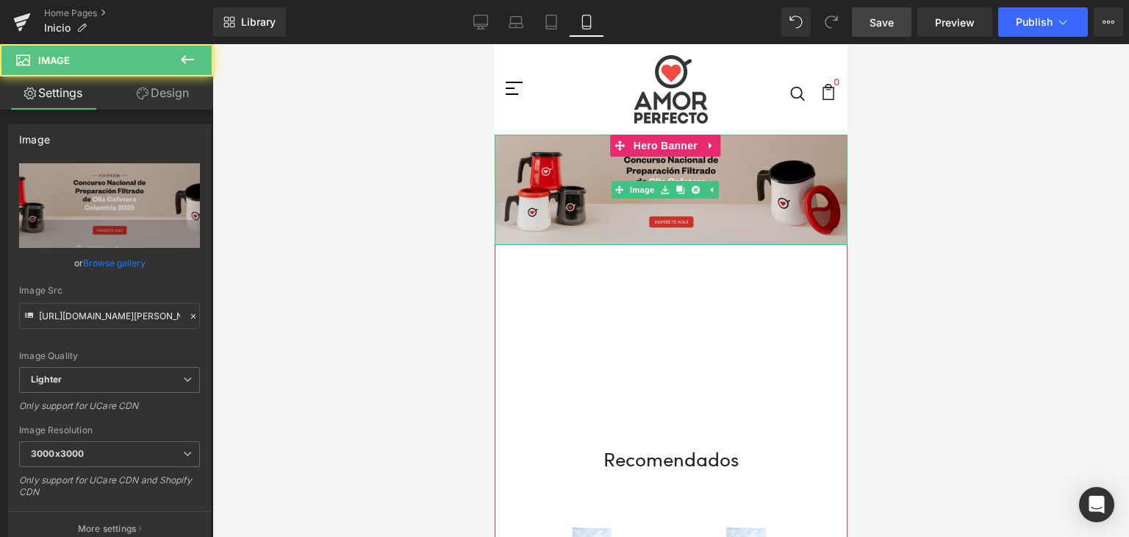
click at [550, 201] on img at bounding box center [670, 190] width 353 height 110
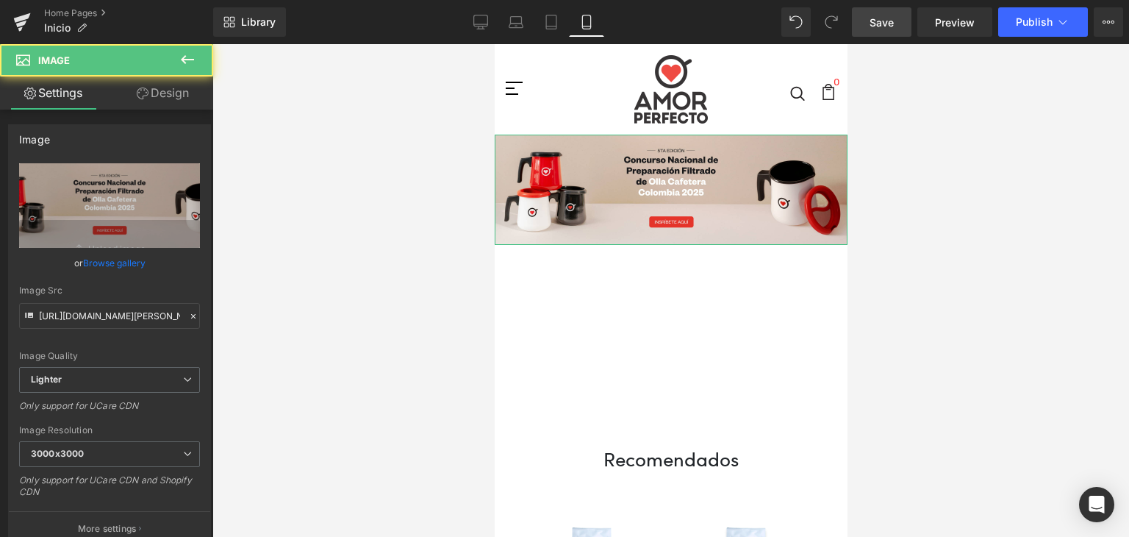
click at [185, 87] on link "Design" at bounding box center [163, 92] width 107 height 33
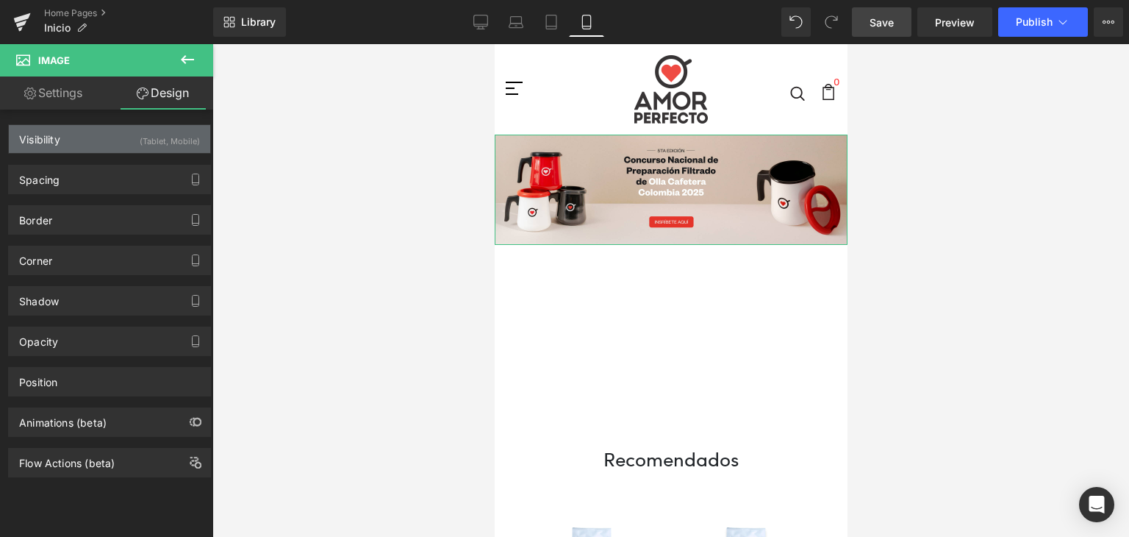
click at [133, 145] on div "Visibility (Tablet, Mobile)" at bounding box center [109, 139] width 201 height 28
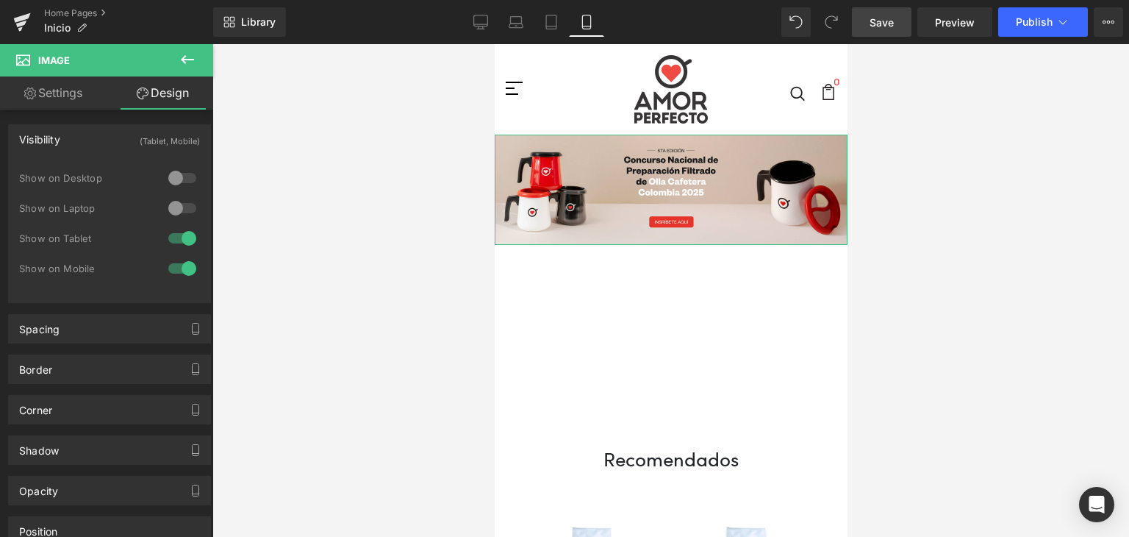
click at [176, 204] on div at bounding box center [182, 208] width 35 height 24
click at [176, 176] on div at bounding box center [182, 178] width 35 height 24
click at [483, 31] on link "Desktop" at bounding box center [480, 21] width 35 height 29
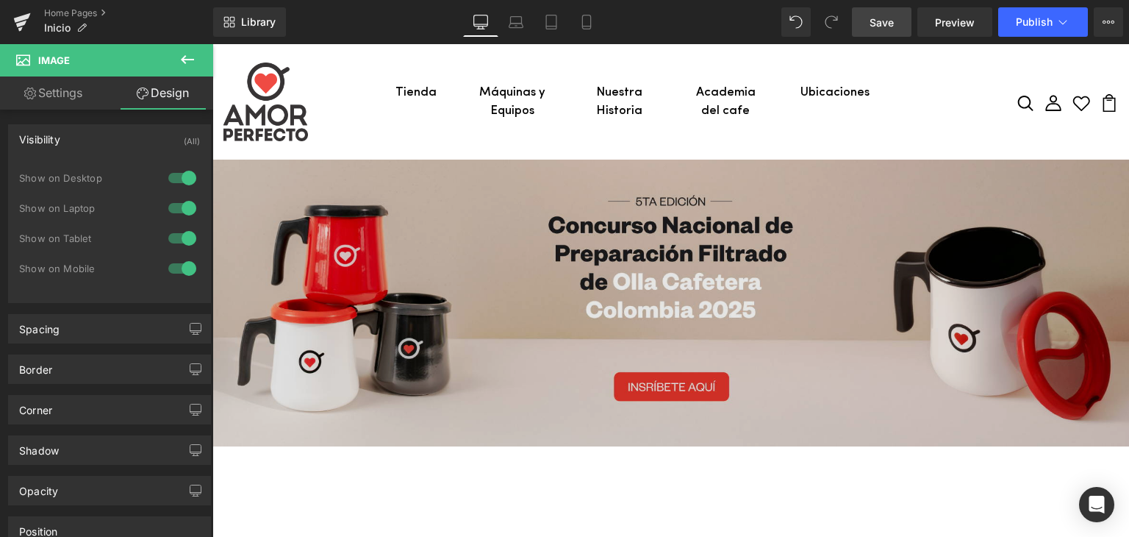
scroll to position [24, 0]
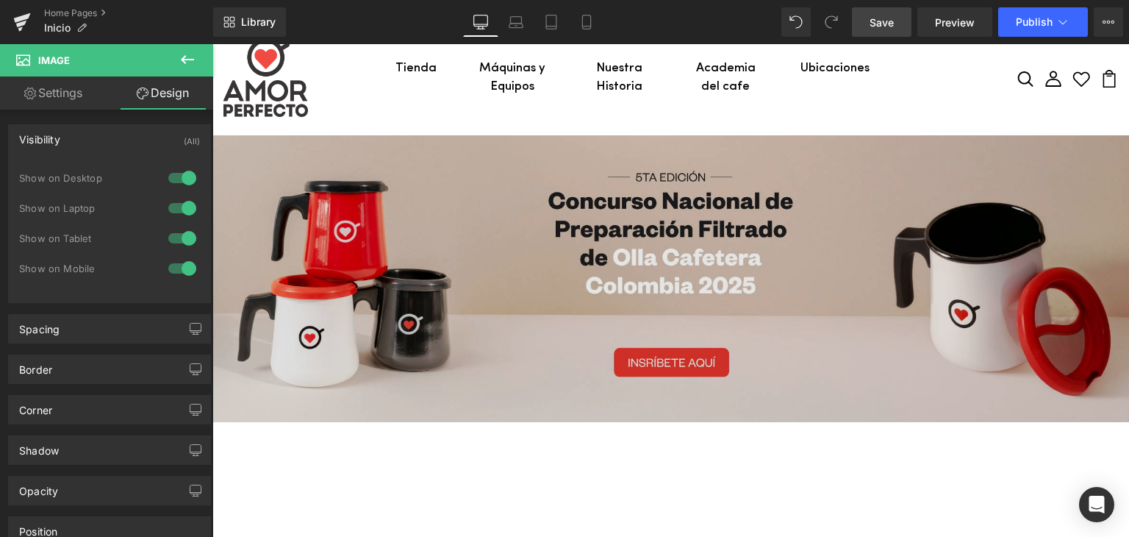
click at [447, 288] on img at bounding box center [670, 278] width 917 height 287
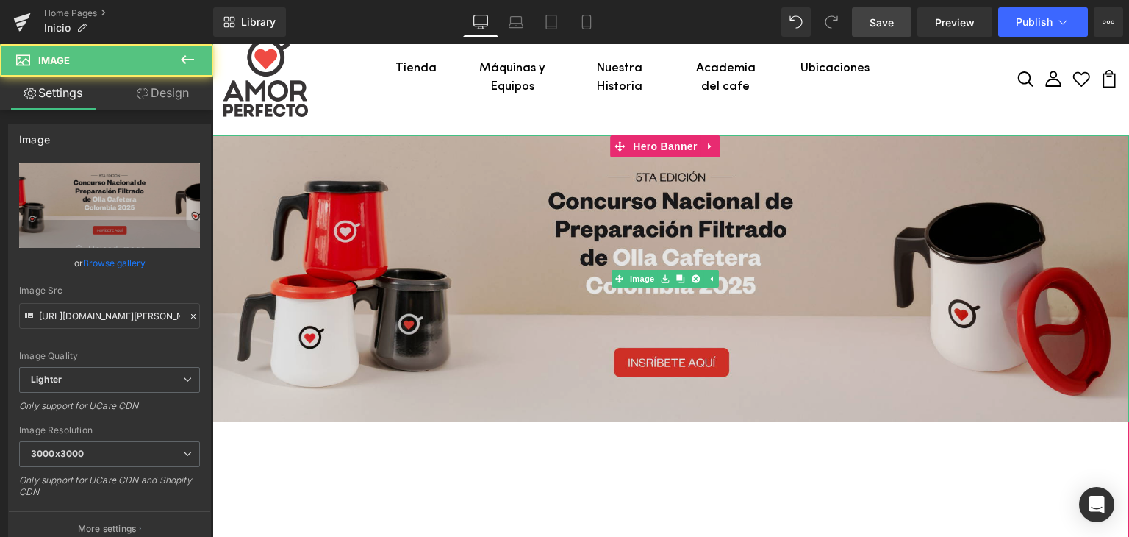
click at [465, 304] on img at bounding box center [670, 278] width 917 height 287
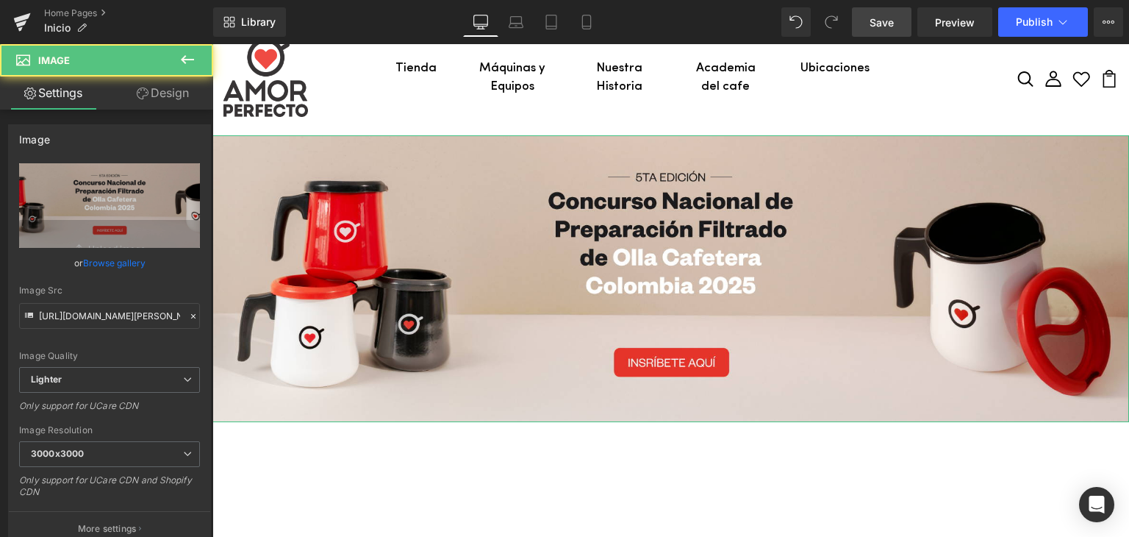
click at [147, 82] on link "Design" at bounding box center [163, 92] width 107 height 33
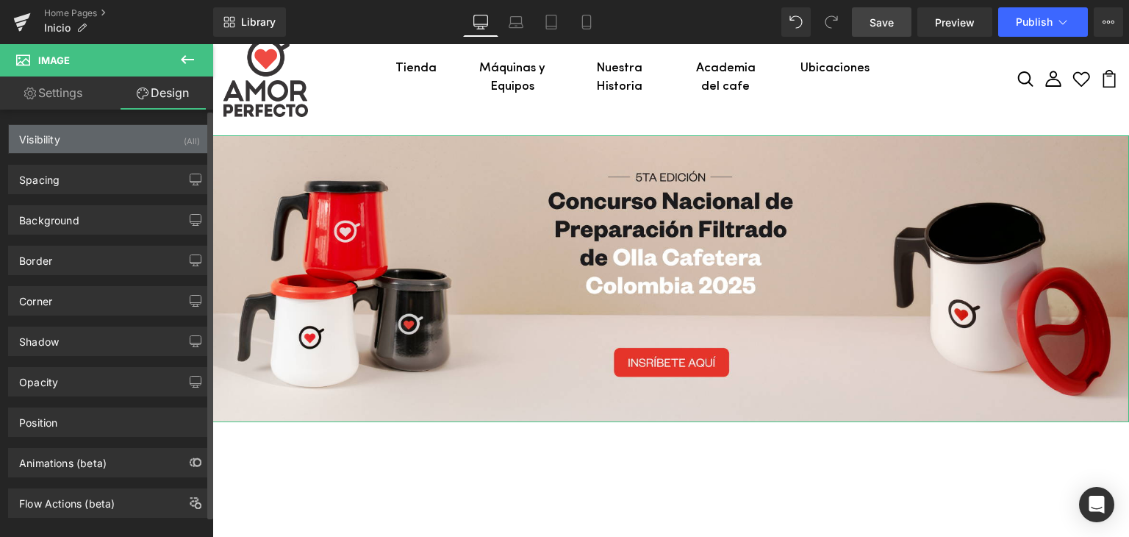
click at [108, 147] on div "Visibility (All)" at bounding box center [109, 139] width 201 height 28
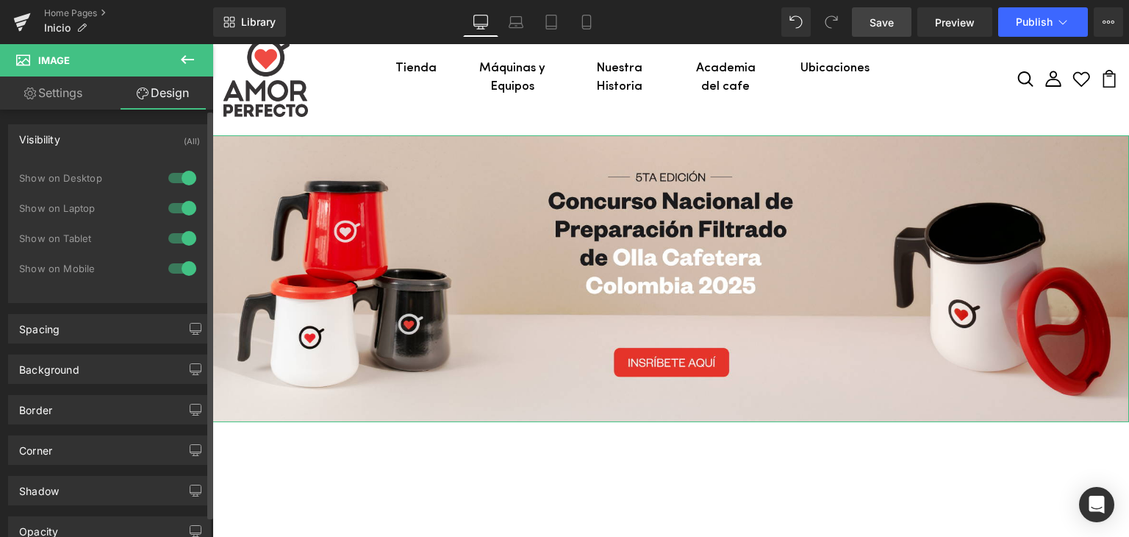
click at [176, 236] on div at bounding box center [182, 238] width 35 height 24
click at [176, 268] on div at bounding box center [182, 269] width 35 height 24
click at [509, 27] on link "Laptop" at bounding box center [515, 21] width 35 height 29
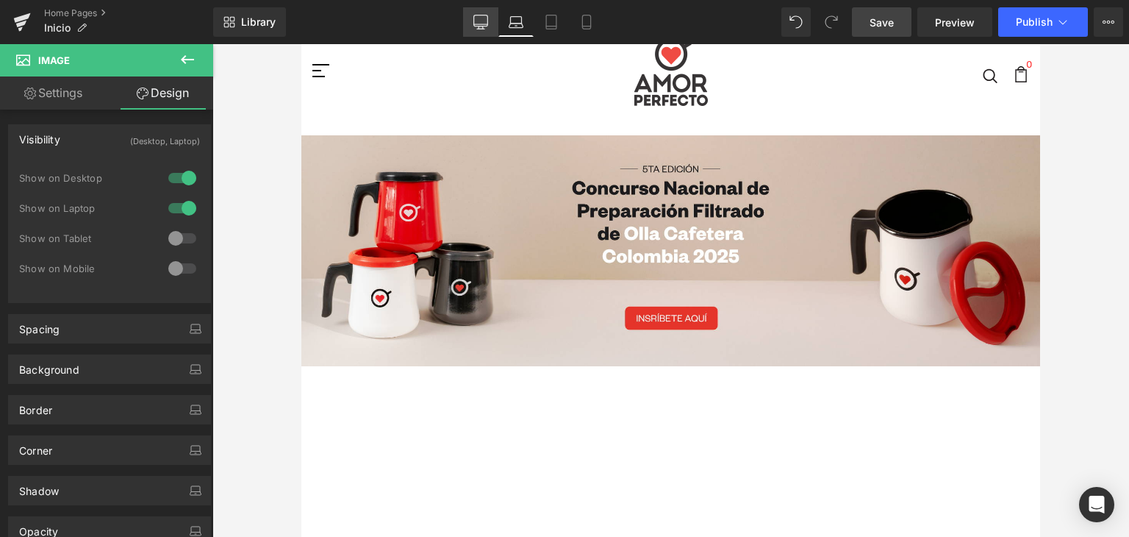
click at [474, 27] on icon at bounding box center [480, 22] width 15 height 15
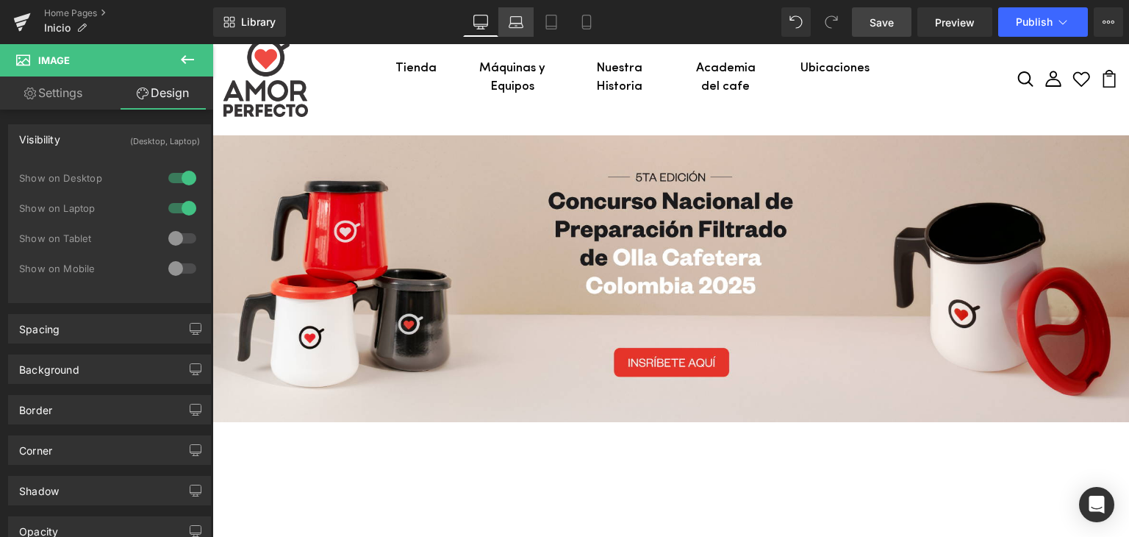
click at [503, 19] on link "Laptop" at bounding box center [515, 21] width 35 height 29
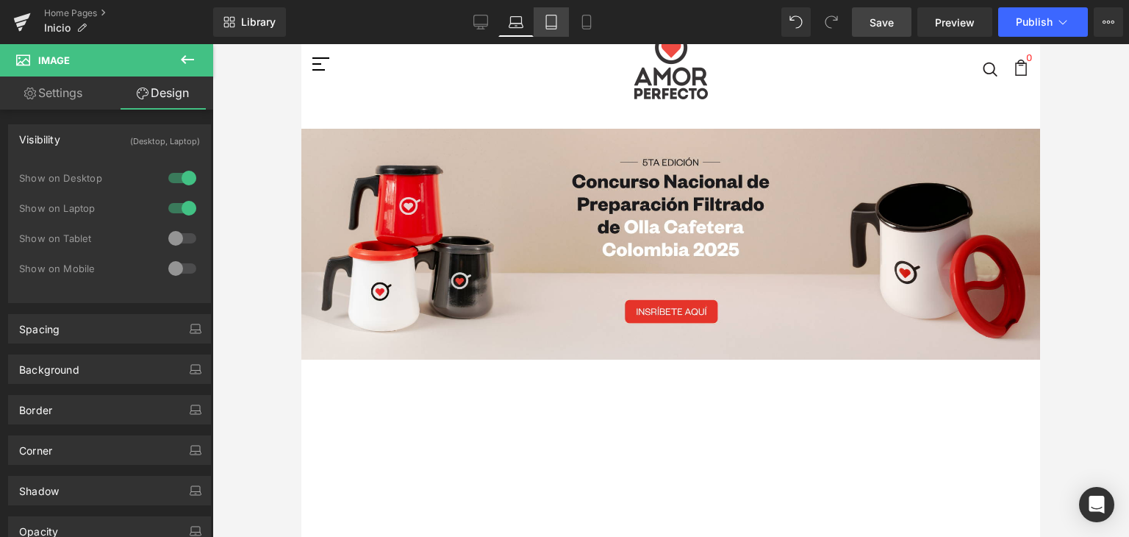
scroll to position [18, 0]
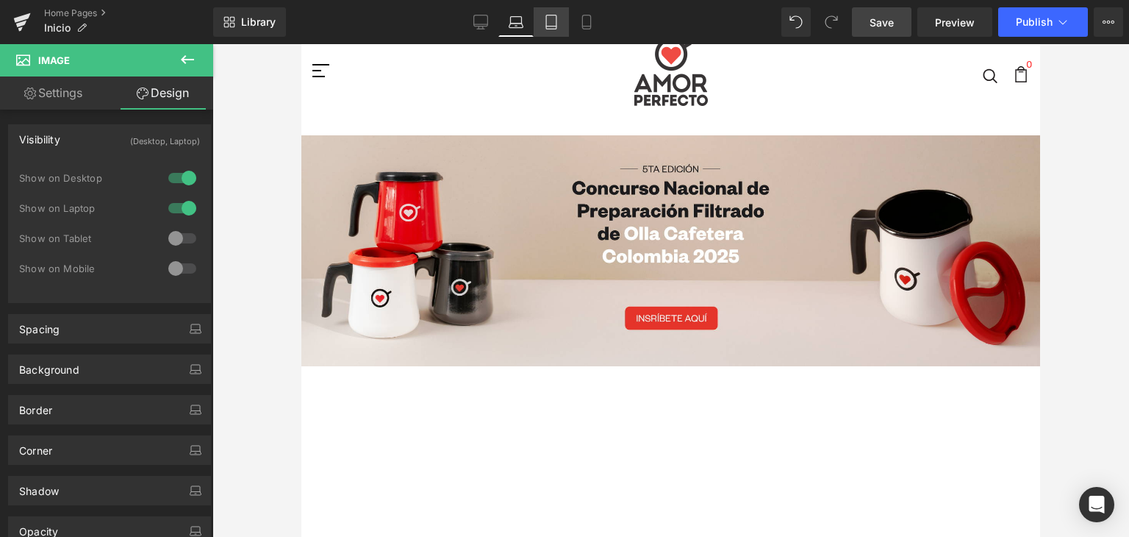
click at [544, 18] on icon at bounding box center [551, 22] width 15 height 15
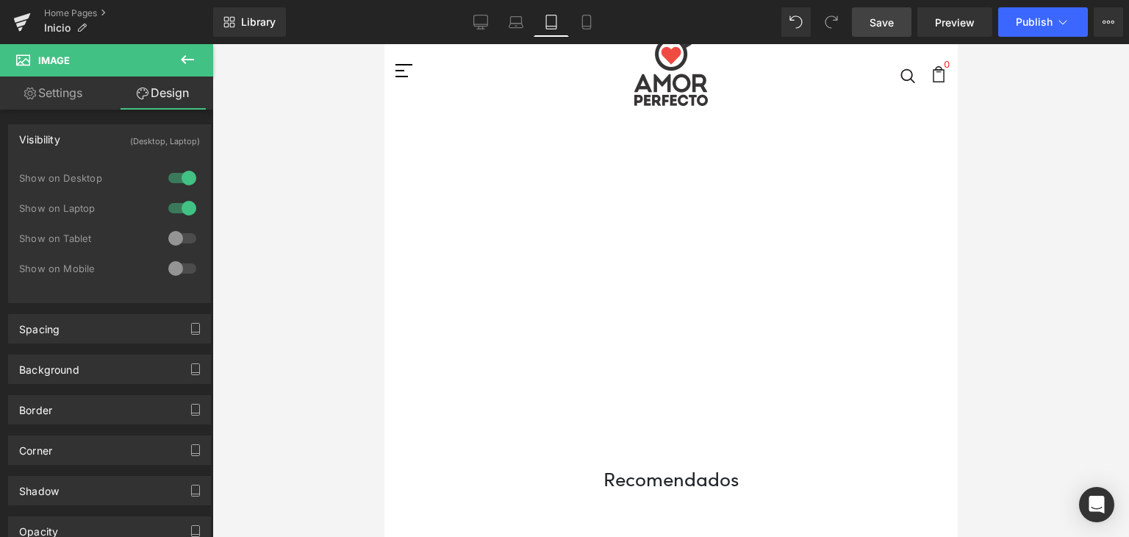
scroll to position [0, 0]
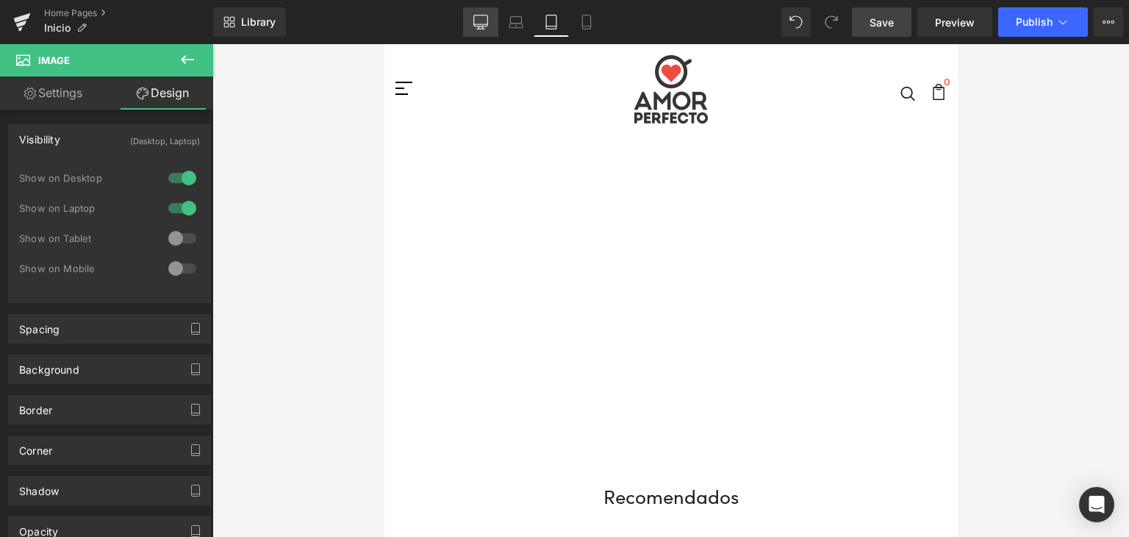
click at [485, 21] on icon at bounding box center [480, 22] width 15 height 15
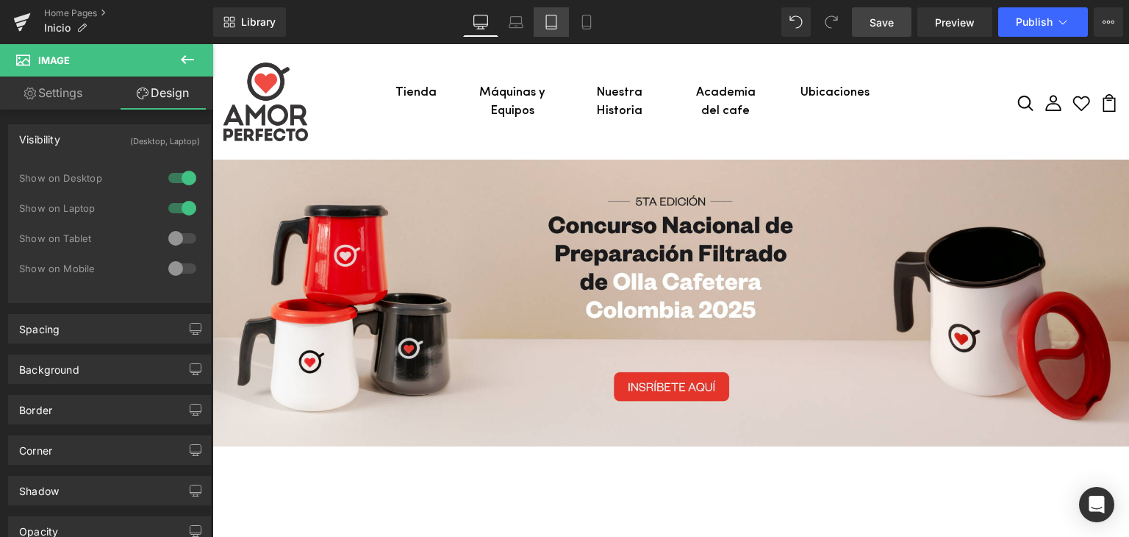
click at [548, 21] on icon at bounding box center [551, 22] width 15 height 15
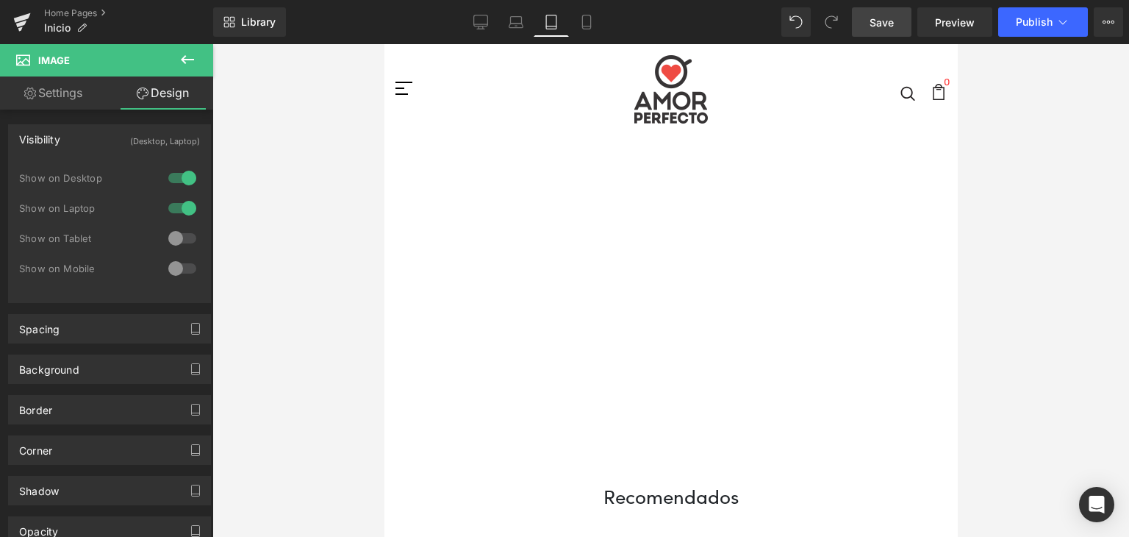
click at [189, 52] on icon at bounding box center [188, 60] width 18 height 18
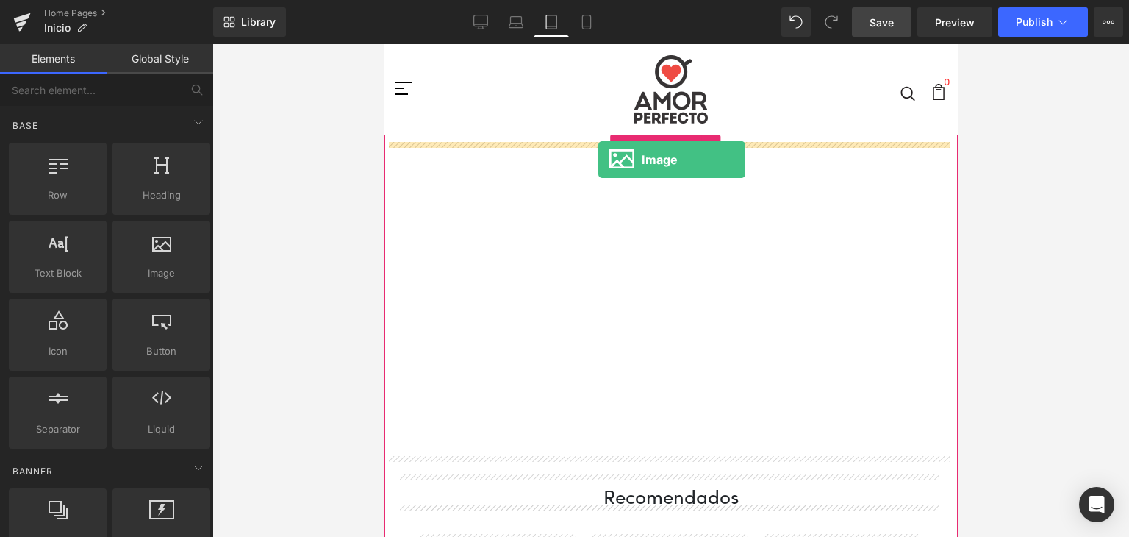
drag, startPoint x: 549, startPoint y: 305, endPoint x: 598, endPoint y: 160, distance: 153.4
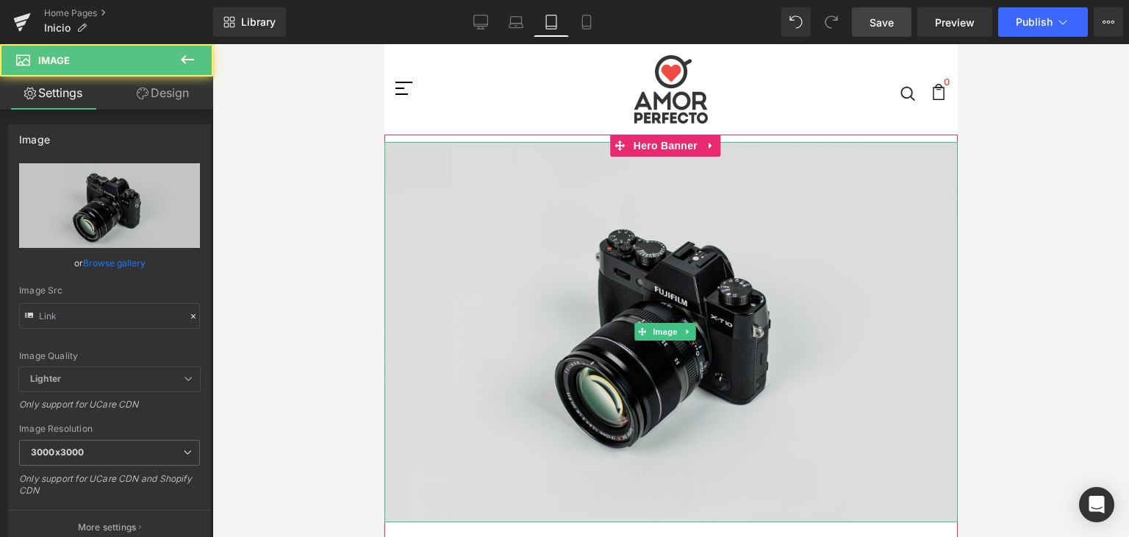
click at [628, 275] on img at bounding box center [670, 332] width 573 height 380
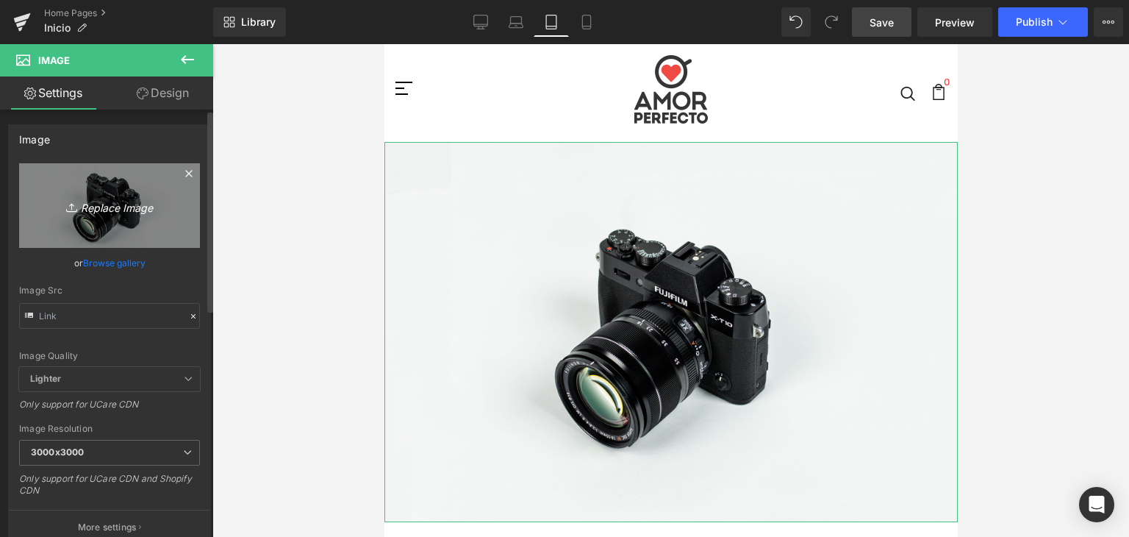
click at [103, 201] on icon "Replace Image" at bounding box center [110, 205] width 118 height 18
type input "C:\fakepath\Banner-MOVIL_AP_Campeonato-nacional-de-olla.png"
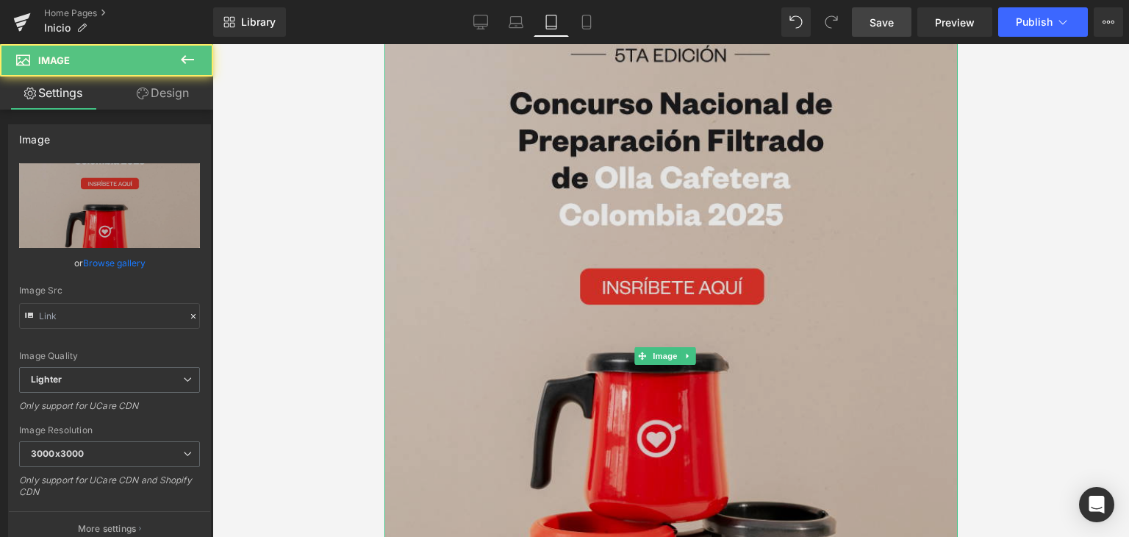
click at [482, 254] on img at bounding box center [670, 356] width 573 height 723
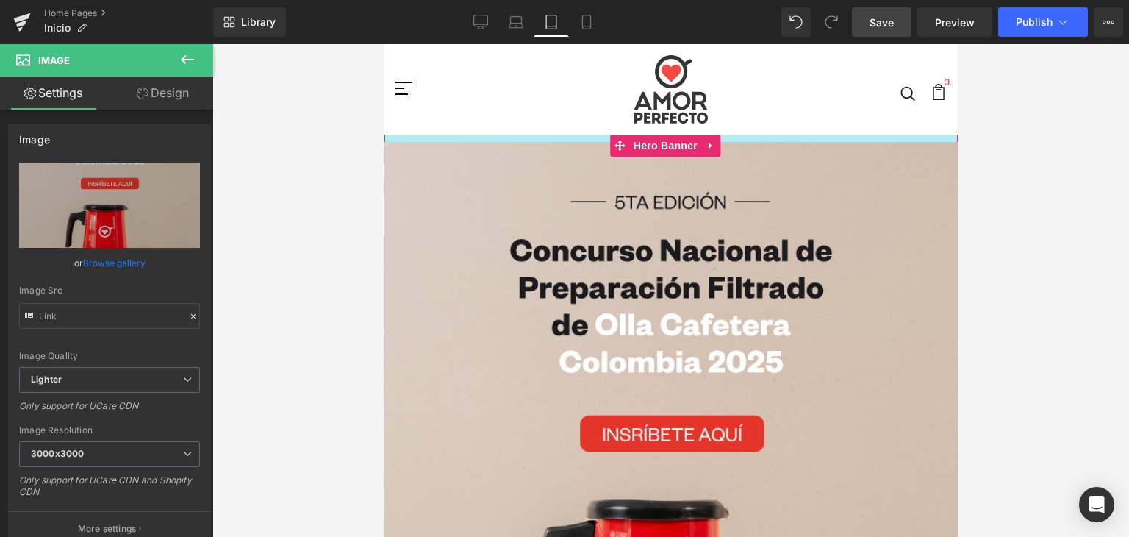
click at [781, 140] on div at bounding box center [670, 138] width 573 height 7
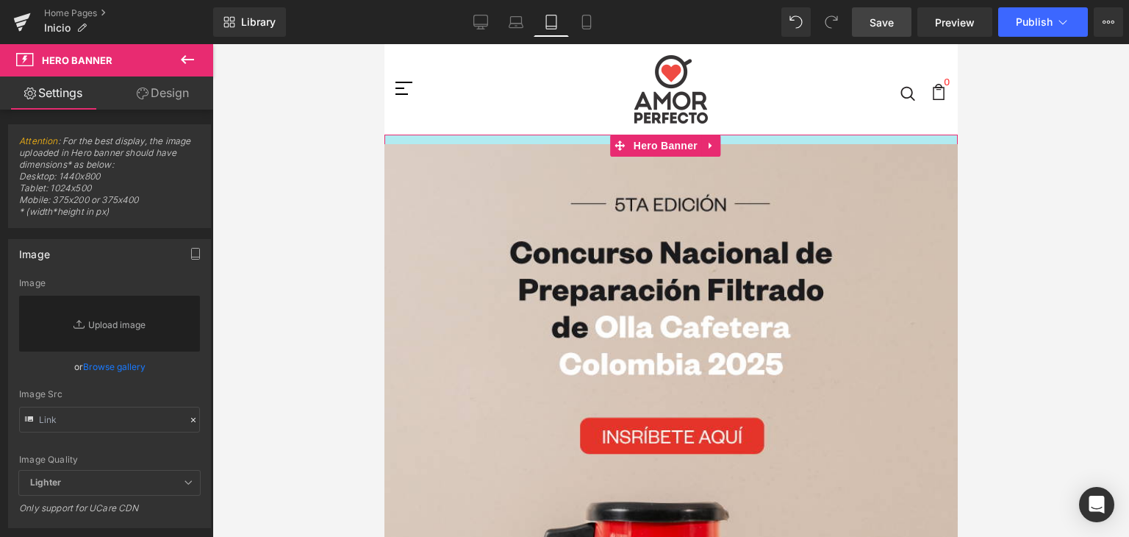
click at [781, 142] on div at bounding box center [670, 140] width 573 height 10
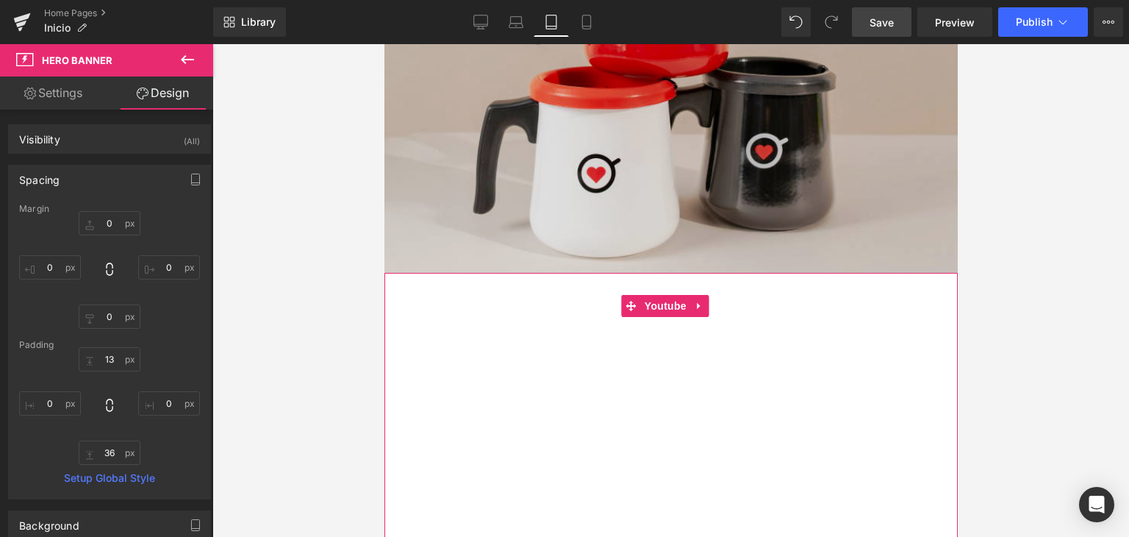
scroll to position [515, 0]
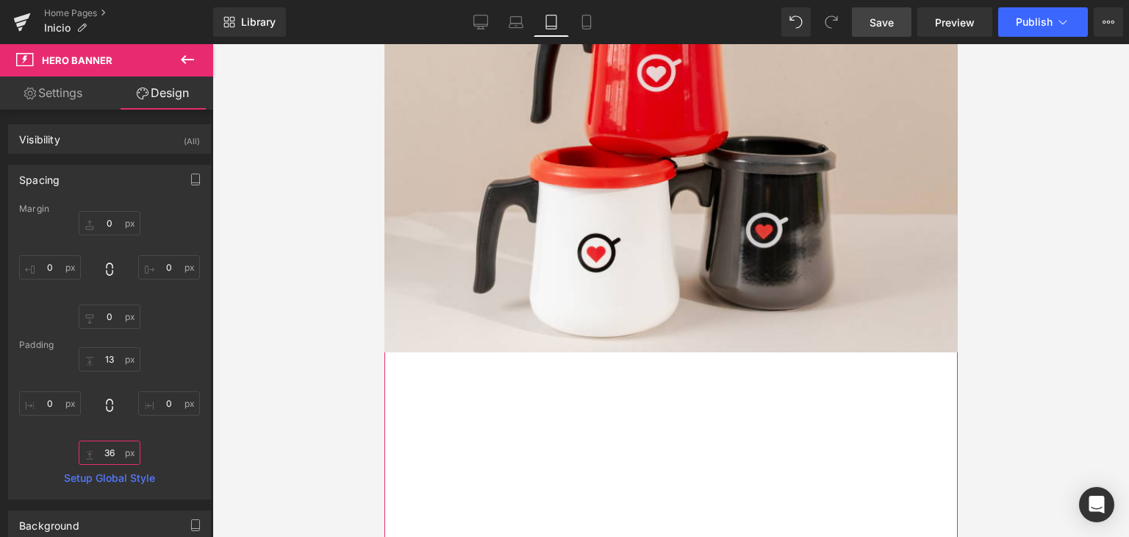
click at [109, 451] on input "36" at bounding box center [110, 452] width 62 height 24
type input "25"
click at [1090, 265] on div at bounding box center [670, 290] width 917 height 493
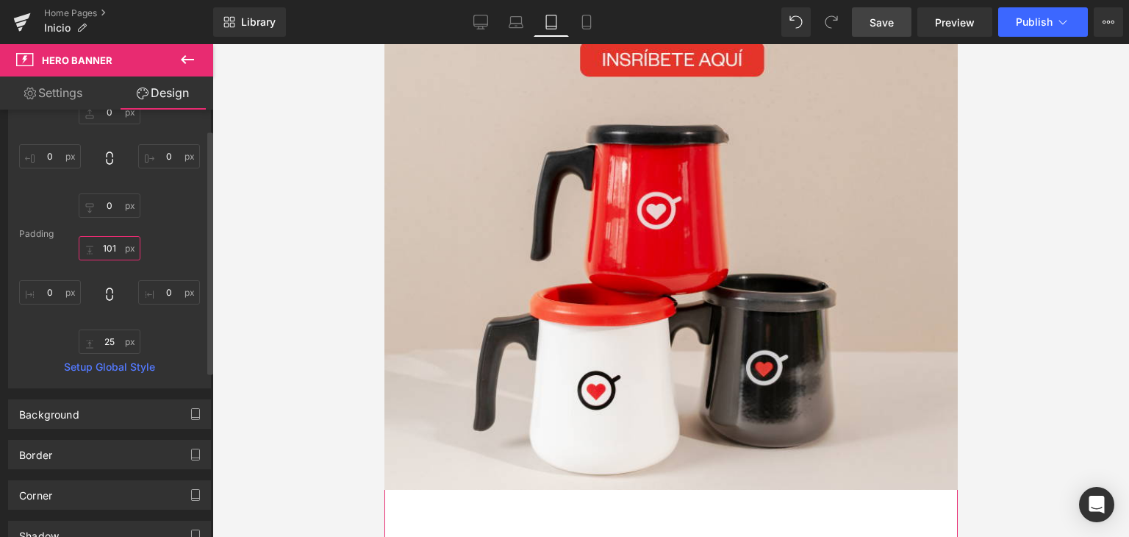
scroll to position [30, 0]
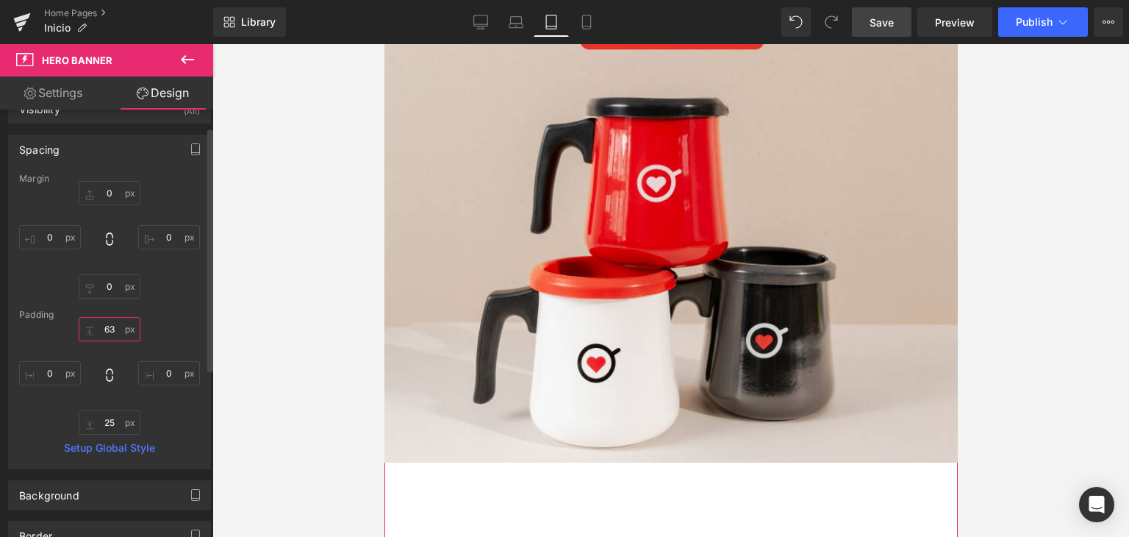
click at [110, 323] on input "13" at bounding box center [110, 329] width 62 height 24
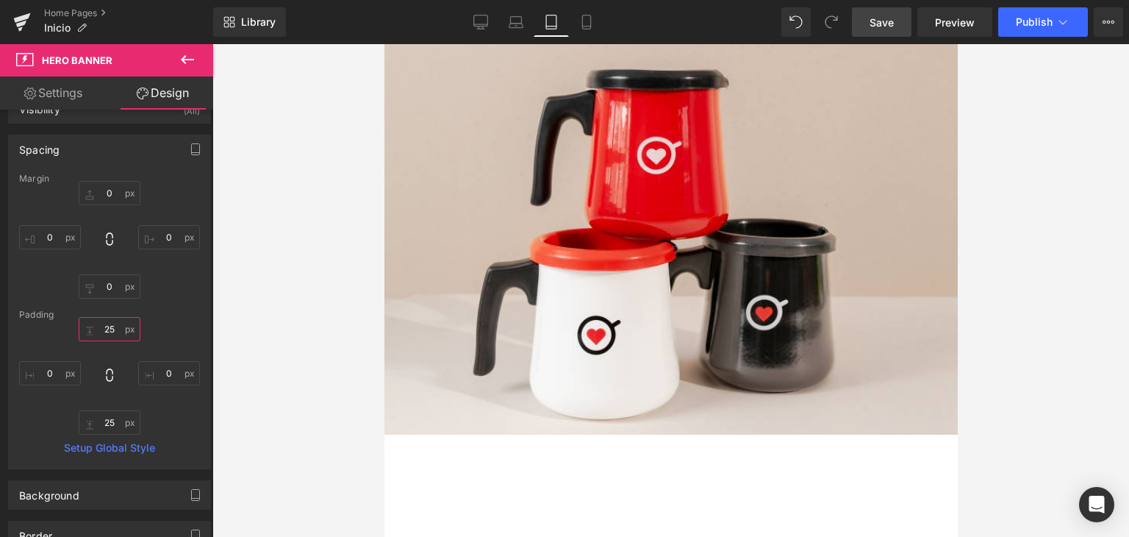
type input "25"
click at [1046, 323] on div at bounding box center [670, 290] width 917 height 493
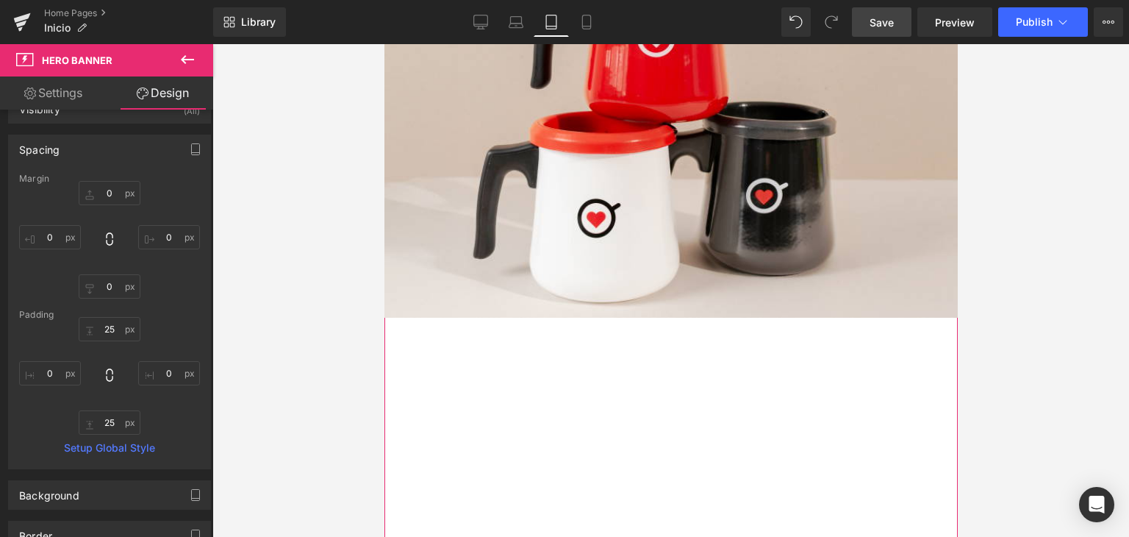
scroll to position [662, 0]
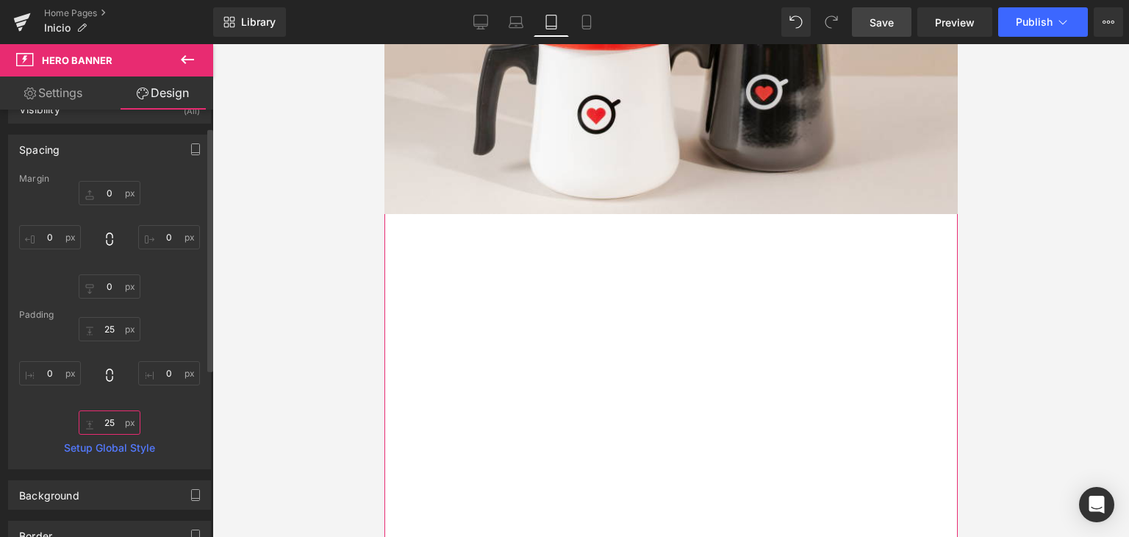
click at [106, 418] on input "25" at bounding box center [110, 422] width 62 height 24
type input "0"
click at [244, 404] on div at bounding box center [670, 290] width 917 height 493
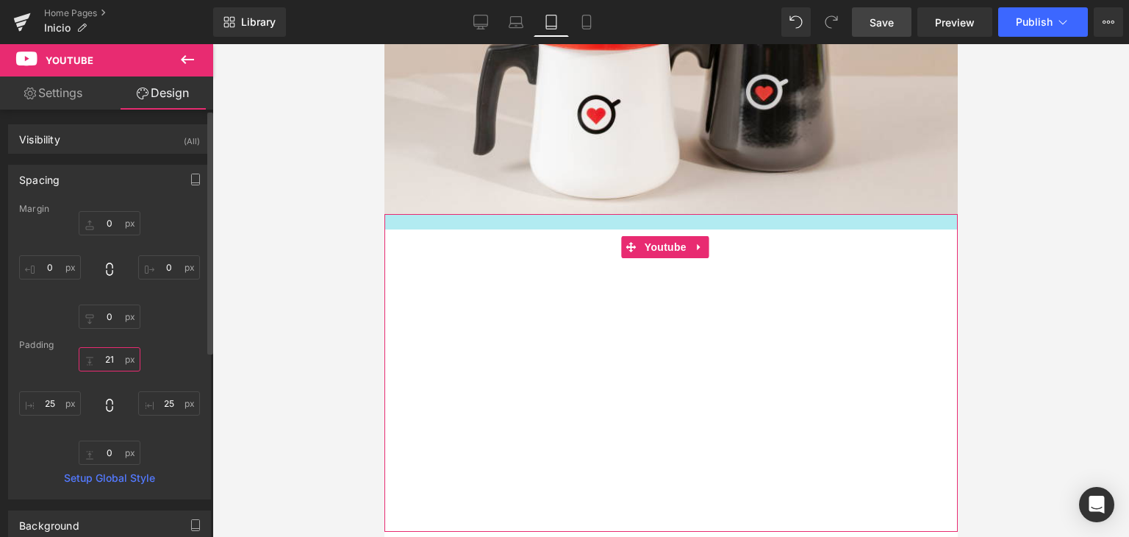
click at [112, 359] on input "21" at bounding box center [110, 359] width 62 height 24
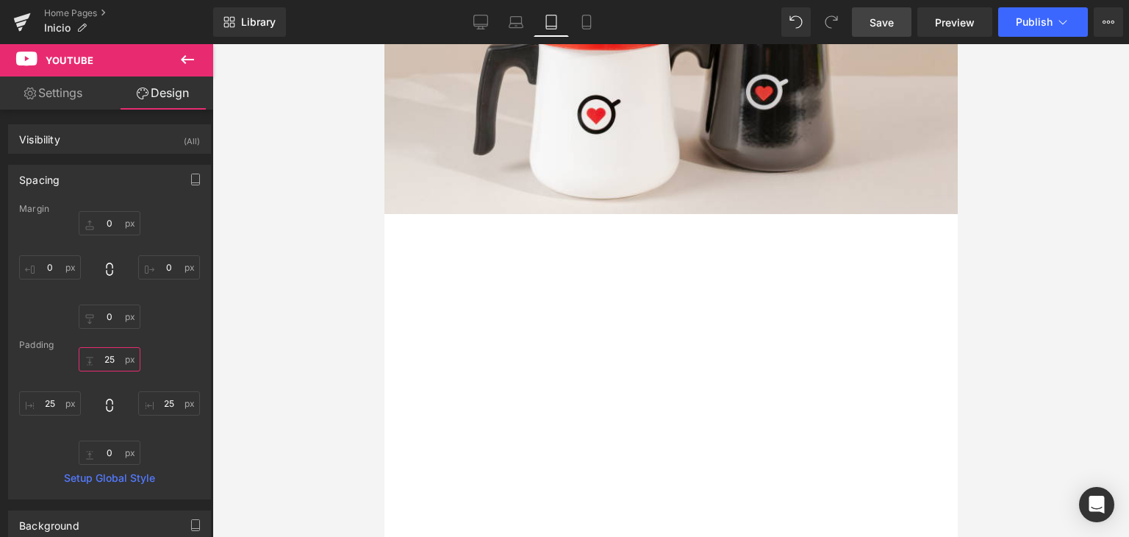
type input "25"
click at [992, 221] on div at bounding box center [670, 290] width 917 height 493
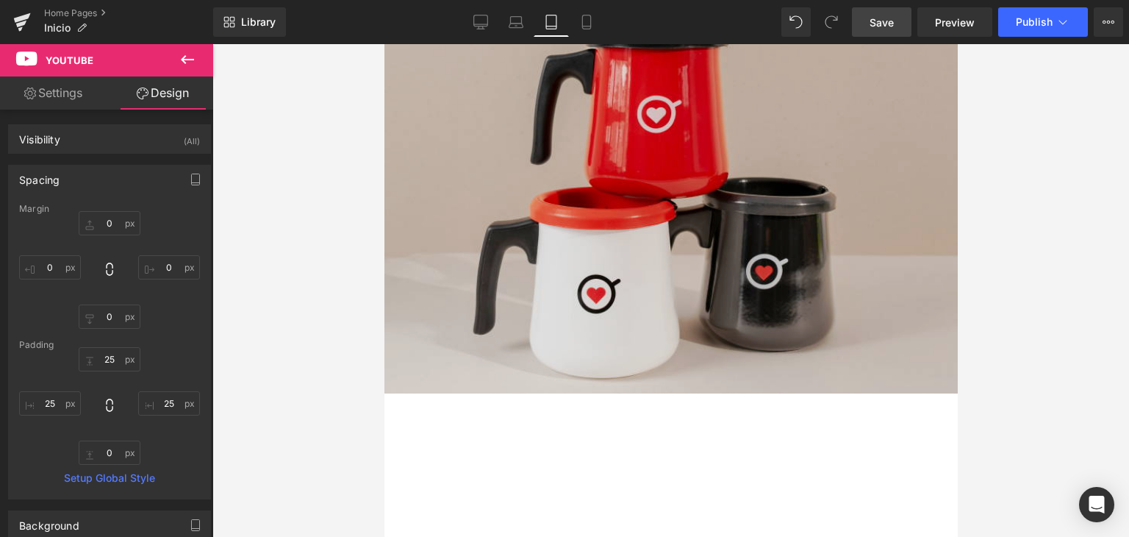
scroll to position [368, 0]
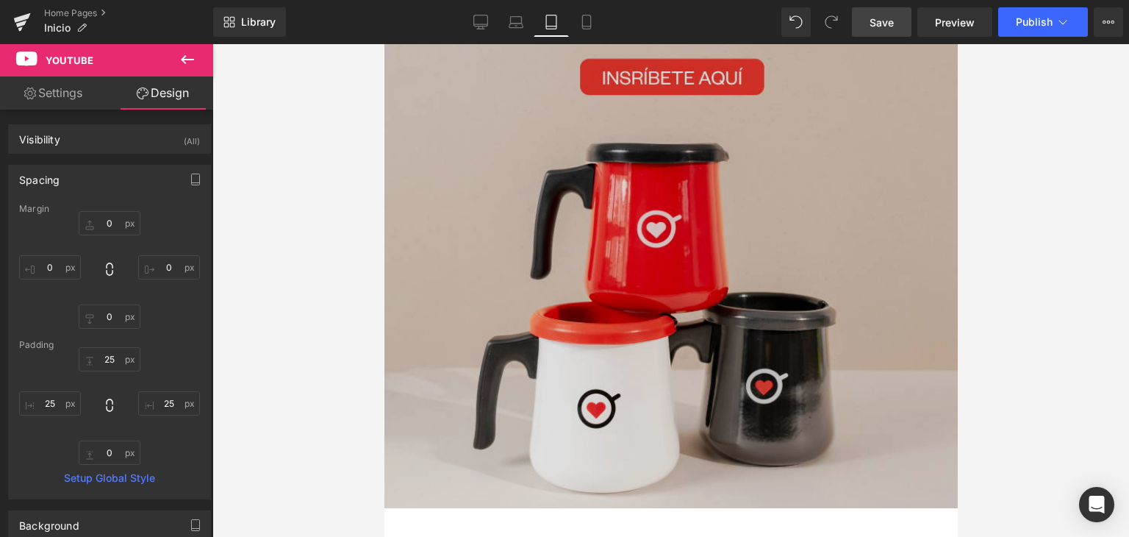
click at [662, 168] on img at bounding box center [670, 146] width 573 height 723
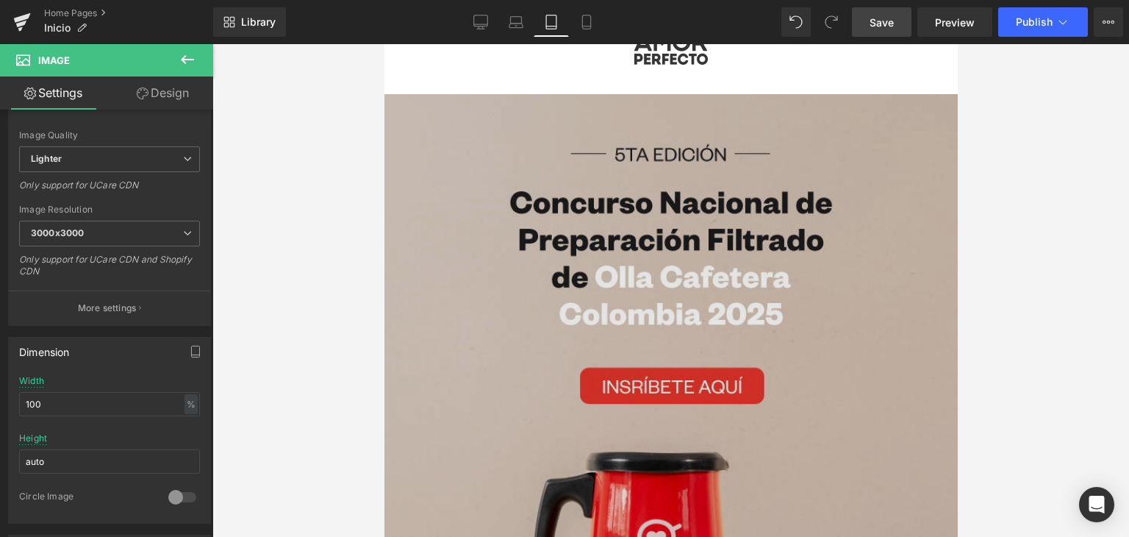
scroll to position [0, 0]
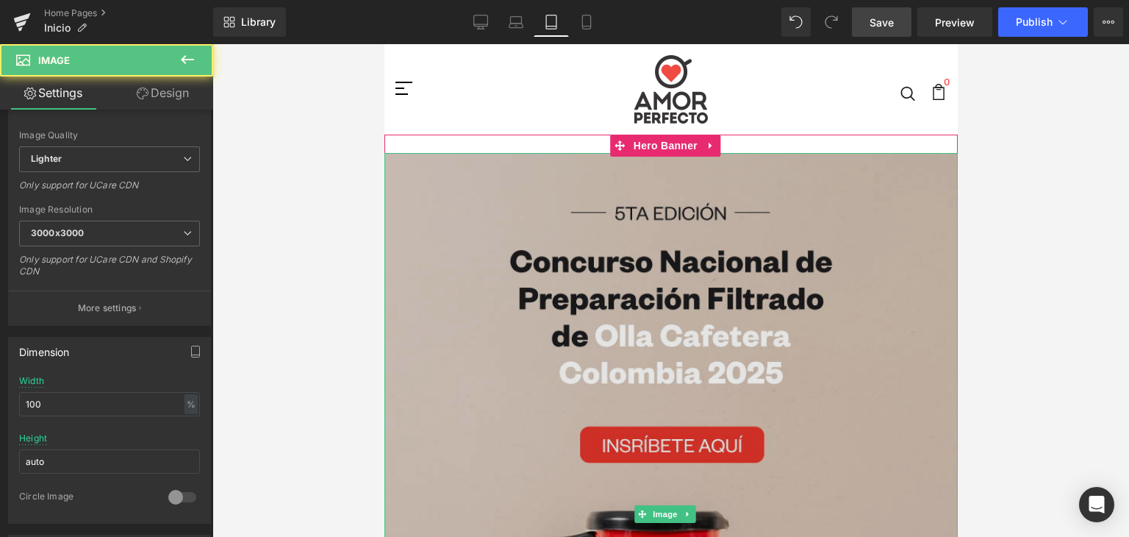
click at [507, 210] on img at bounding box center [670, 514] width 573 height 723
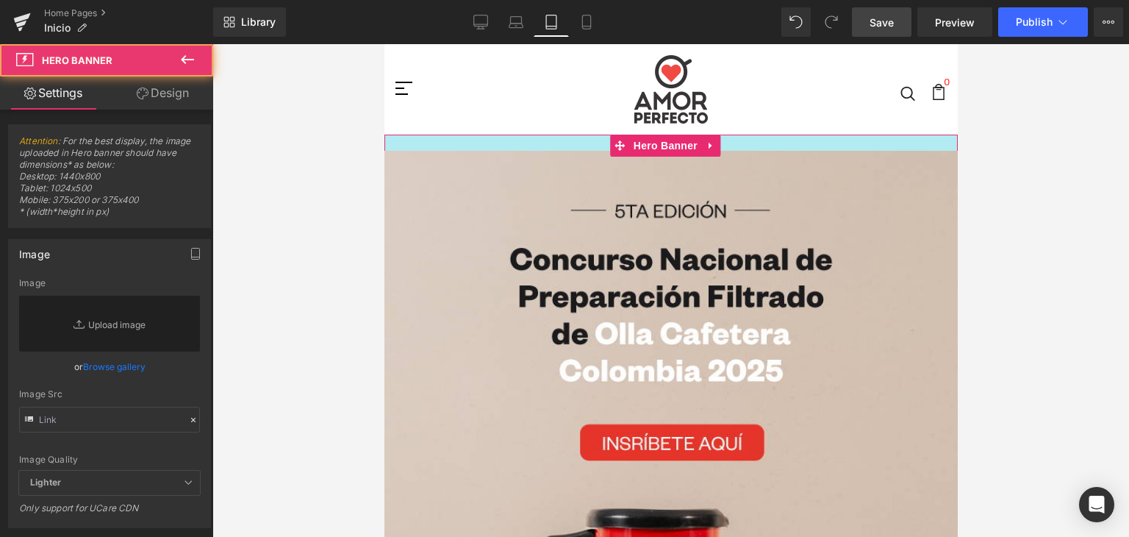
drag, startPoint x: 533, startPoint y: 150, endPoint x: 641, endPoint y: 345, distance: 222.8
click at [535, 148] on div at bounding box center [670, 143] width 573 height 16
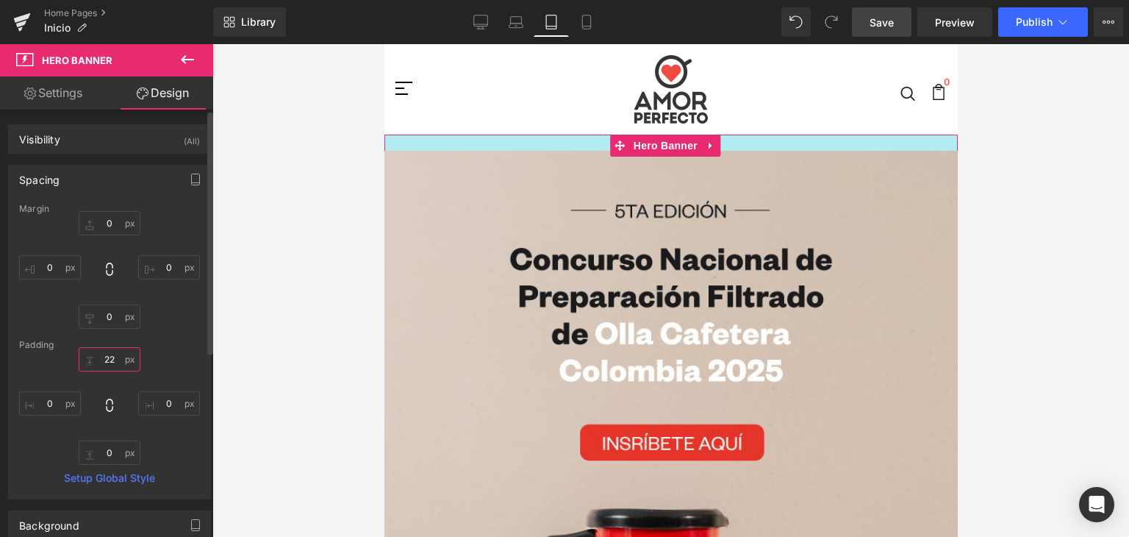
click at [115, 359] on input "text" at bounding box center [110, 359] width 62 height 24
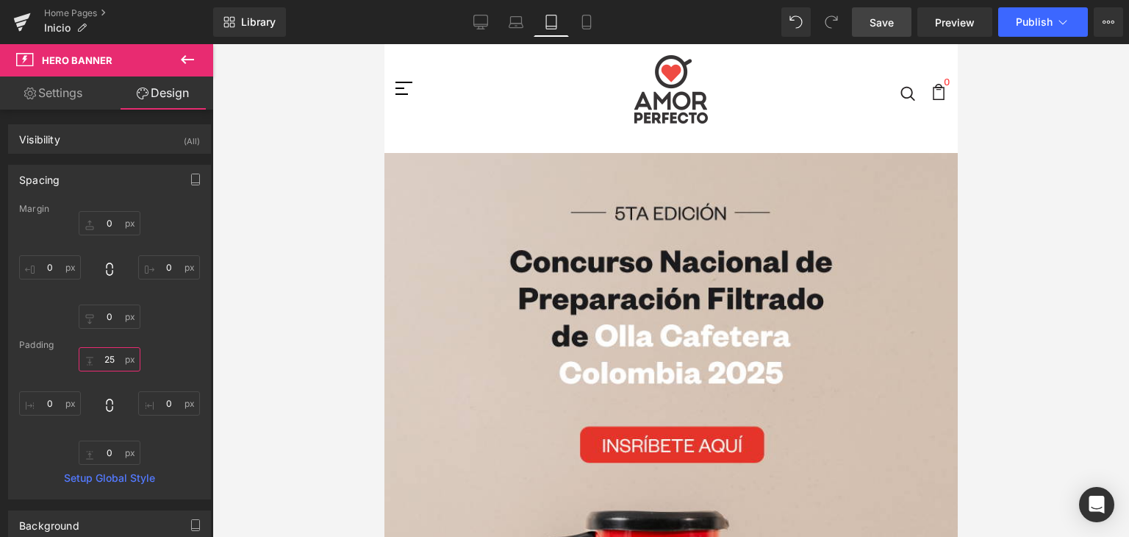
type input "25"
click at [1027, 312] on div at bounding box center [670, 290] width 917 height 493
click at [585, 21] on icon at bounding box center [586, 22] width 15 height 15
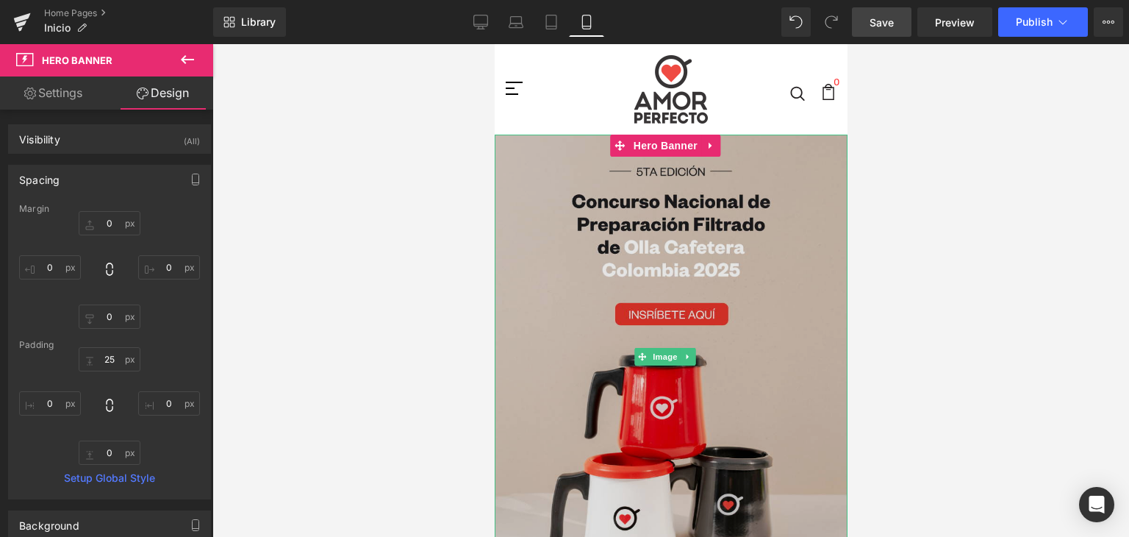
click at [532, 192] on img at bounding box center [670, 357] width 353 height 445
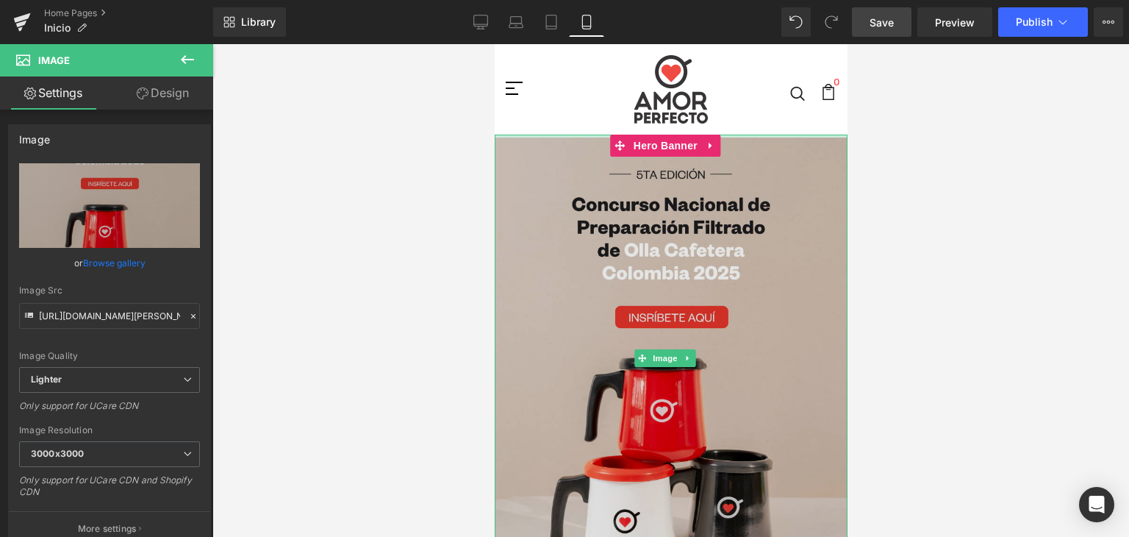
click at [588, 139] on div "Image" at bounding box center [670, 359] width 353 height 448
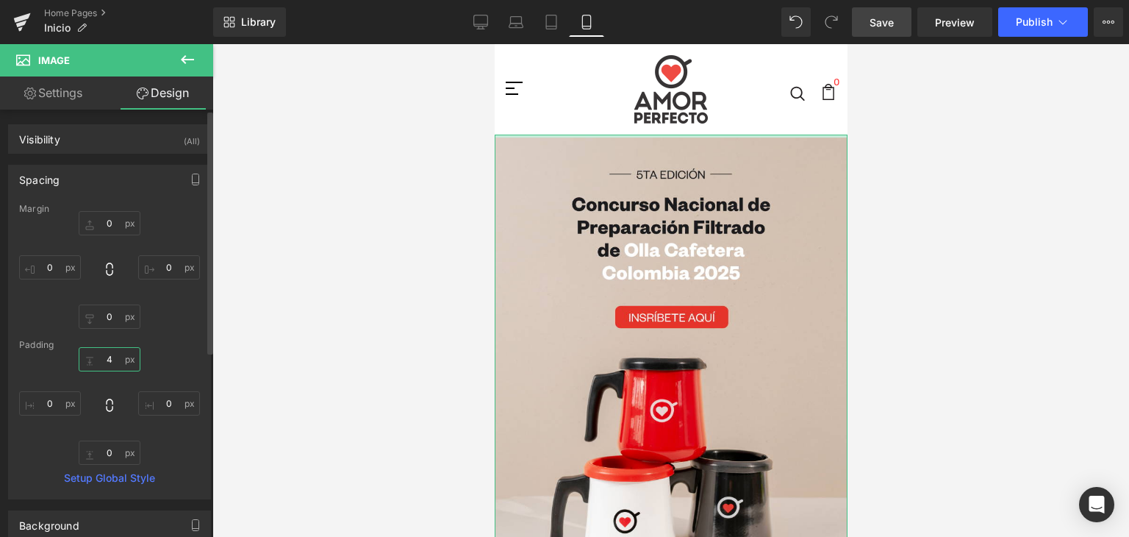
click at [109, 357] on input "text" at bounding box center [110, 359] width 62 height 24
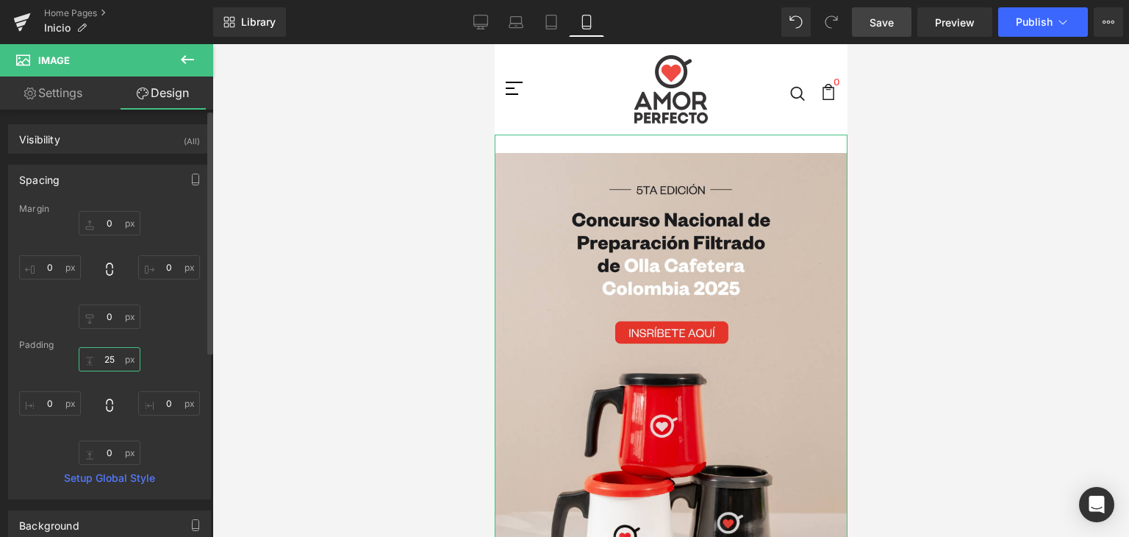
type input "2"
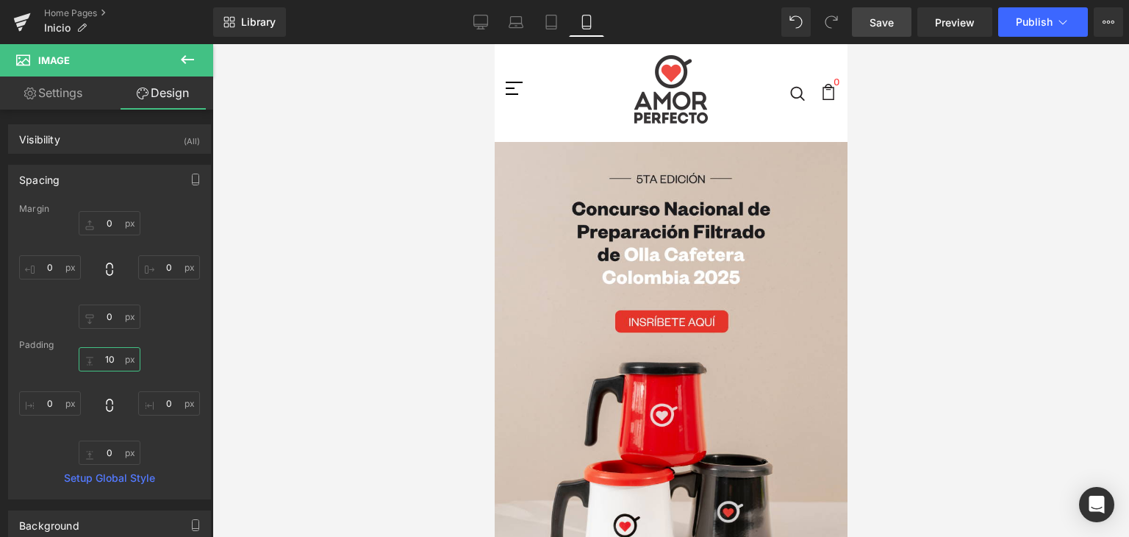
type input "10"
click at [276, 365] on div at bounding box center [670, 290] width 917 height 493
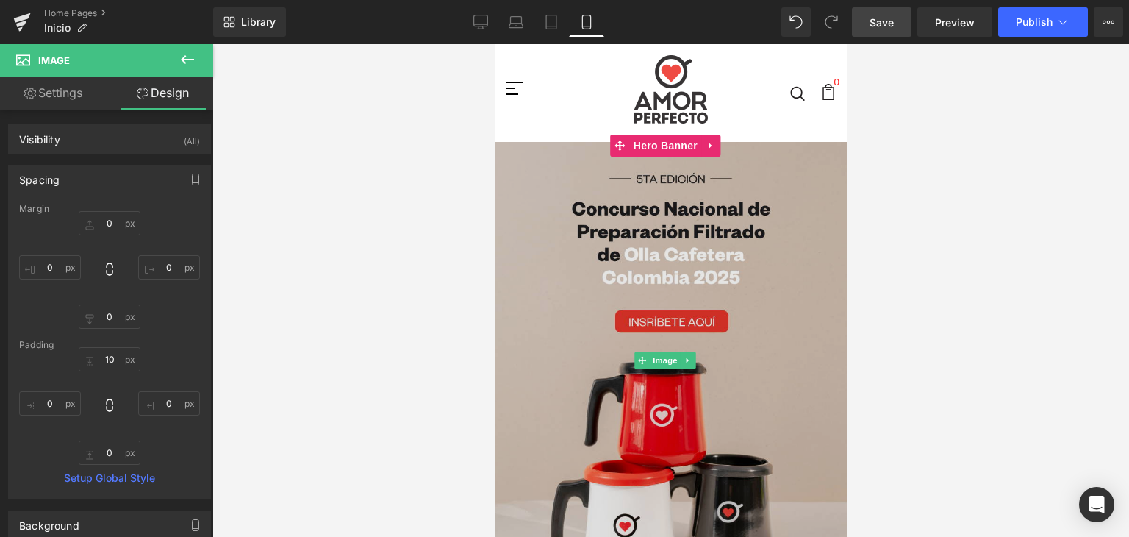
scroll to position [294, 0]
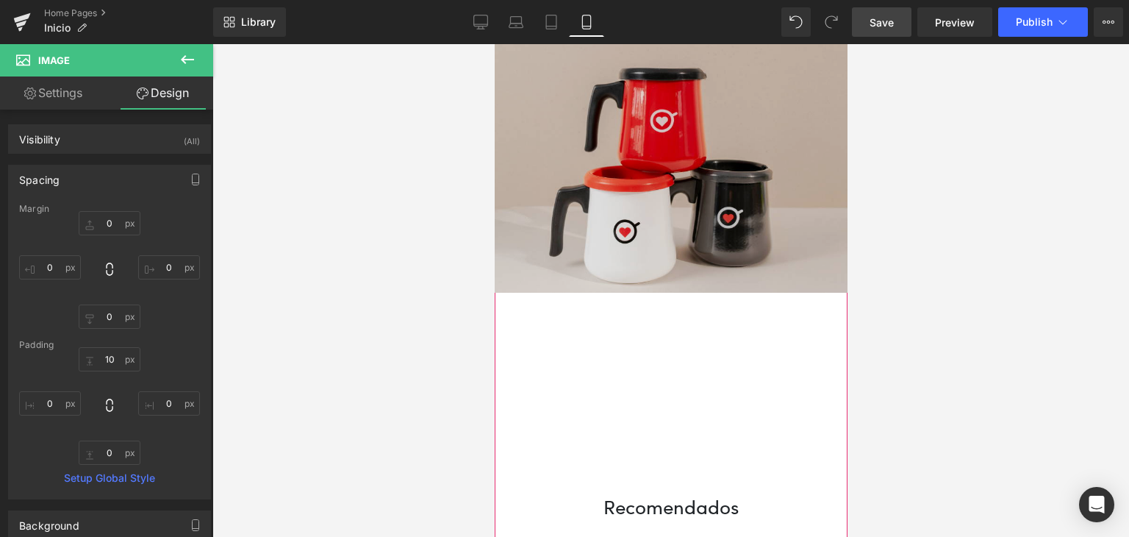
click at [592, 257] on img at bounding box center [670, 66] width 353 height 452
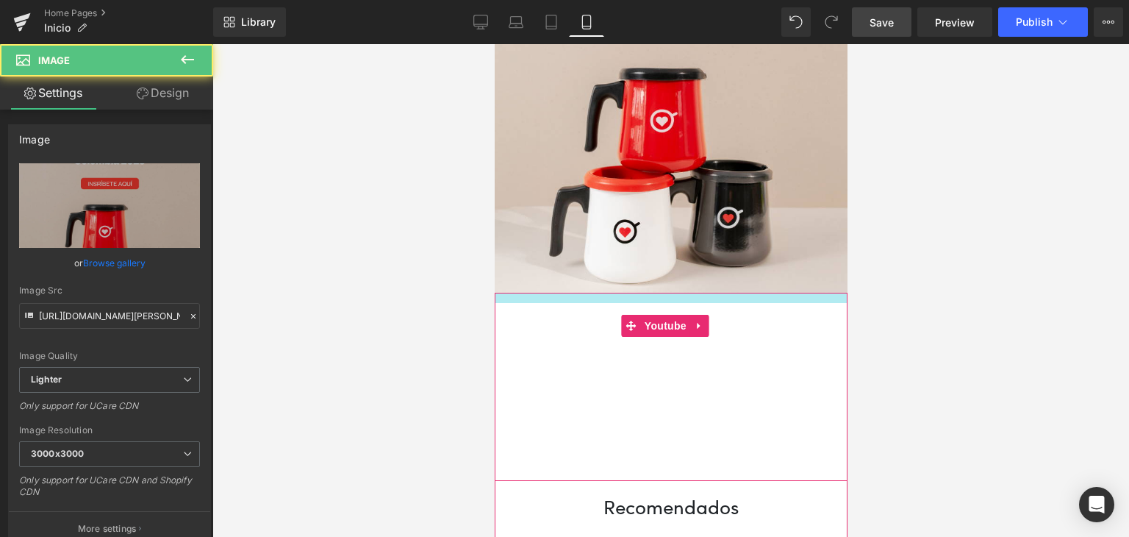
click at [580, 293] on div "Youtube" at bounding box center [670, 387] width 353 height 188
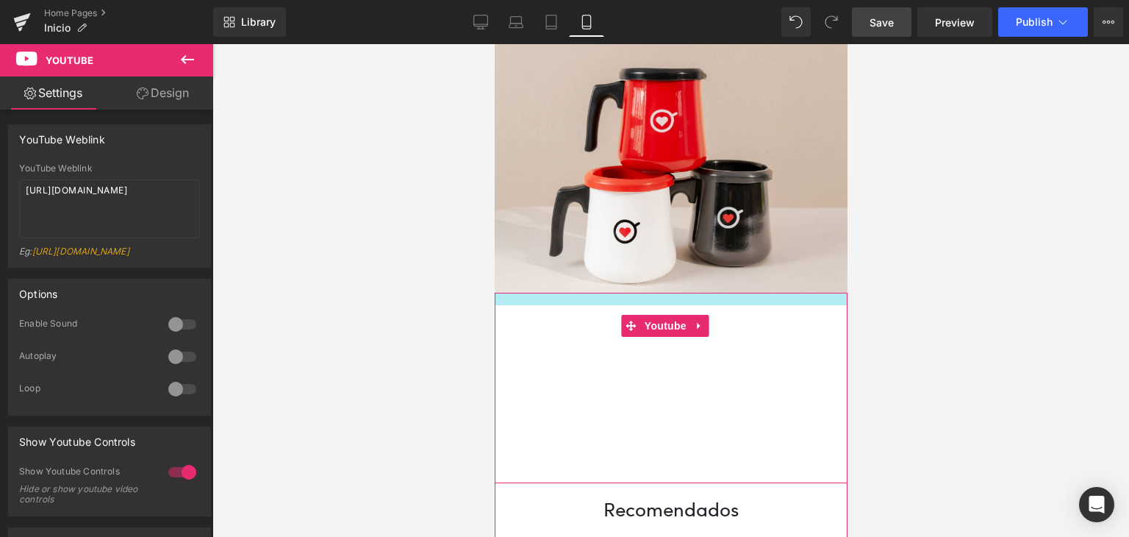
click at [611, 293] on div "Youtube" at bounding box center [670, 388] width 353 height 190
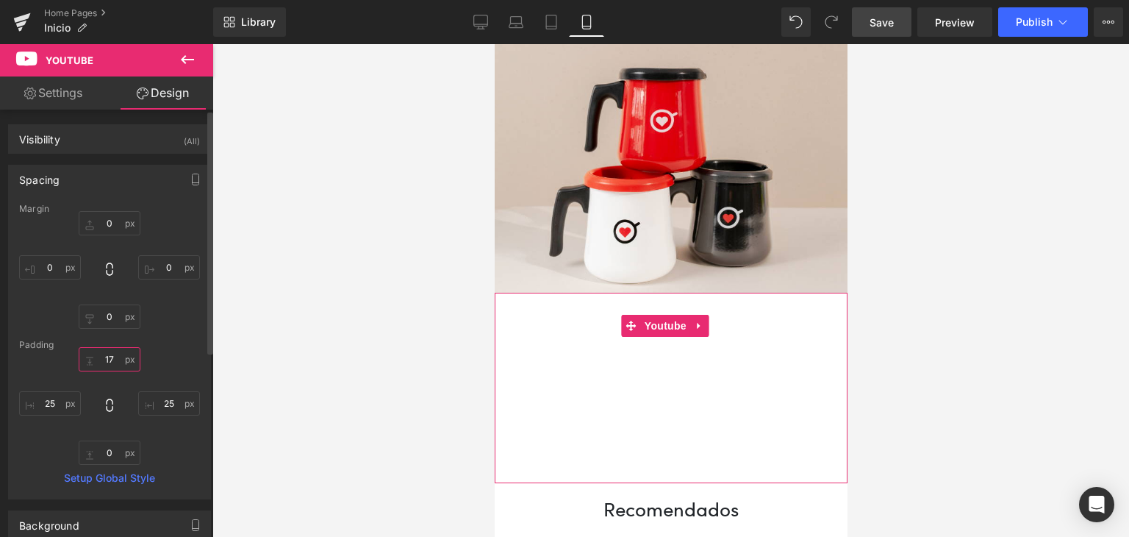
click at [112, 355] on input "17" at bounding box center [110, 359] width 62 height 24
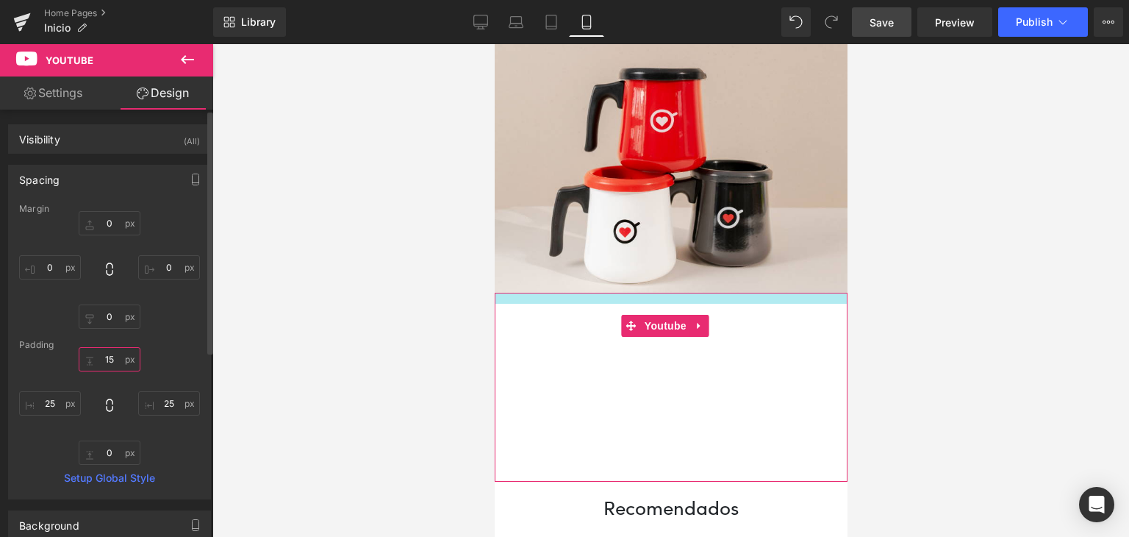
type input "1"
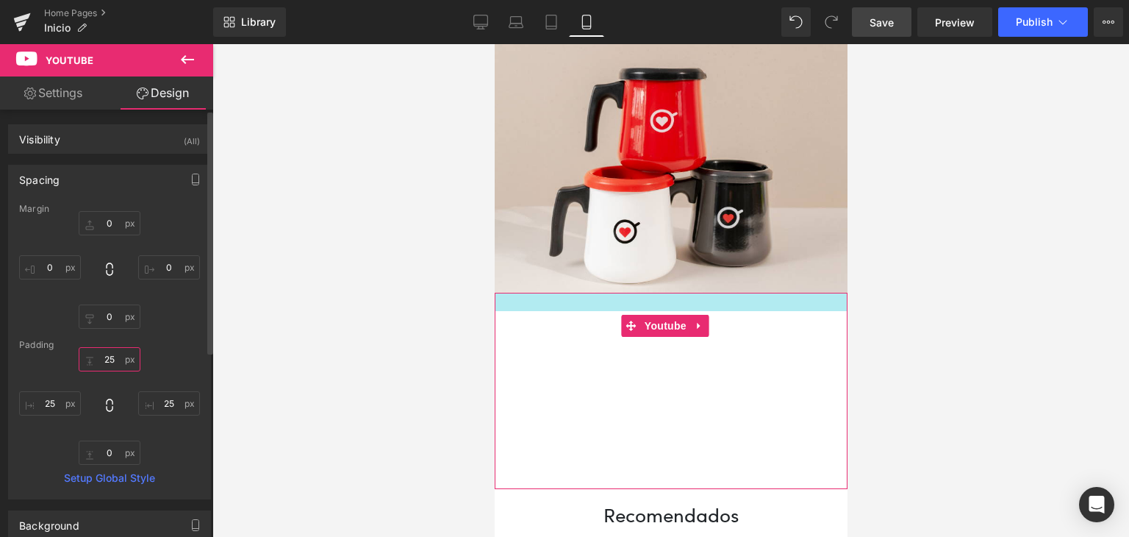
type input "2"
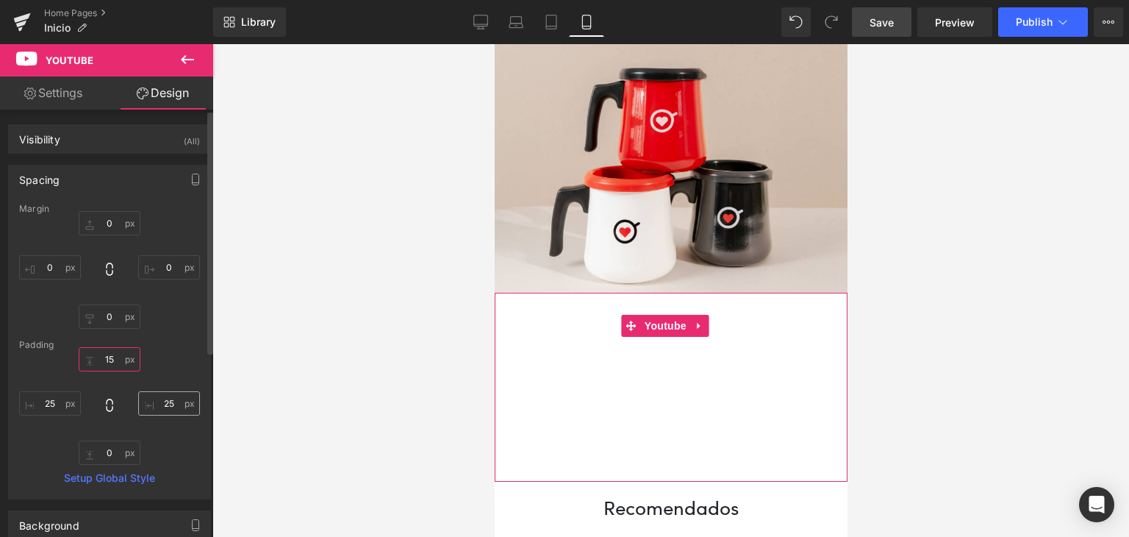
type input "15"
click at [168, 410] on input "25" at bounding box center [169, 403] width 62 height 24
type input "15"
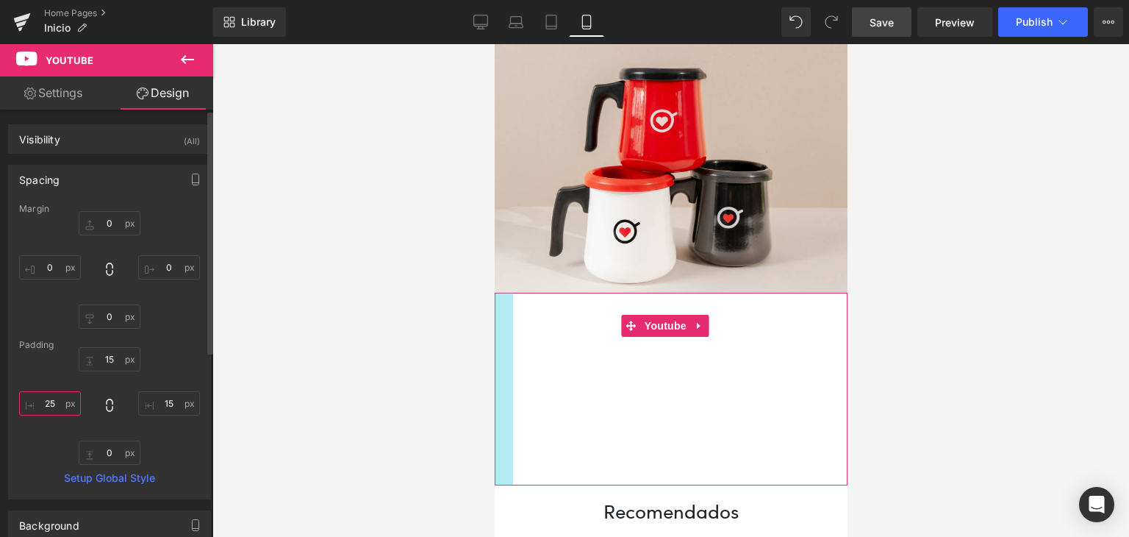
click at [60, 401] on input "25" at bounding box center [50, 403] width 62 height 24
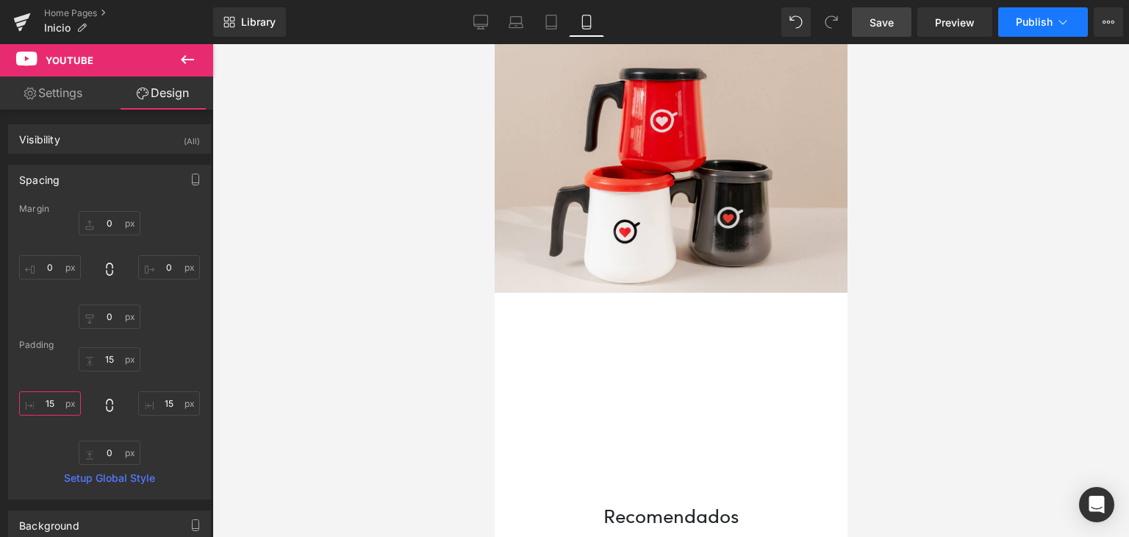
type input "15"
click at [1023, 13] on button "Publish" at bounding box center [1043, 21] width 90 height 29
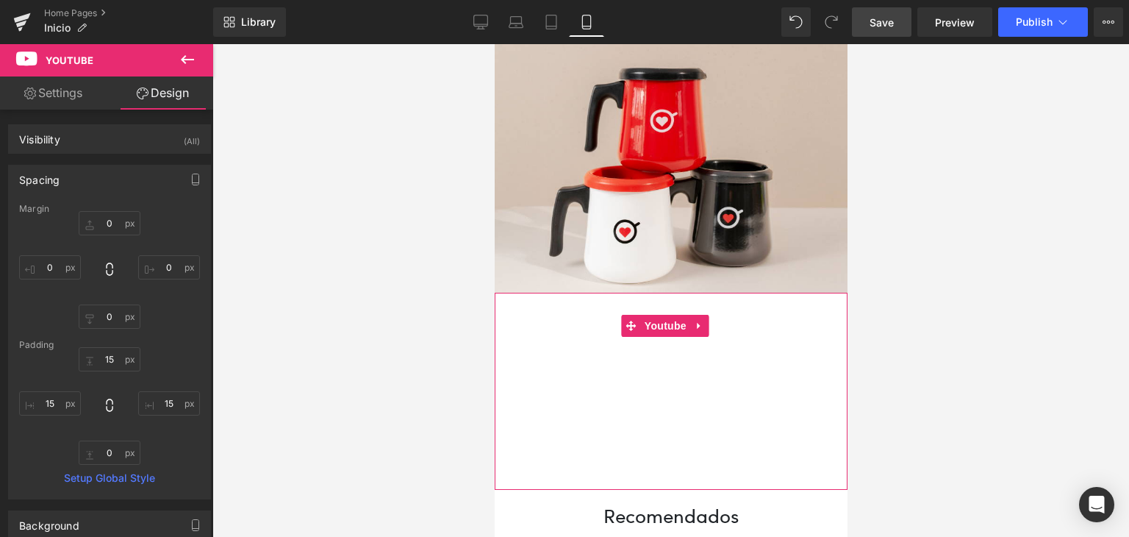
click at [75, 100] on link "Settings" at bounding box center [53, 92] width 107 height 33
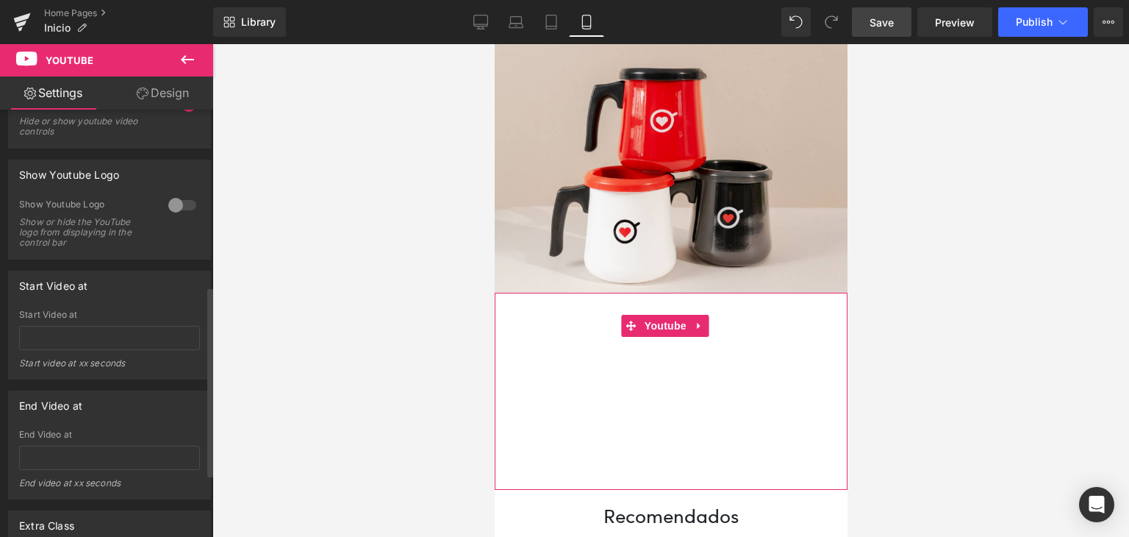
scroll to position [515, 0]
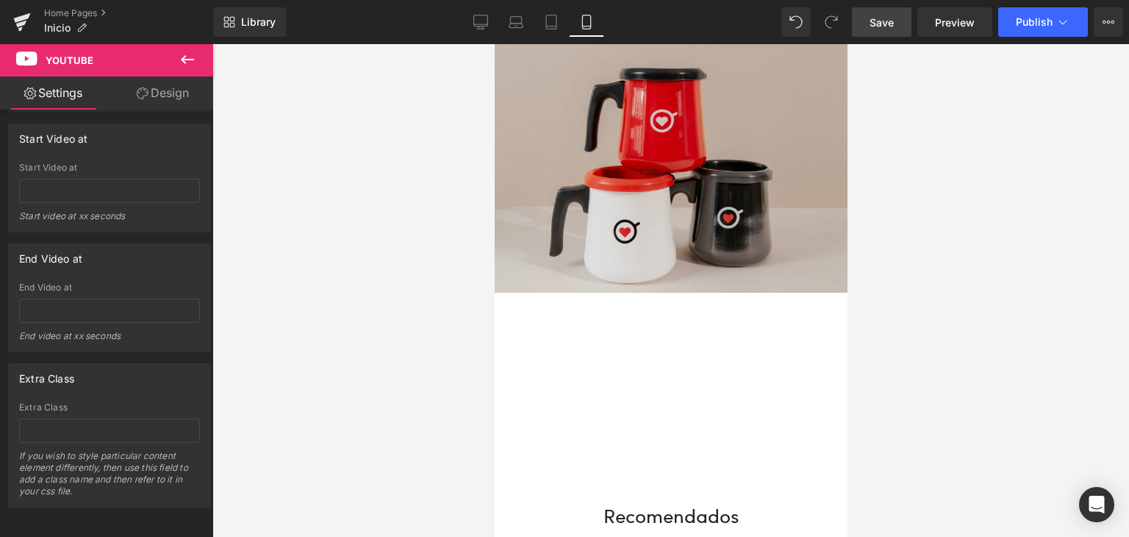
click at [664, 151] on img at bounding box center [670, 66] width 353 height 452
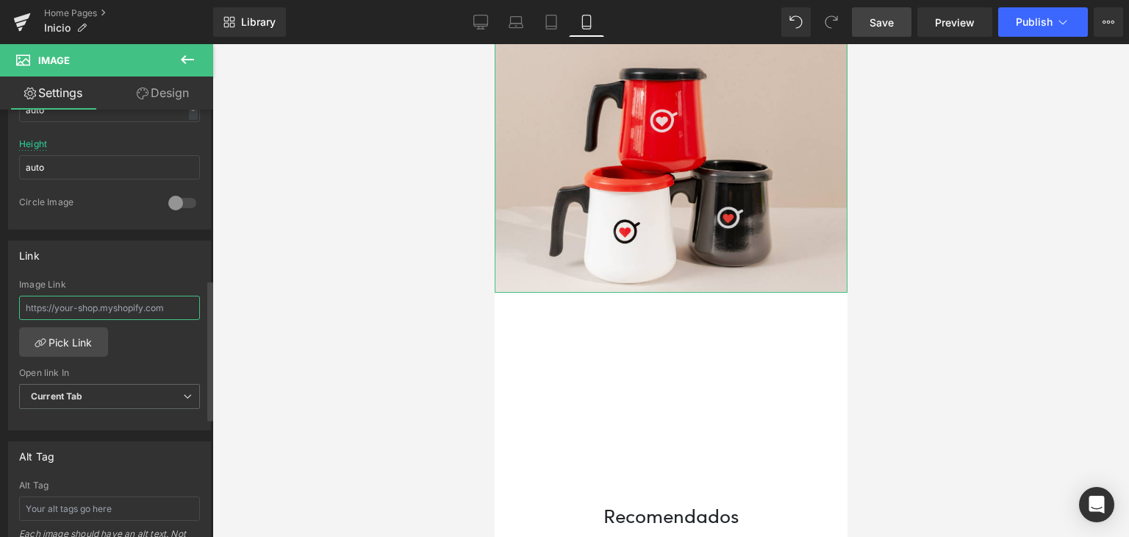
click at [116, 304] on input "text" at bounding box center [109, 308] width 181 height 24
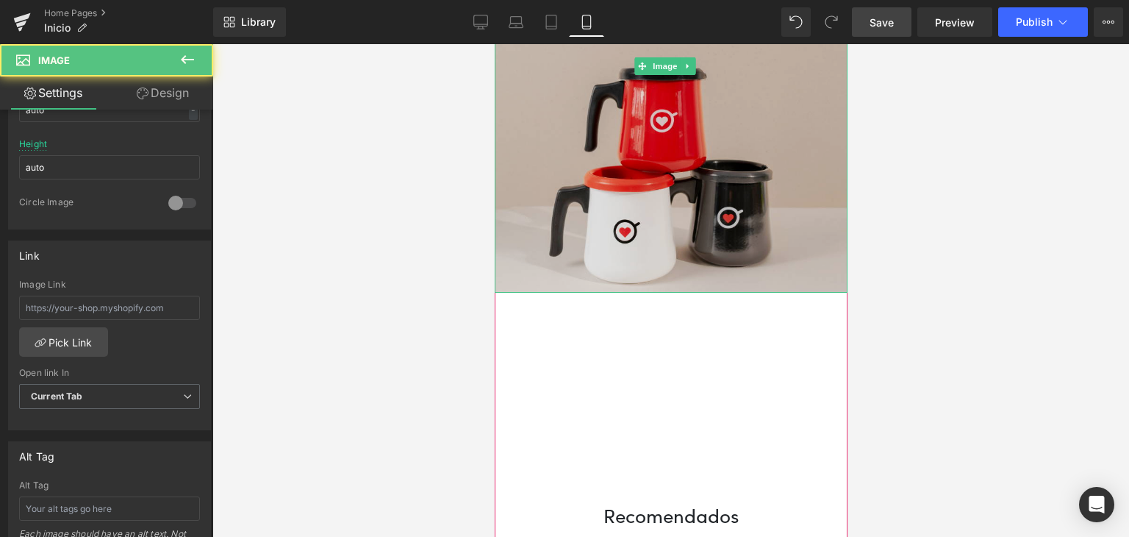
click at [608, 171] on img at bounding box center [670, 66] width 353 height 452
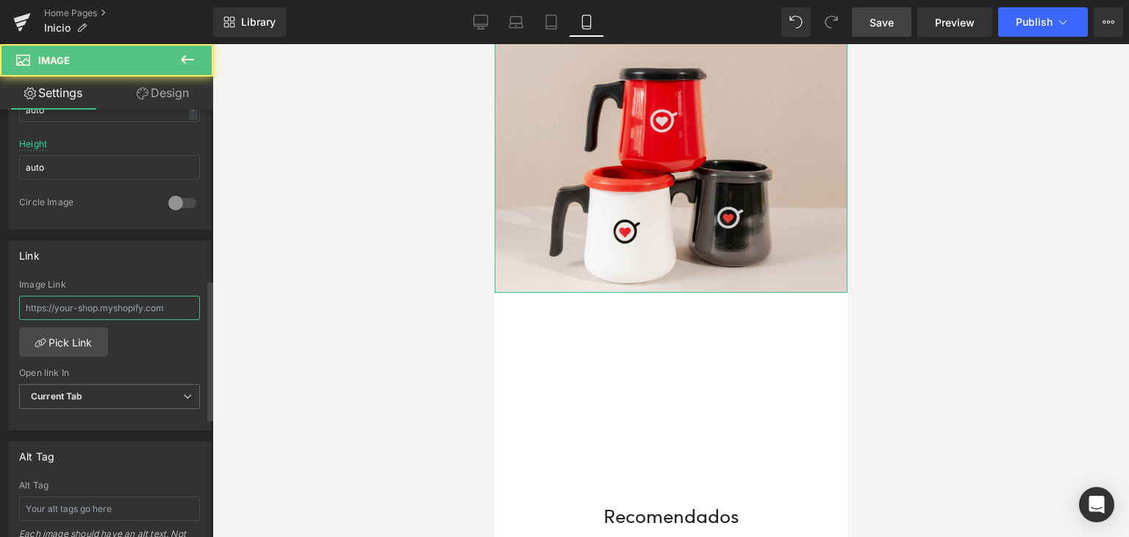
click at [93, 301] on input "text" at bounding box center [109, 308] width 181 height 24
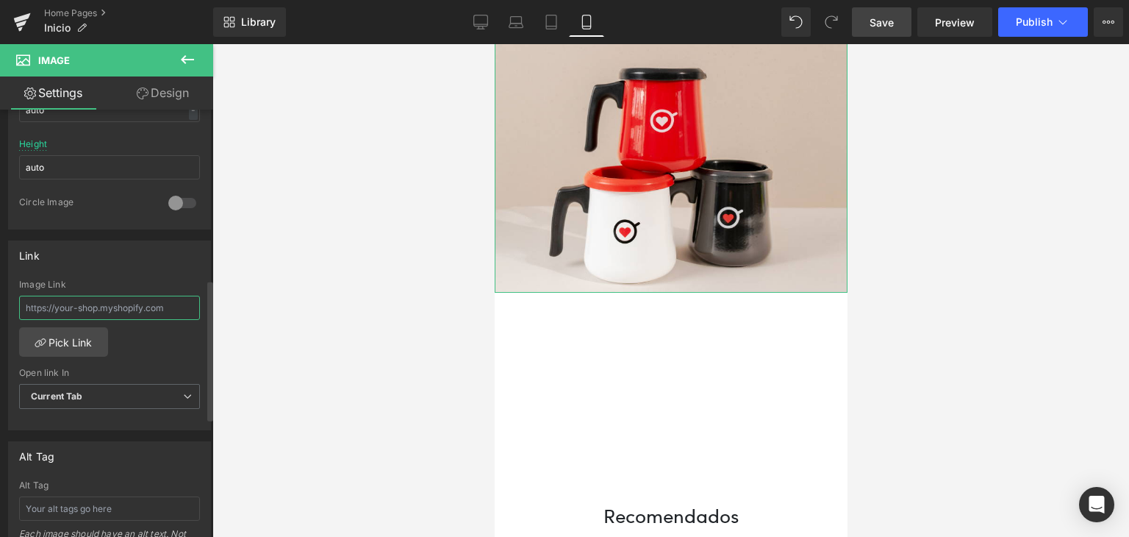
paste input "[URL][DOMAIN_NAME]"
type input "[URL][DOMAIN_NAME]"
click at [318, 270] on div at bounding box center [670, 290] width 917 height 493
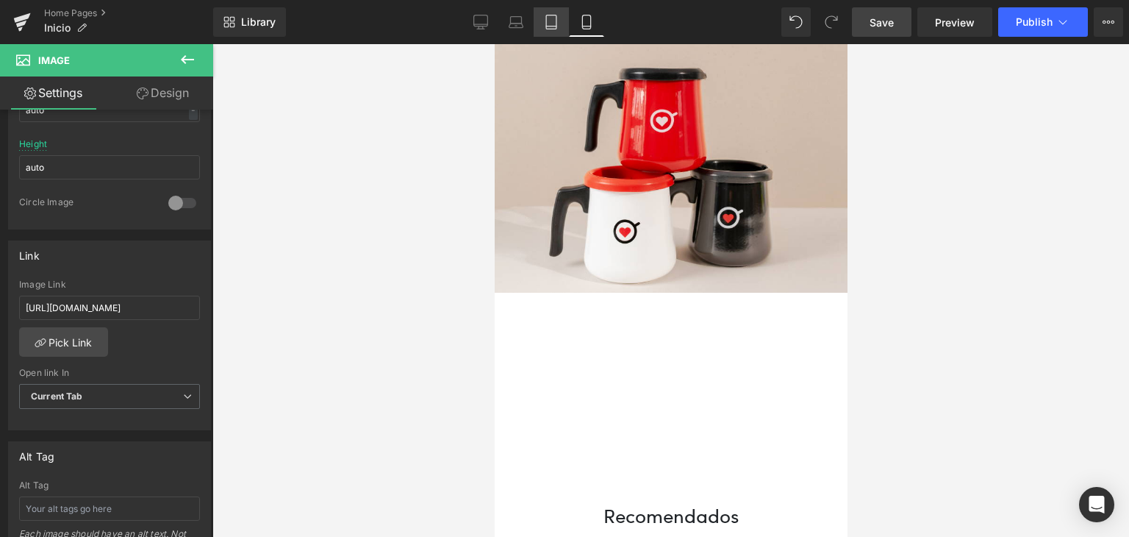
click at [548, 9] on link "Tablet" at bounding box center [551, 21] width 35 height 29
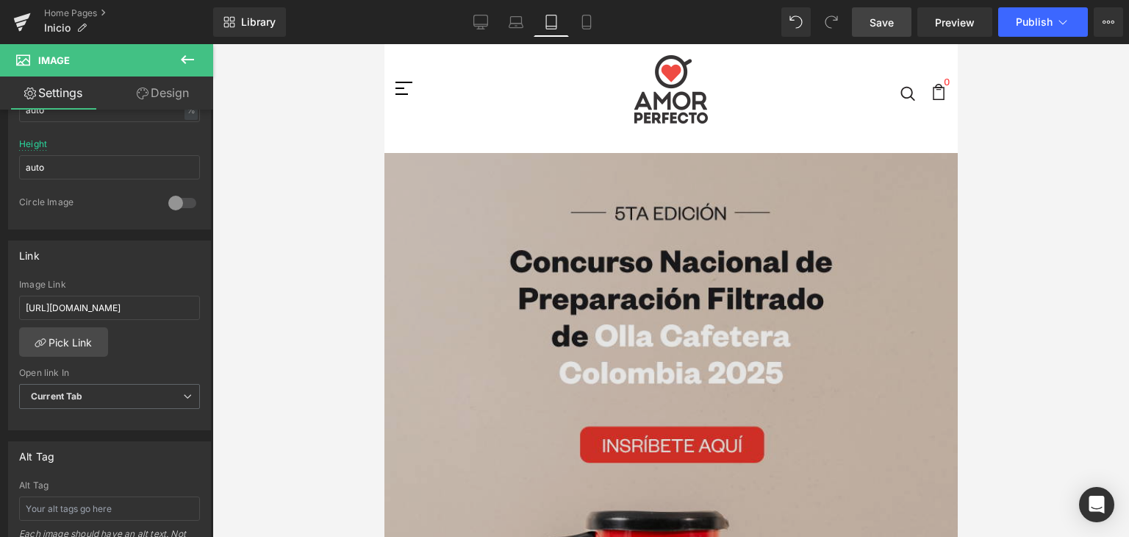
click at [594, 245] on img at bounding box center [670, 514] width 573 height 723
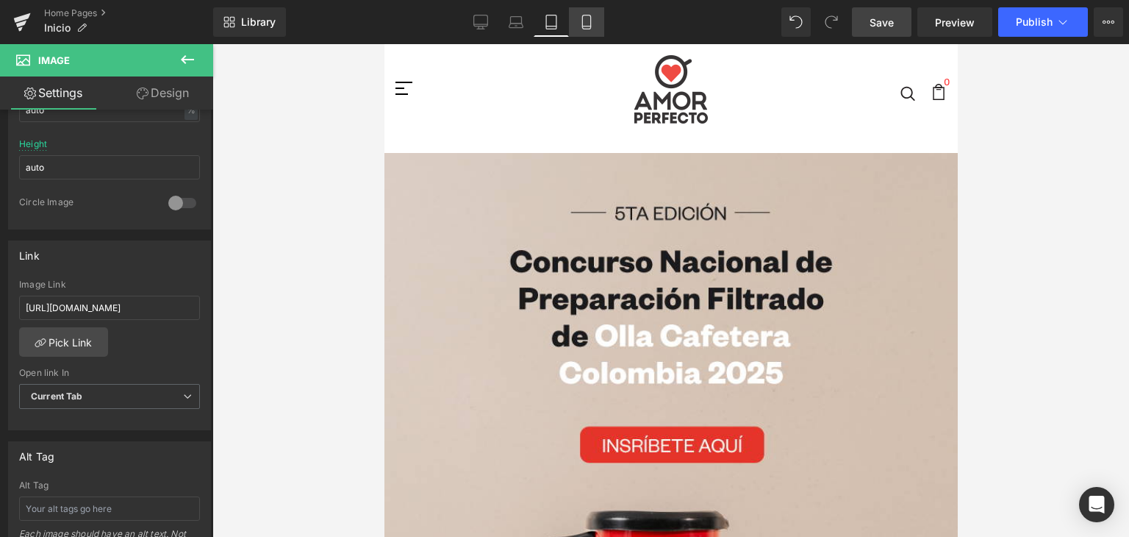
click at [588, 15] on icon at bounding box center [586, 22] width 15 height 15
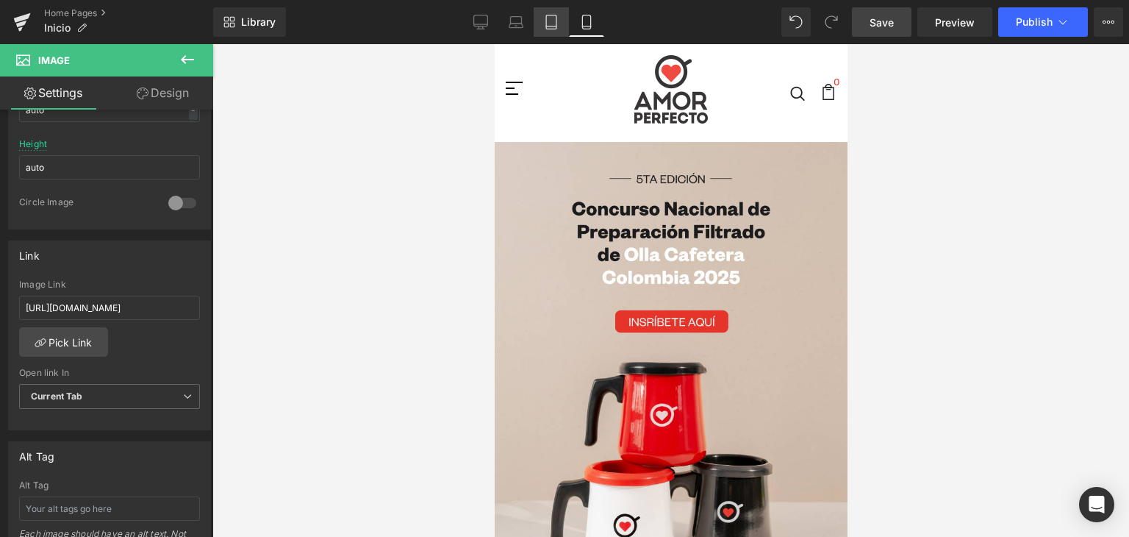
click at [557, 15] on icon at bounding box center [551, 22] width 15 height 15
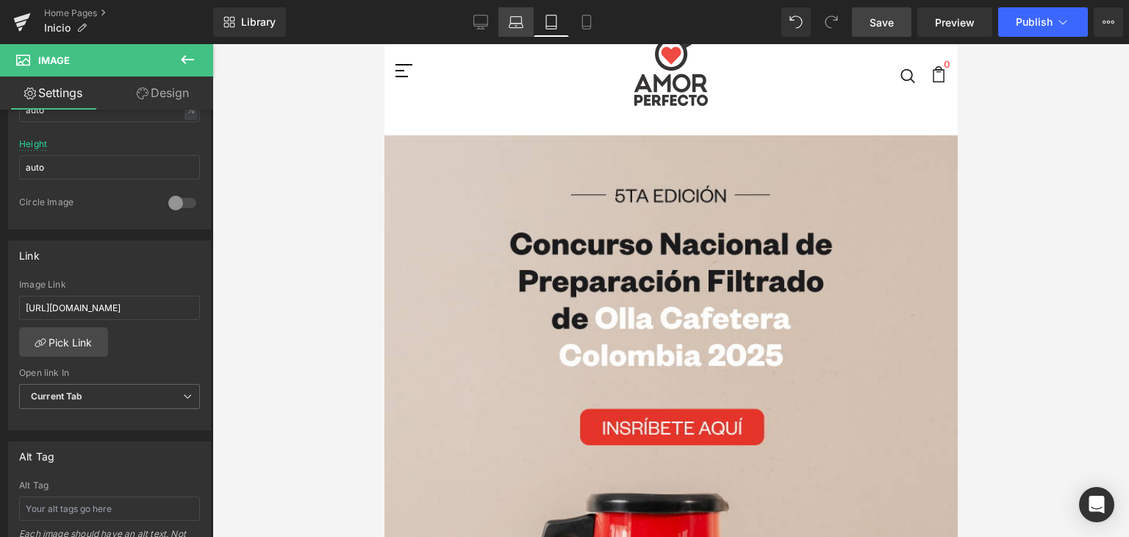
click at [515, 21] on icon at bounding box center [516, 22] width 15 height 15
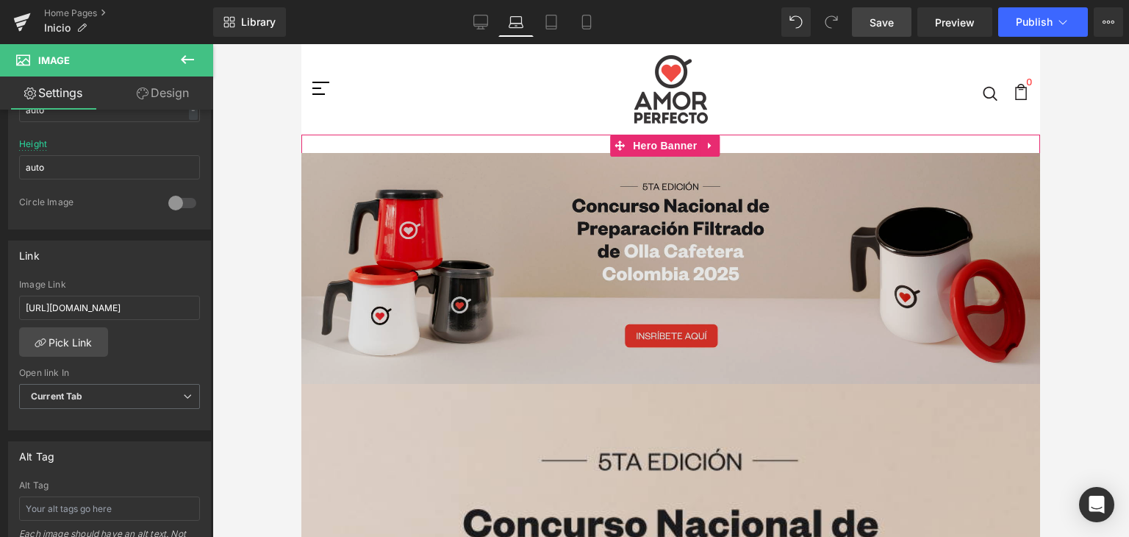
click at [497, 282] on img at bounding box center [670, 268] width 739 height 231
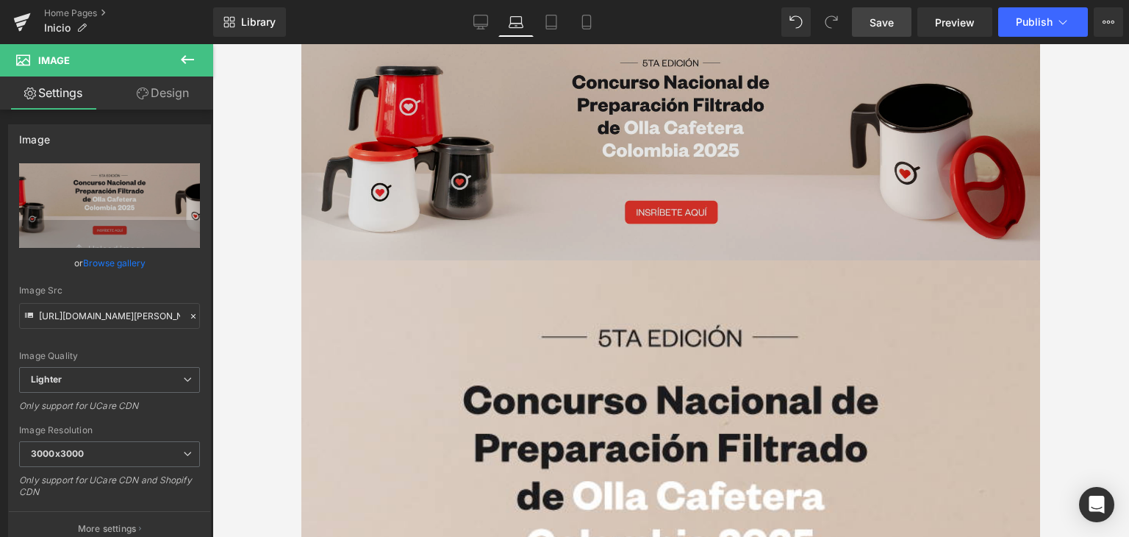
scroll to position [221, 0]
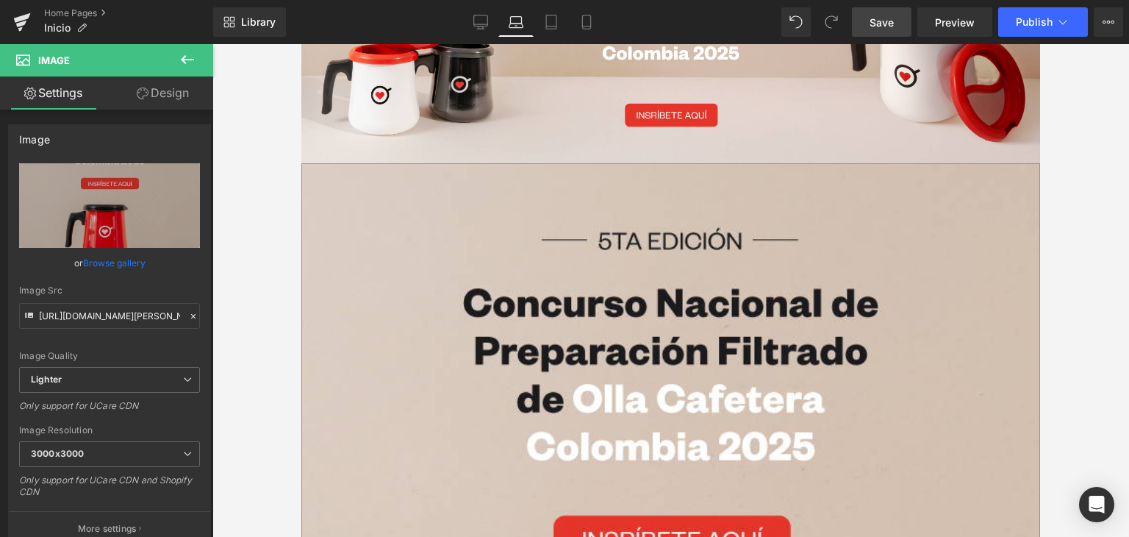
click at [168, 91] on link "Design" at bounding box center [163, 92] width 107 height 33
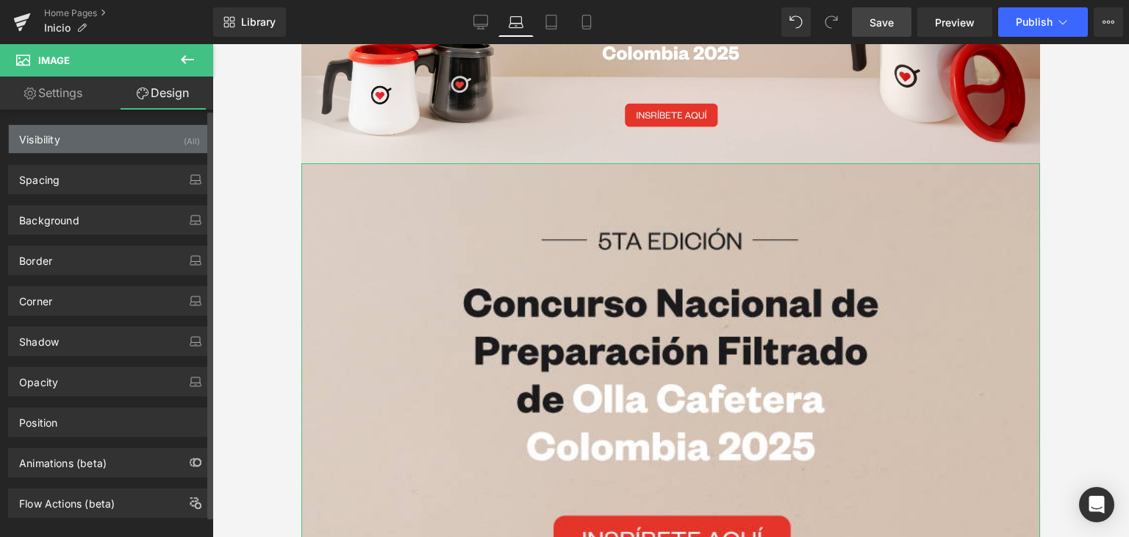
click at [135, 145] on div "Visibility (All)" at bounding box center [109, 139] width 201 height 28
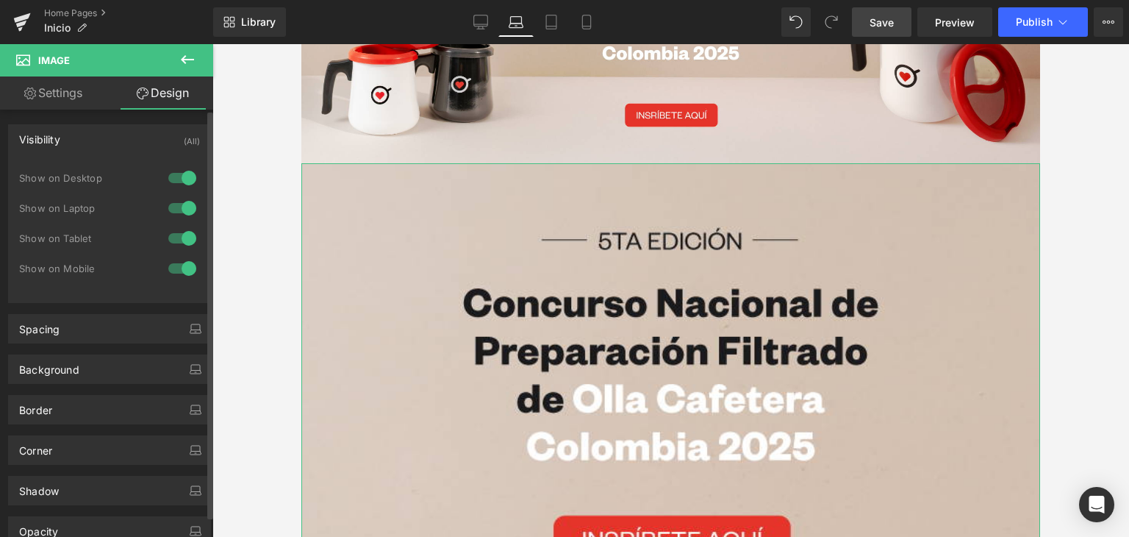
click at [182, 178] on div at bounding box center [182, 178] width 35 height 24
click at [181, 201] on div at bounding box center [182, 208] width 35 height 24
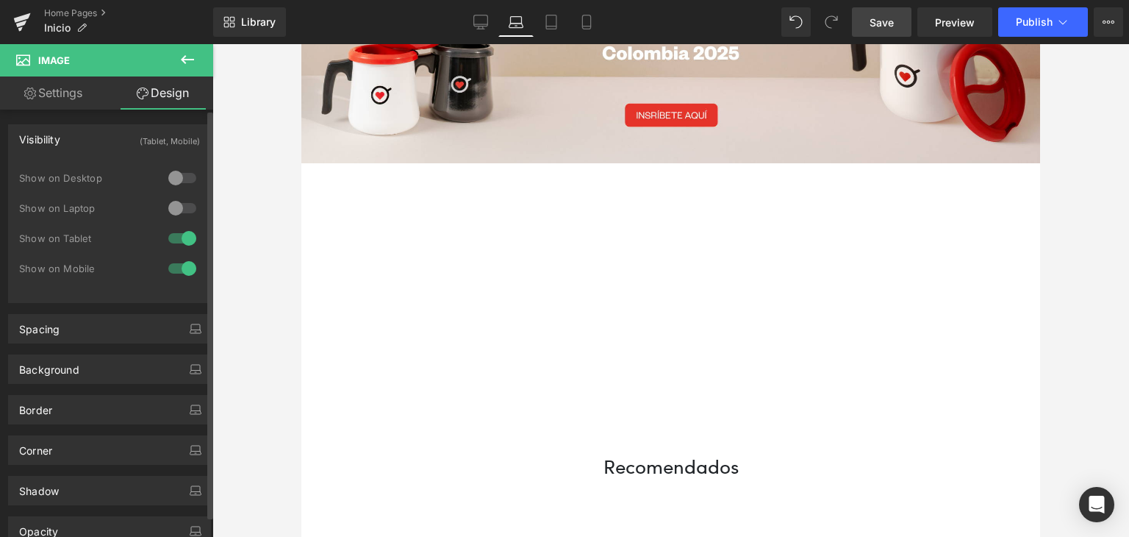
click at [180, 227] on div at bounding box center [182, 238] width 35 height 24
click at [181, 265] on div at bounding box center [182, 269] width 35 height 24
click at [175, 242] on div at bounding box center [182, 238] width 35 height 24
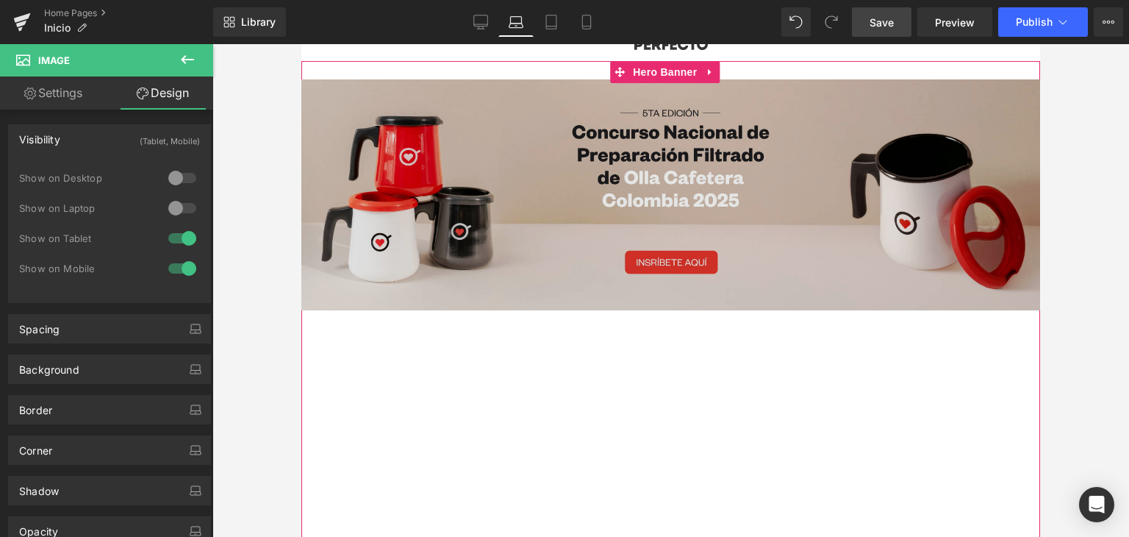
scroll to position [0, 0]
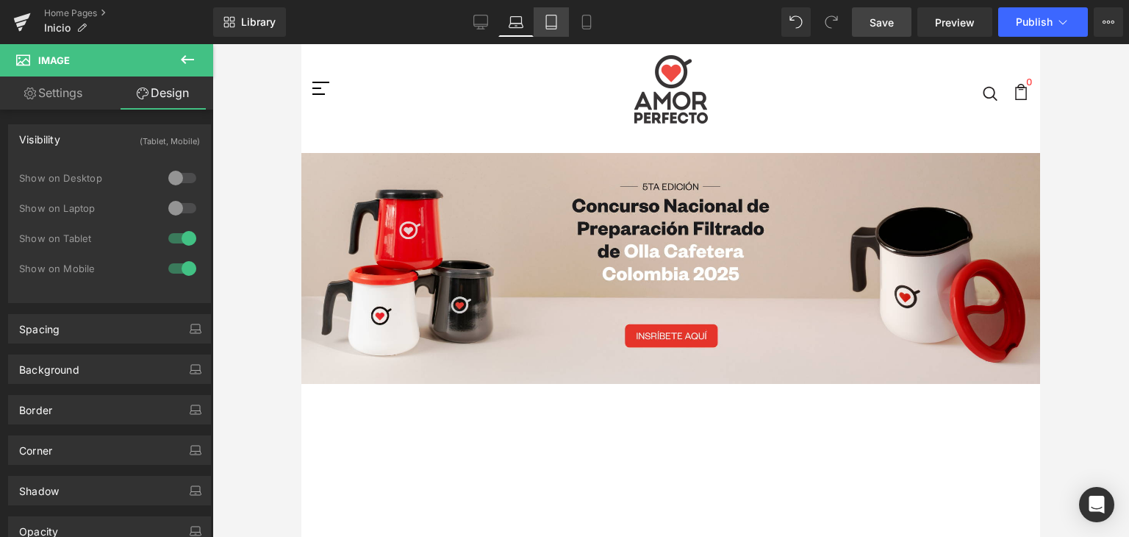
click at [556, 24] on icon at bounding box center [551, 22] width 15 height 15
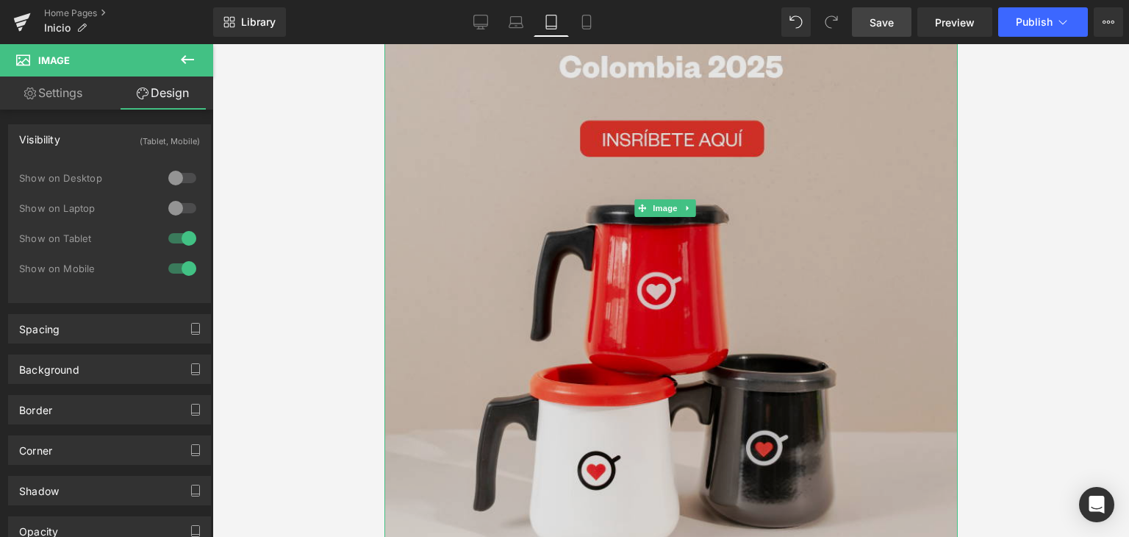
scroll to position [368, 0]
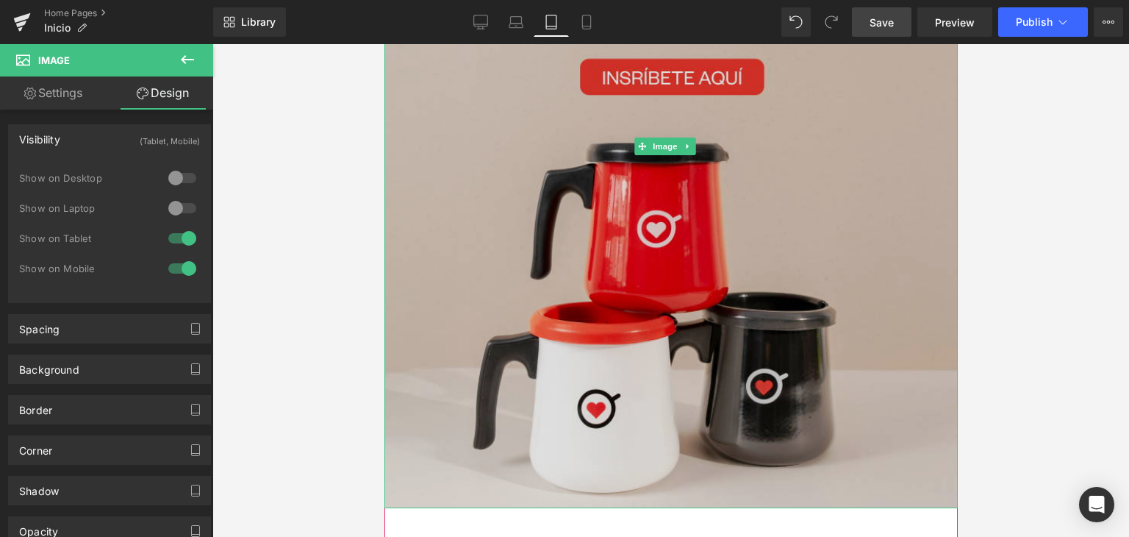
click at [629, 244] on img at bounding box center [670, 146] width 573 height 723
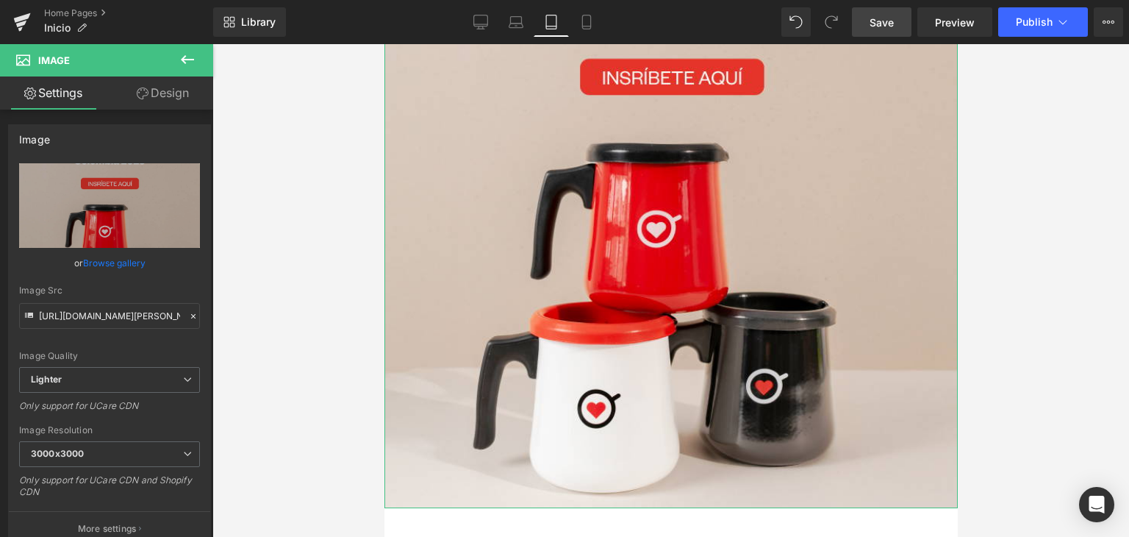
click at [176, 92] on link "Design" at bounding box center [163, 92] width 107 height 33
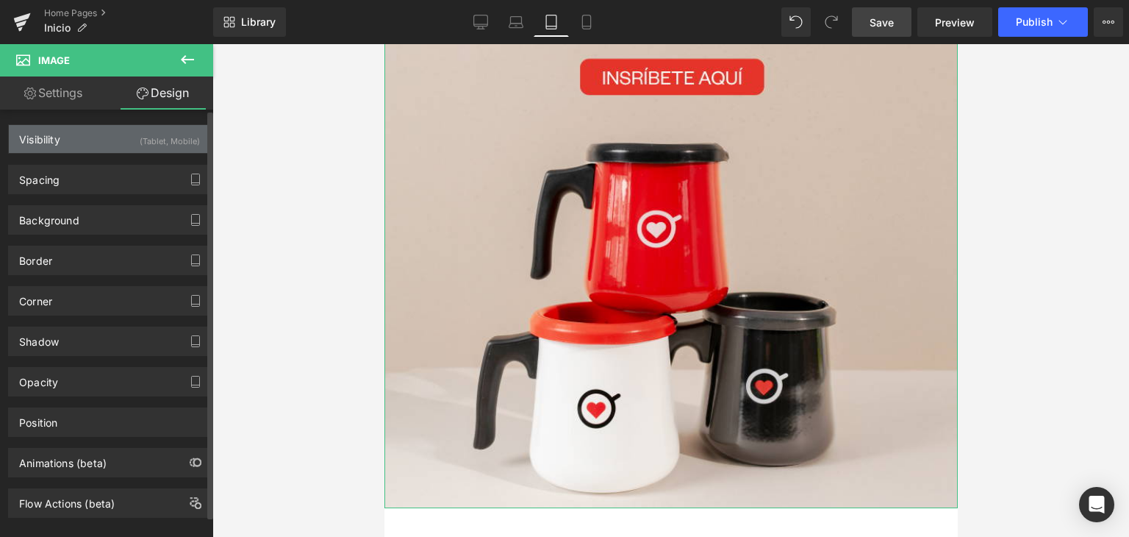
click at [158, 143] on div "(Tablet, Mobile)" at bounding box center [170, 137] width 60 height 24
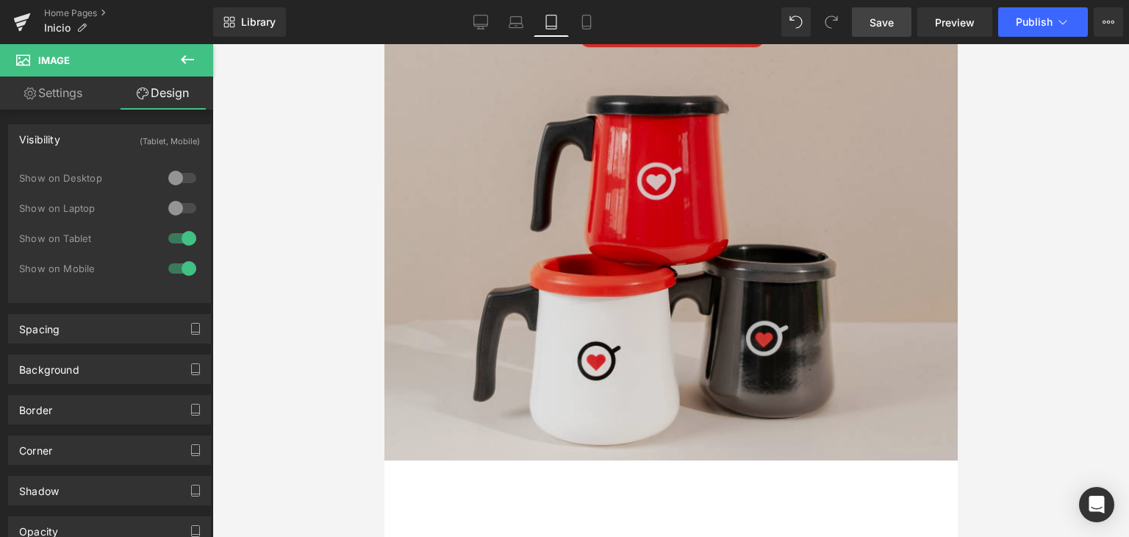
scroll to position [441, 0]
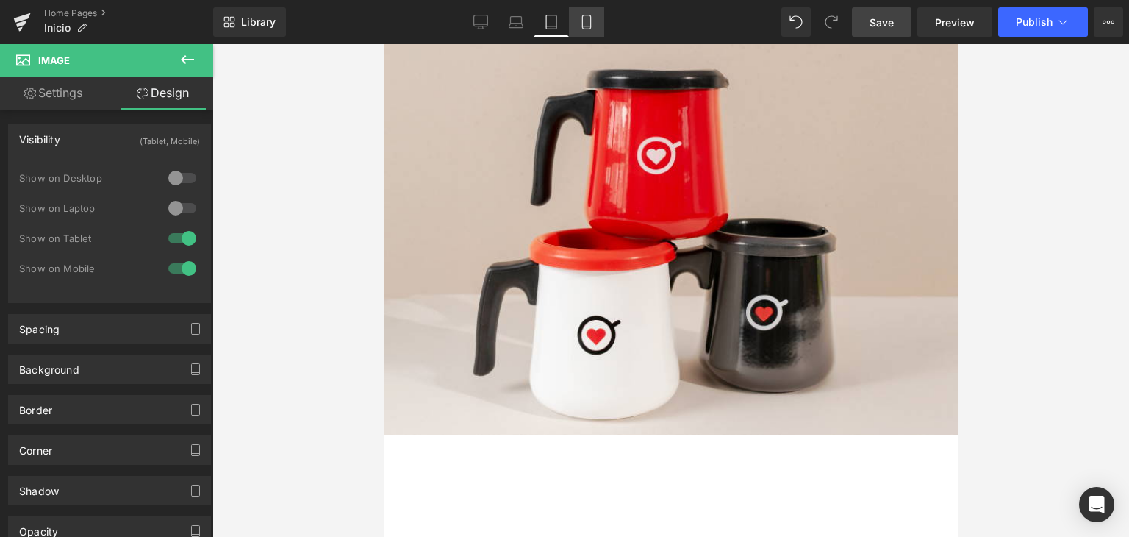
click at [594, 21] on link "Mobile" at bounding box center [586, 21] width 35 height 29
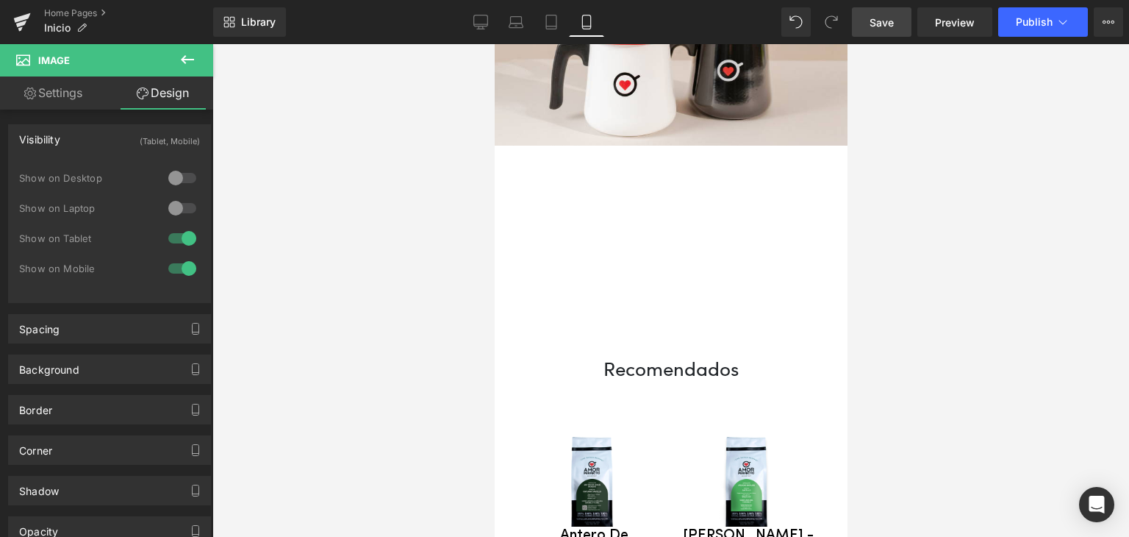
scroll to position [0, 0]
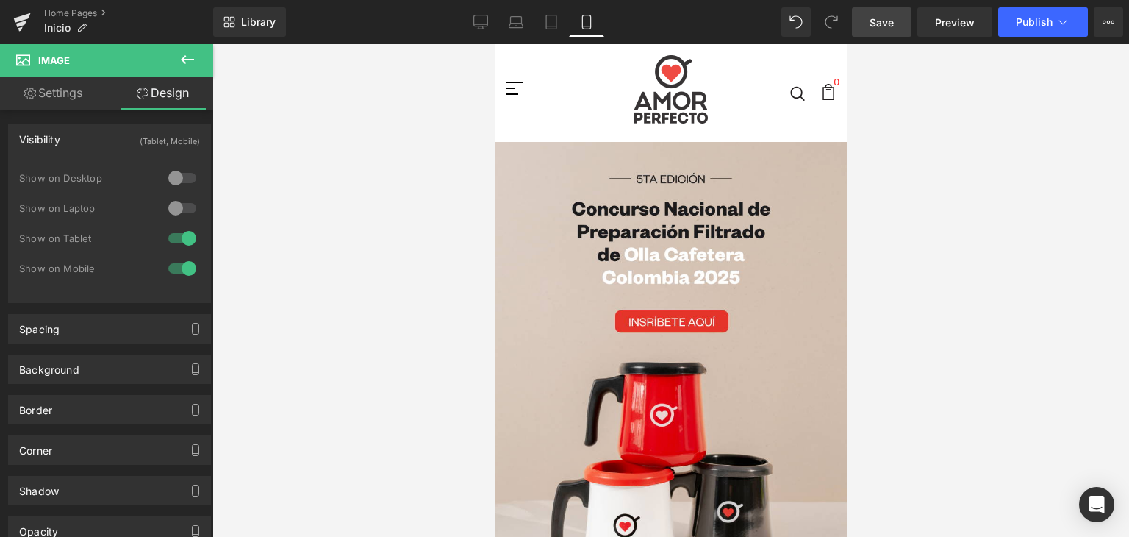
click at [884, 307] on div at bounding box center [670, 290] width 917 height 493
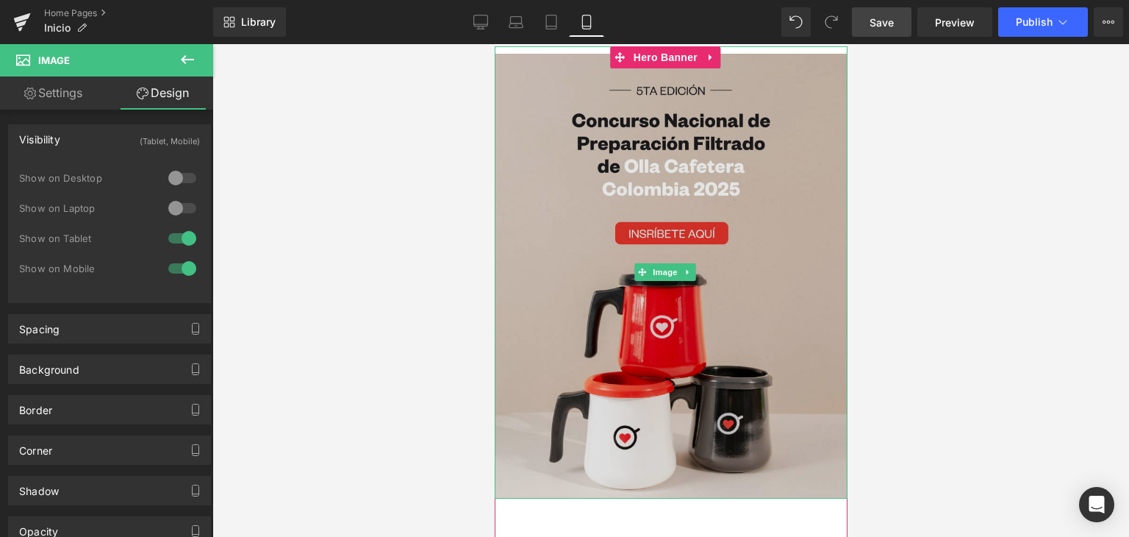
scroll to position [147, 0]
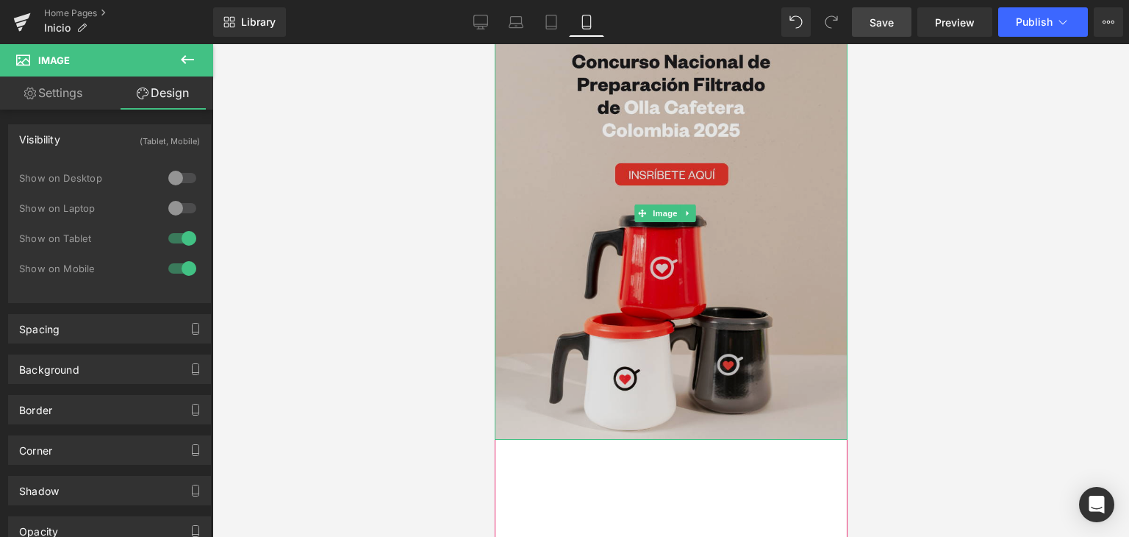
click at [689, 340] on img at bounding box center [670, 214] width 353 height 452
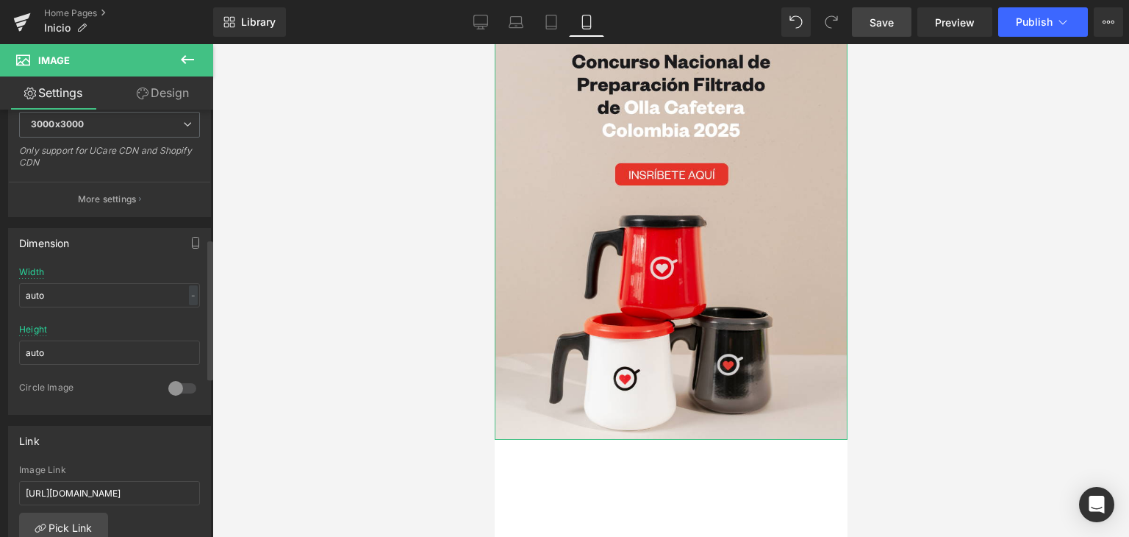
scroll to position [441, 0]
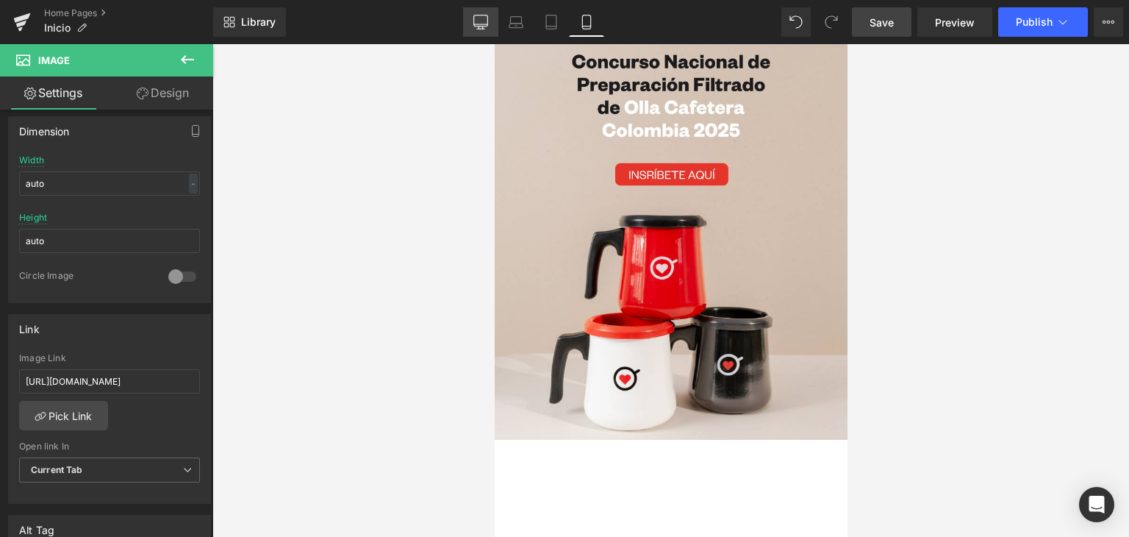
click at [488, 23] on icon at bounding box center [480, 22] width 15 height 15
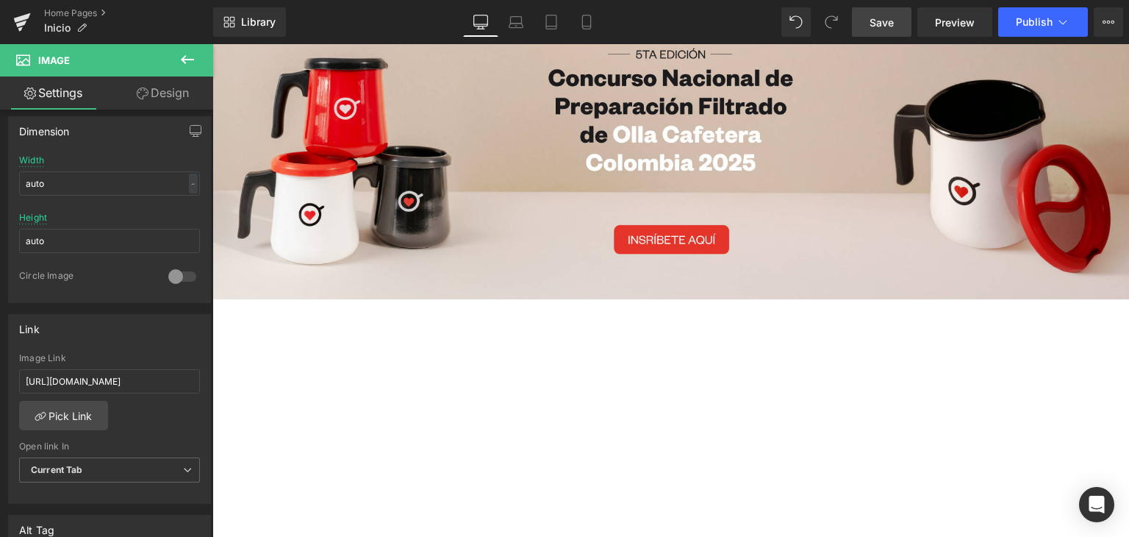
scroll to position [0, 0]
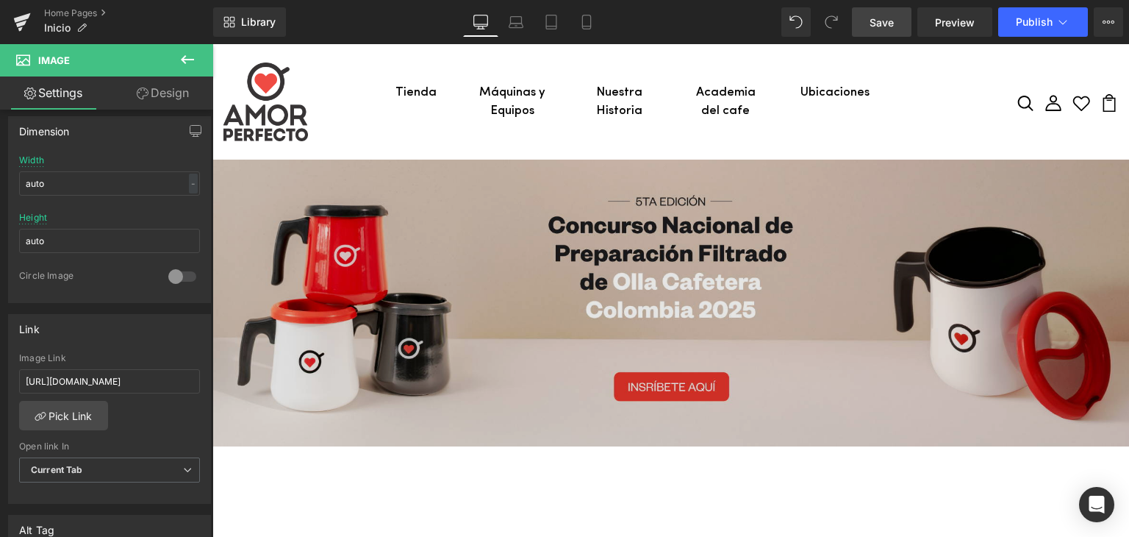
click at [459, 265] on img at bounding box center [670, 303] width 917 height 287
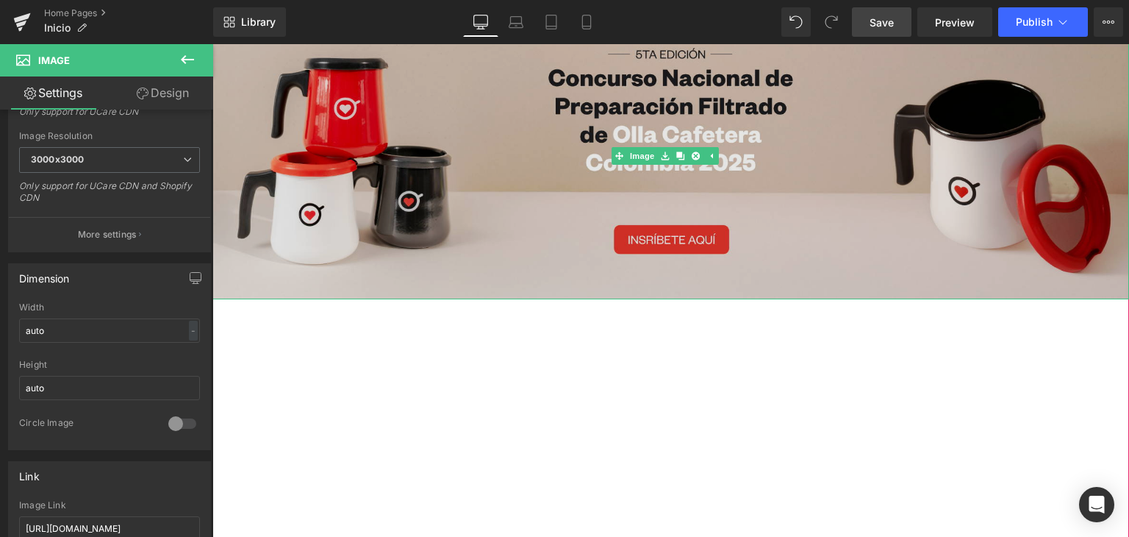
scroll to position [74, 0]
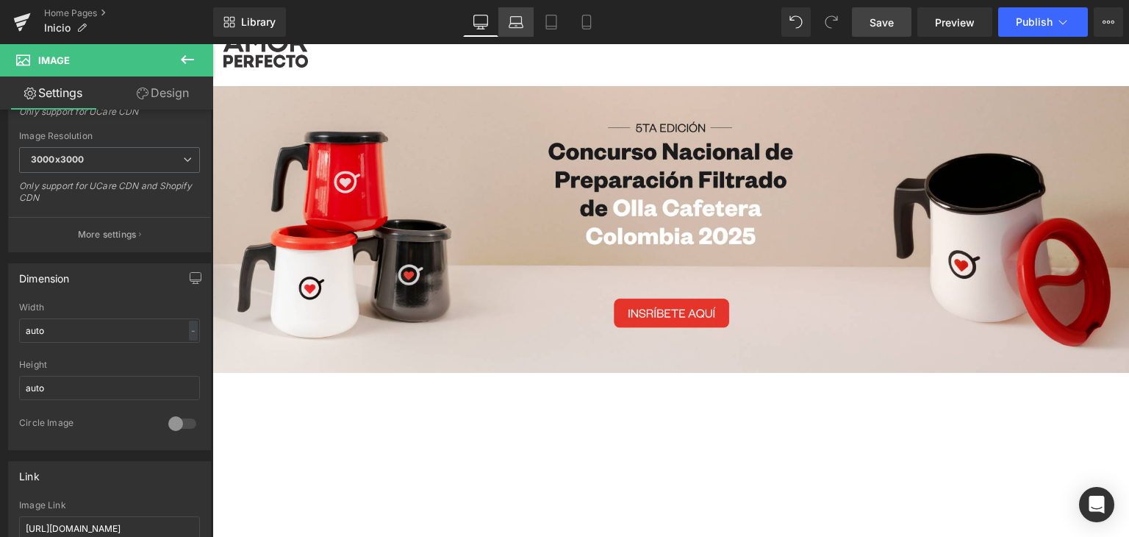
click at [512, 25] on icon at bounding box center [516, 22] width 15 height 15
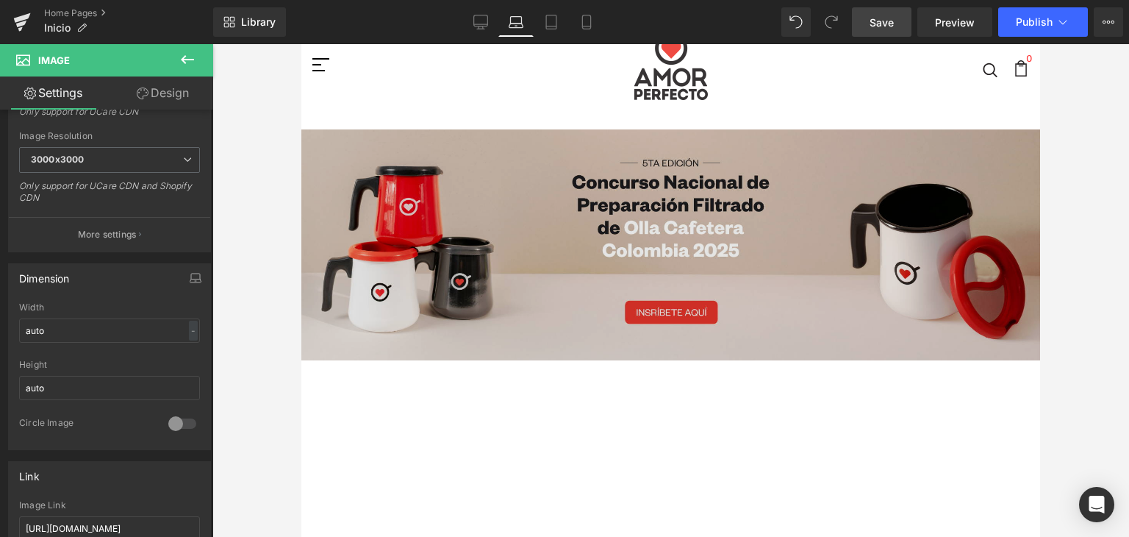
scroll to position [0, 0]
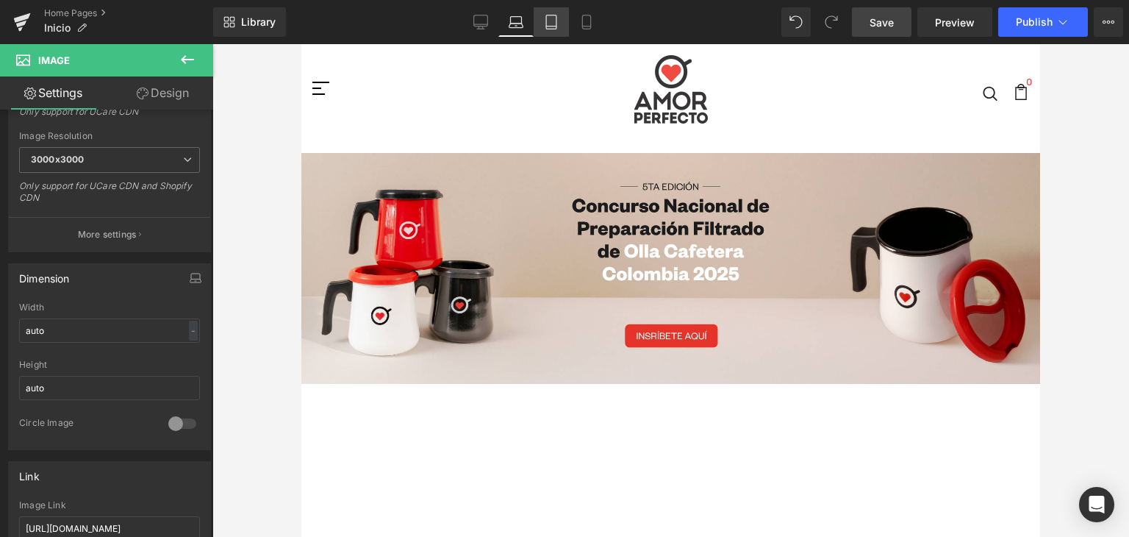
click at [550, 20] on icon at bounding box center [551, 22] width 15 height 15
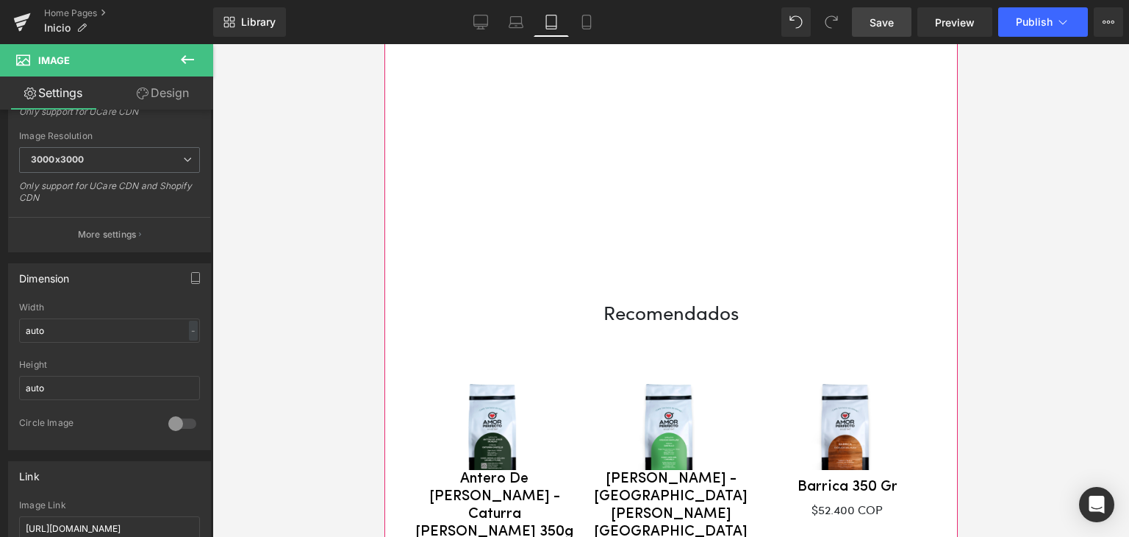
scroll to position [956, 0]
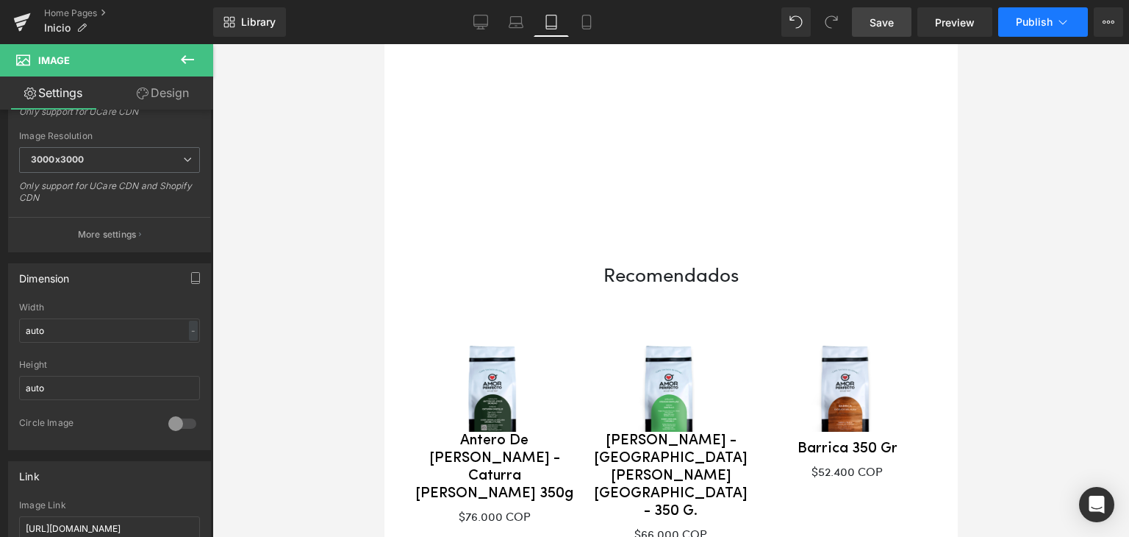
click at [1026, 20] on span "Publish" at bounding box center [1034, 22] width 37 height 12
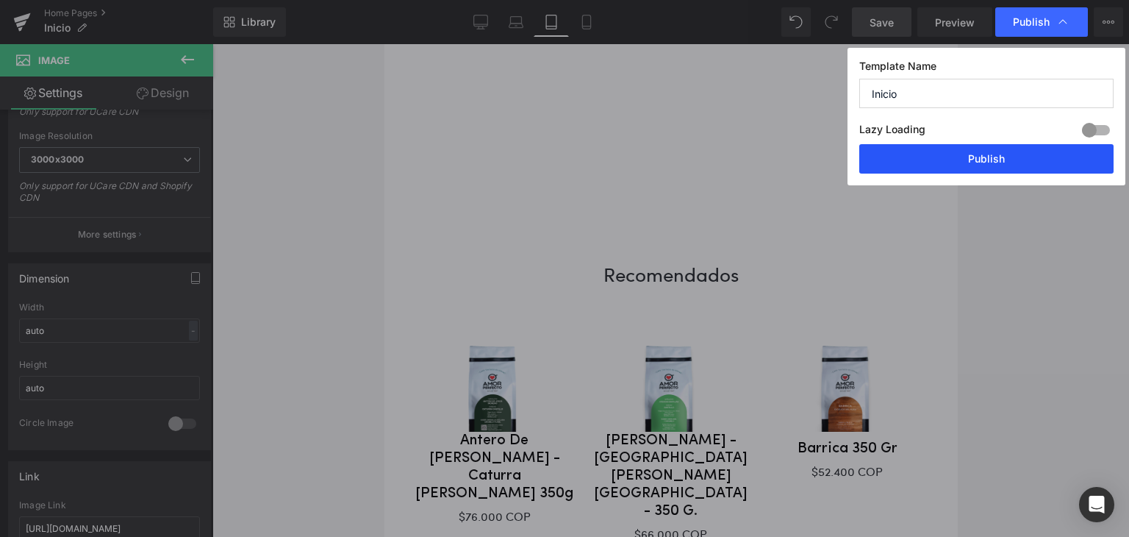
click at [985, 144] on button "Publish" at bounding box center [986, 158] width 254 height 29
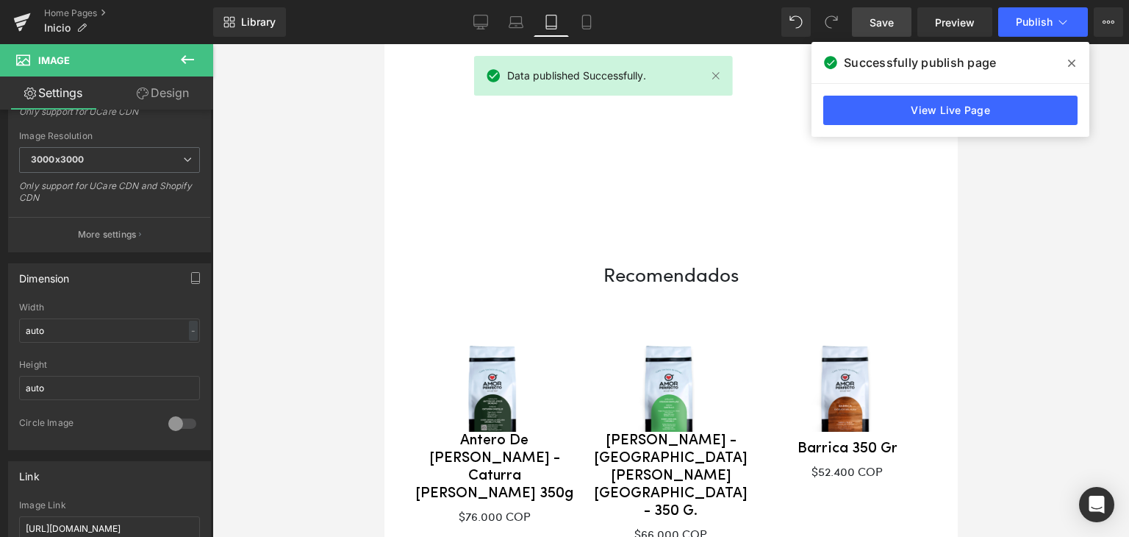
click at [1072, 60] on icon at bounding box center [1071, 63] width 7 height 12
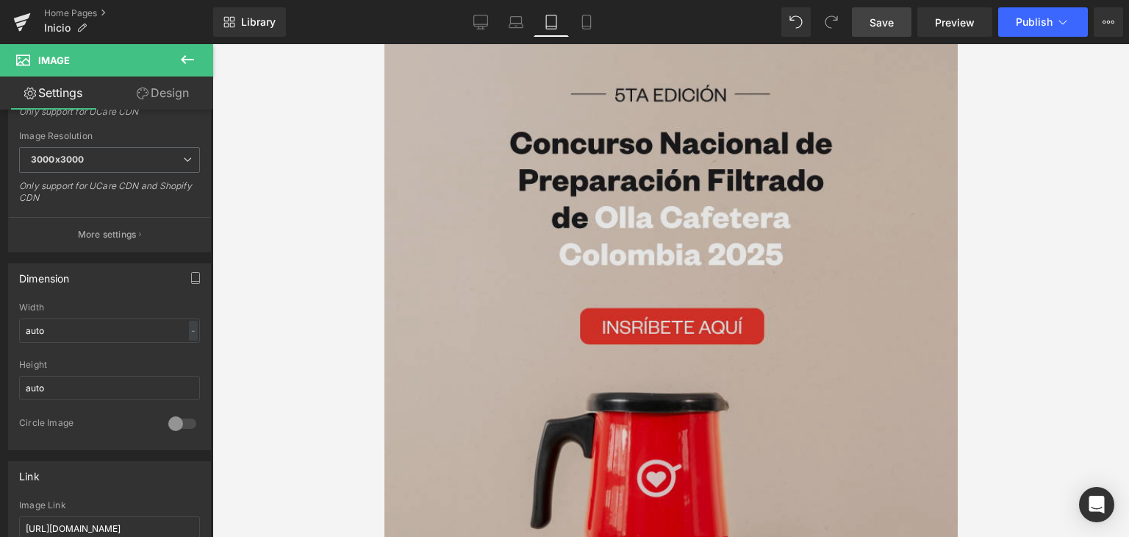
scroll to position [0, 0]
